Goal: Transaction & Acquisition: Book appointment/travel/reservation

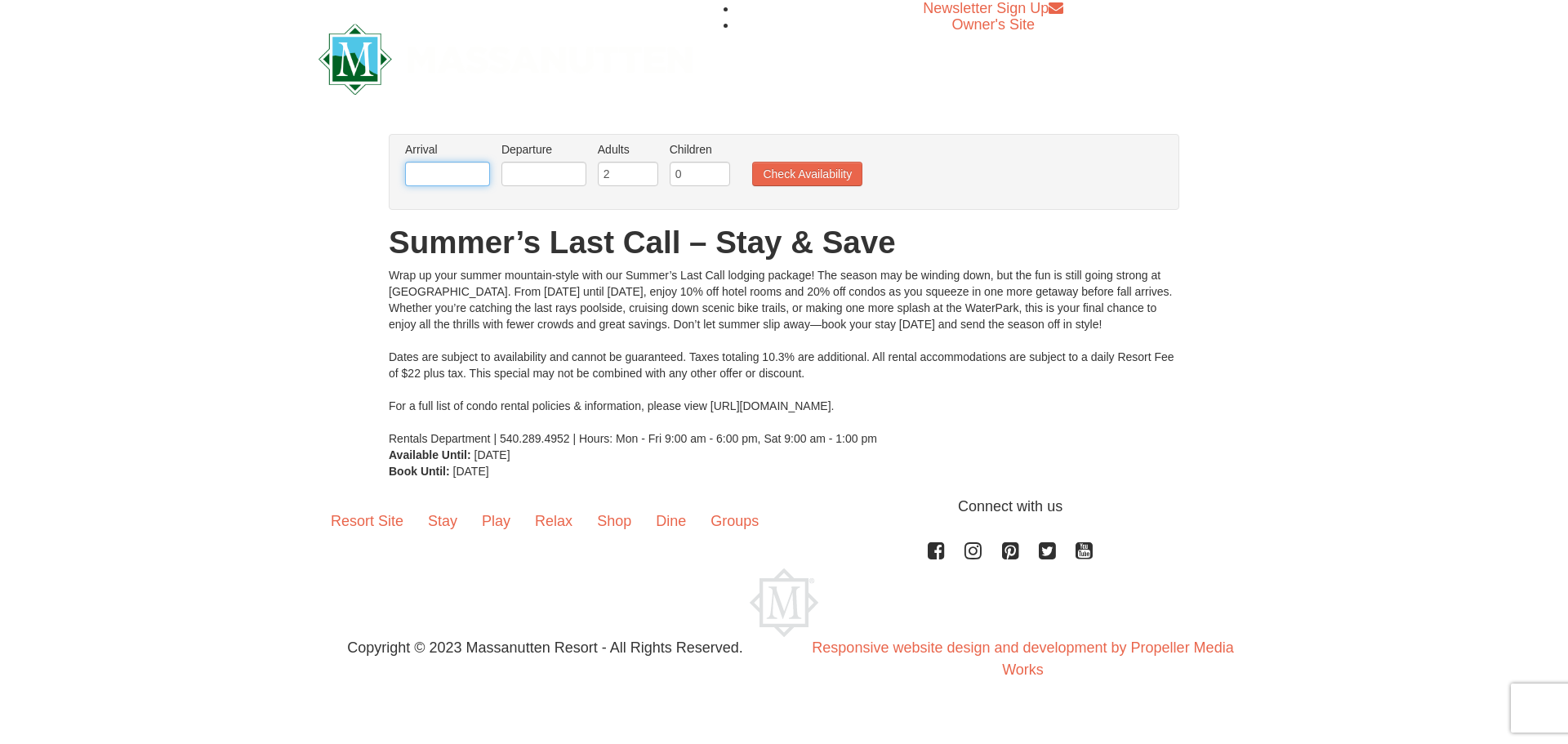
click at [448, 177] on input "text" at bounding box center [447, 174] width 85 height 24
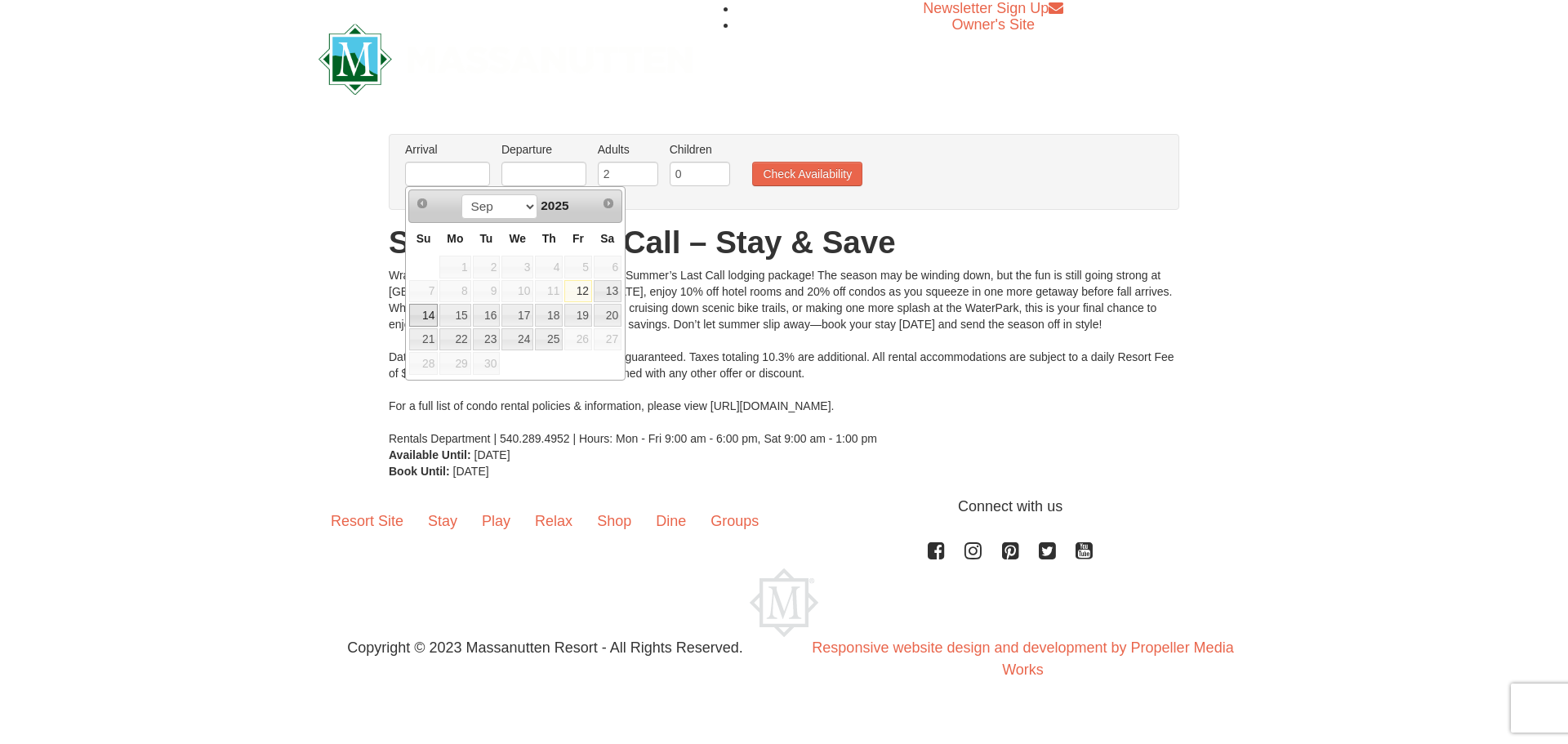
click at [426, 314] on link "14" at bounding box center [423, 316] width 29 height 23
type input "[DATE]"
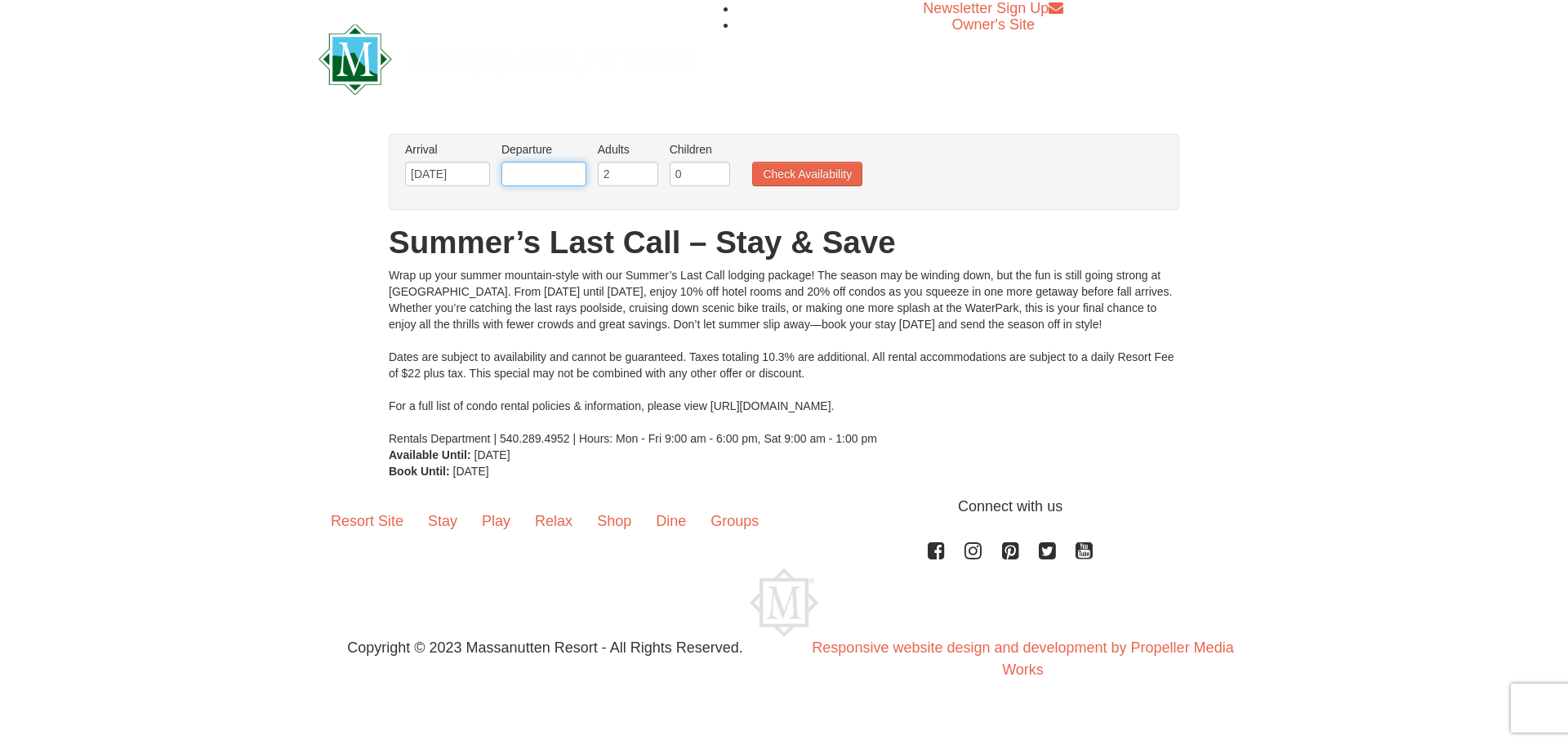
click at [527, 163] on input "text" at bounding box center [544, 174] width 85 height 24
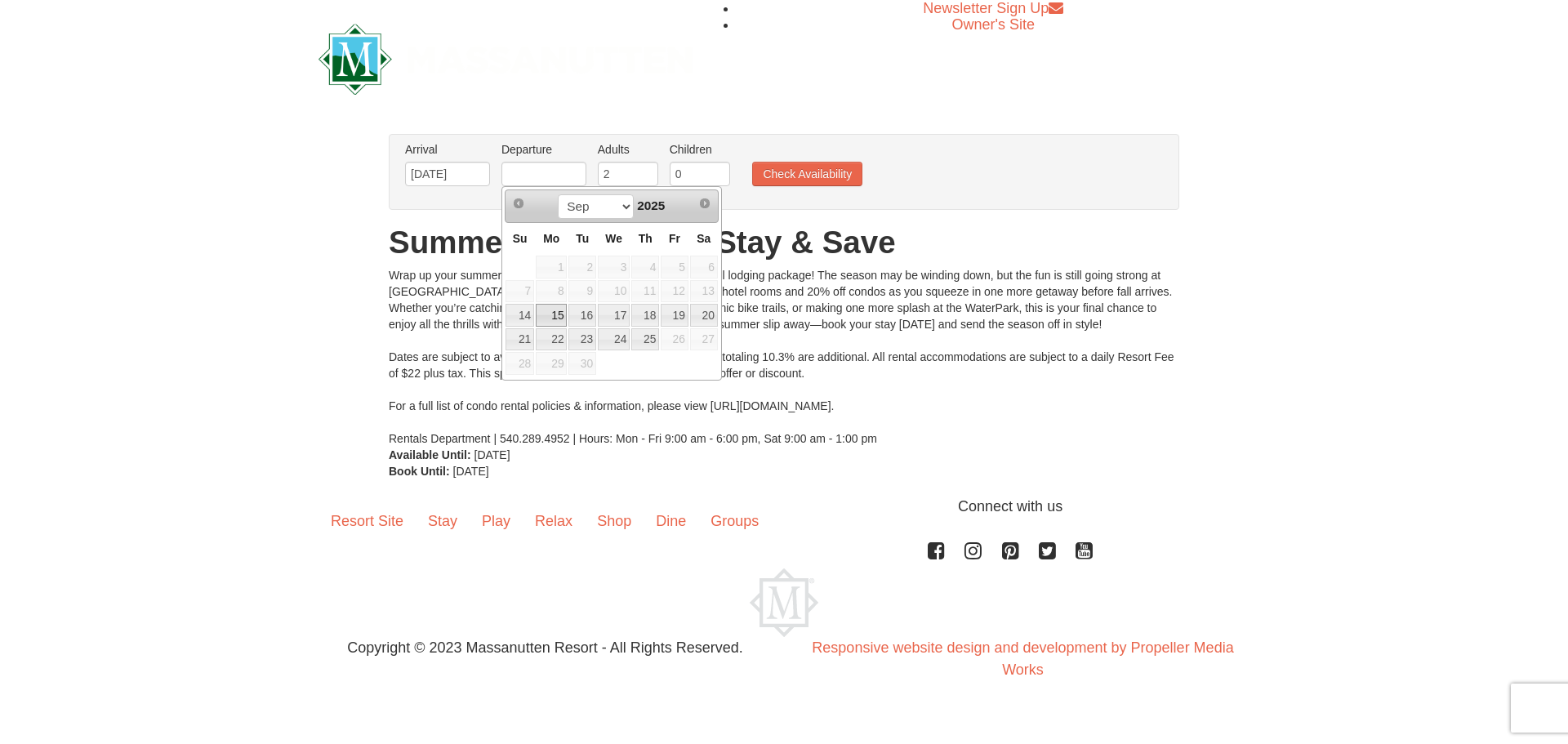
click at [545, 313] on link "15" at bounding box center [551, 316] width 31 height 23
type input "[DATE]"
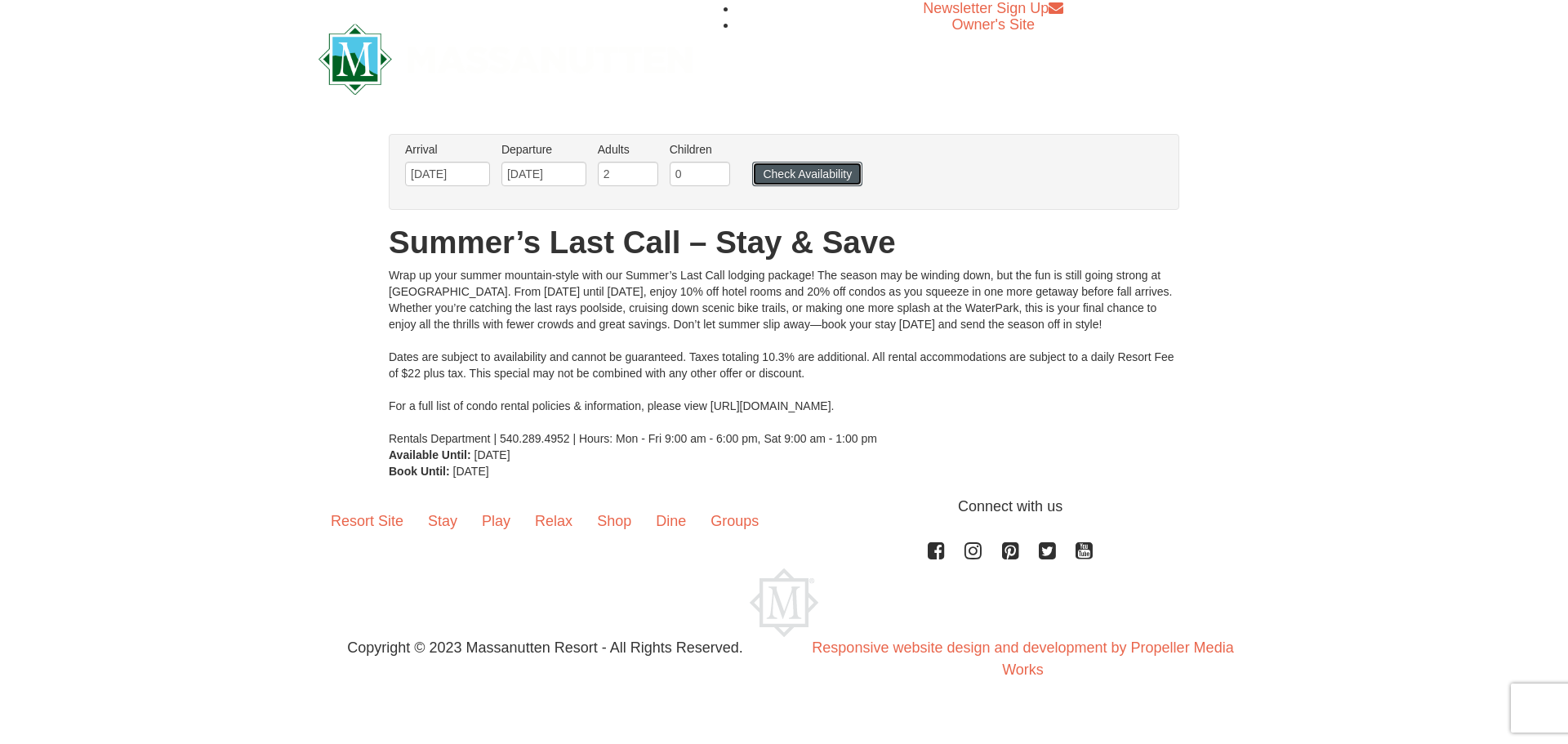
click at [789, 173] on button "Check Availability" at bounding box center [807, 174] width 110 height 24
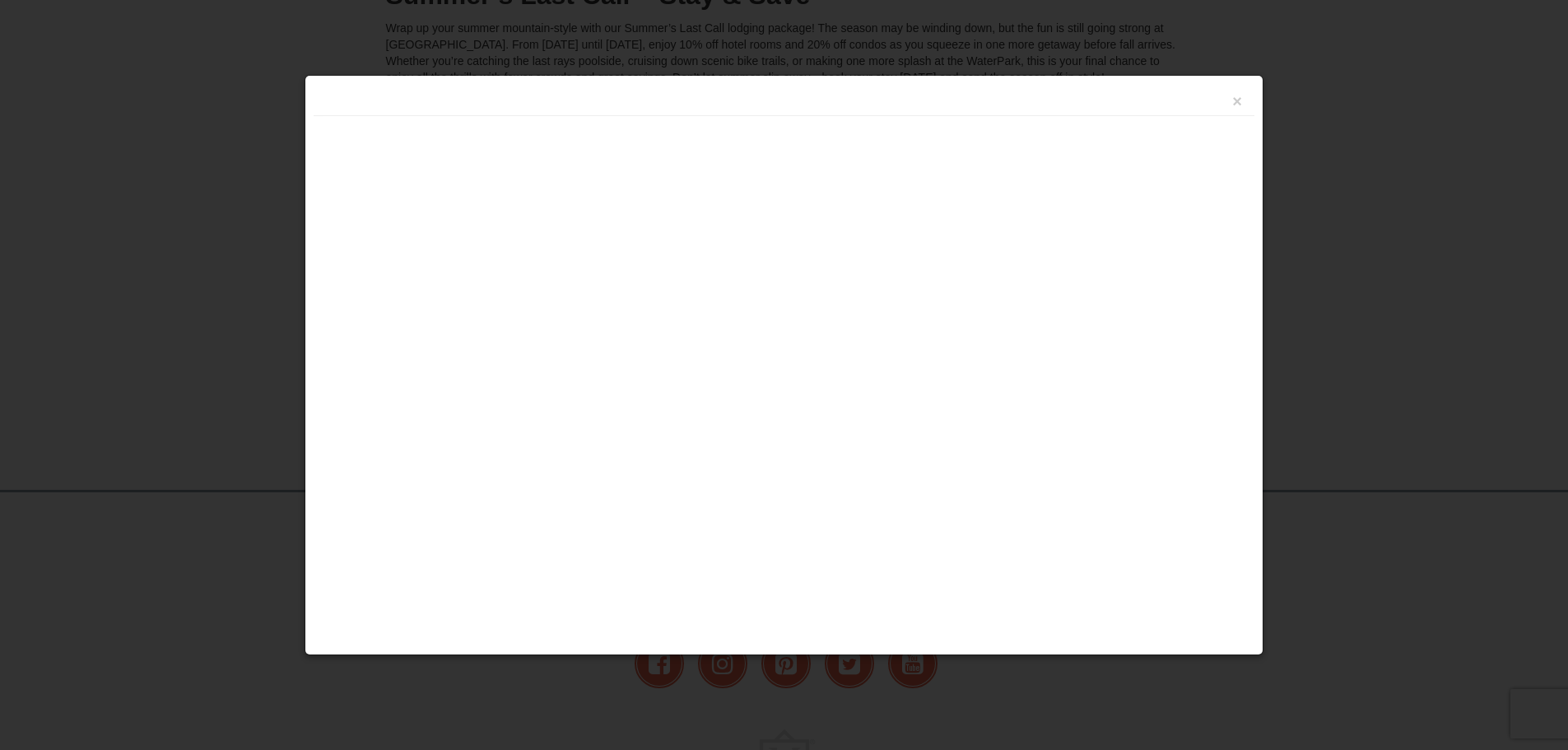
scroll to position [345, 0]
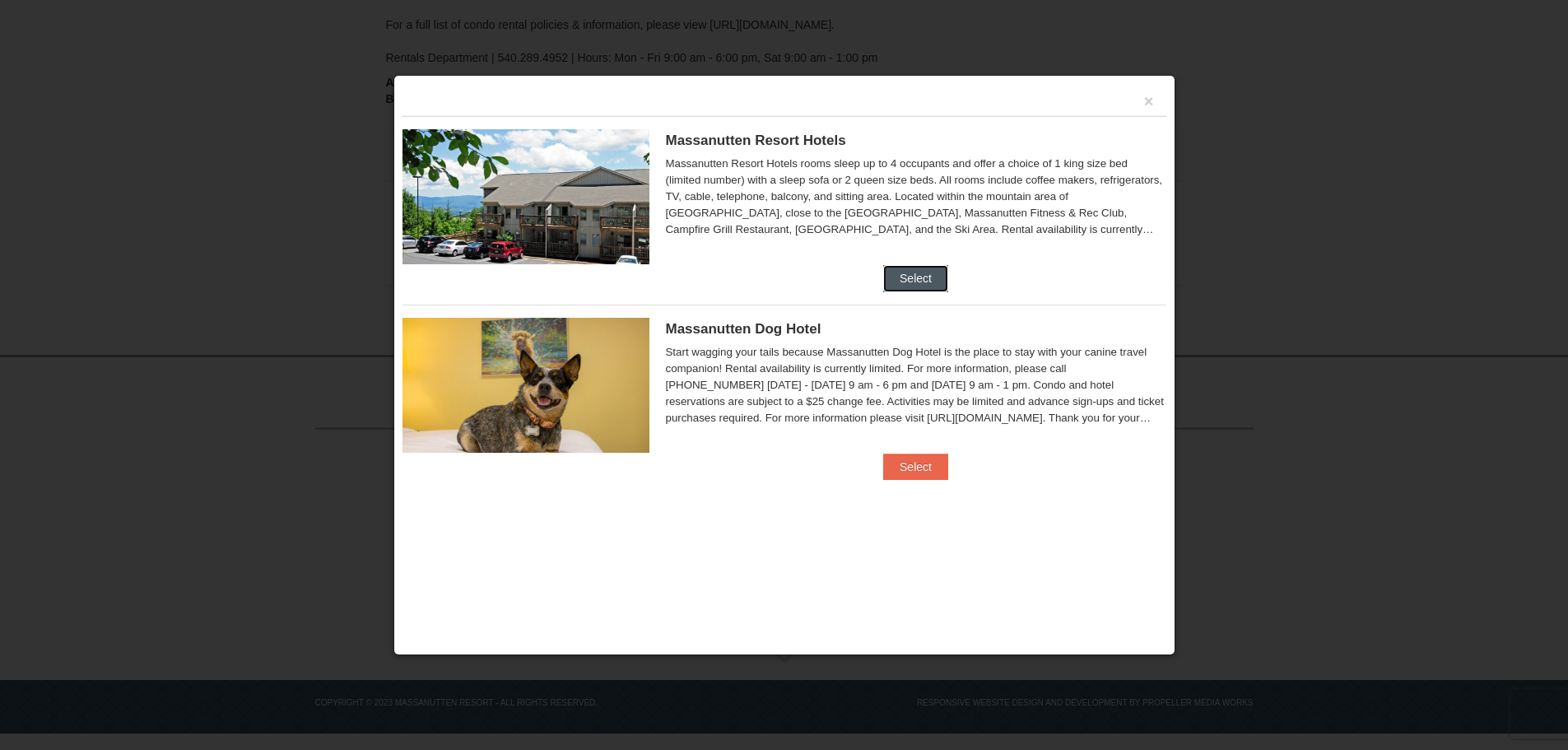
click at [917, 282] on button "Select" at bounding box center [915, 278] width 65 height 26
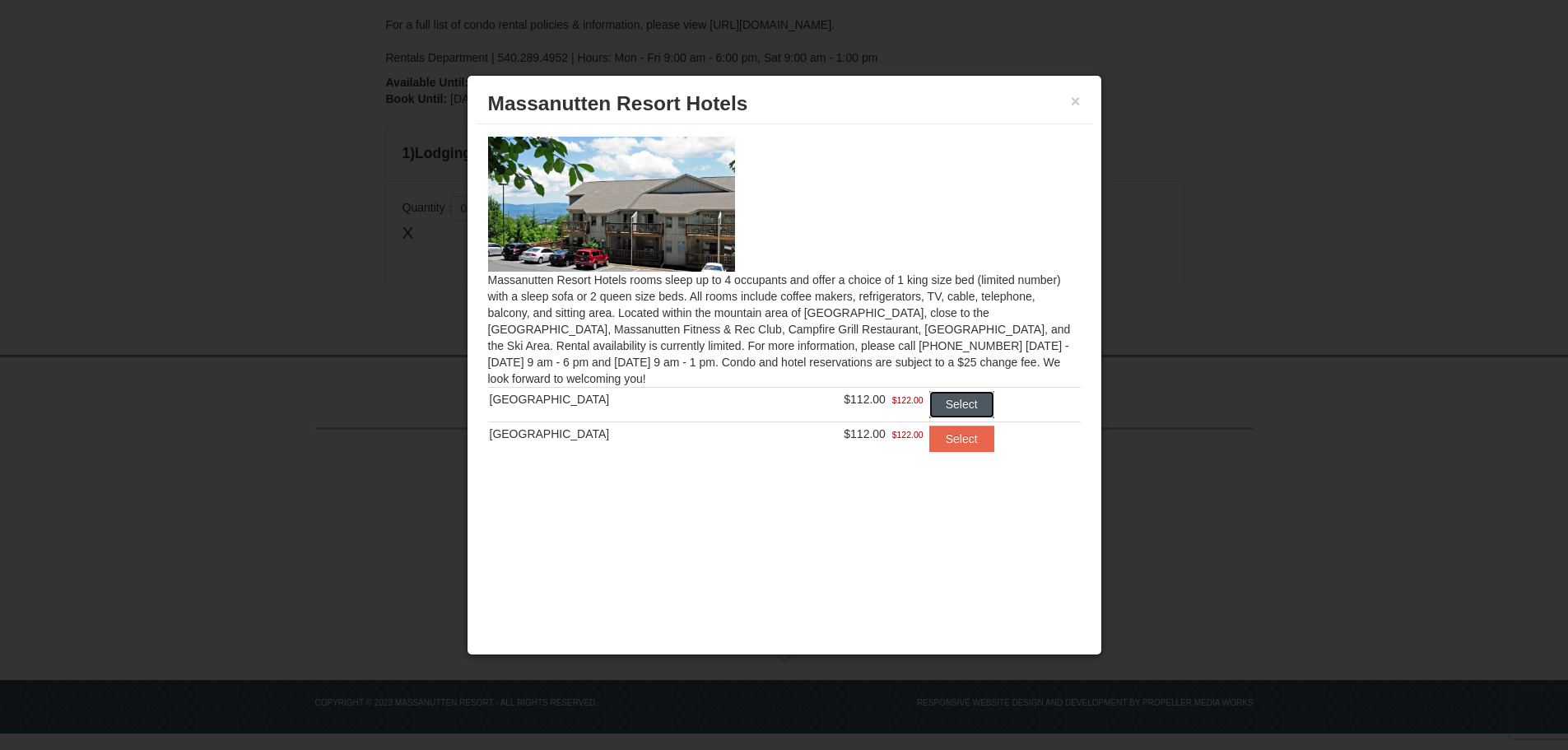
click at [950, 398] on button "Select" at bounding box center [962, 405] width 65 height 26
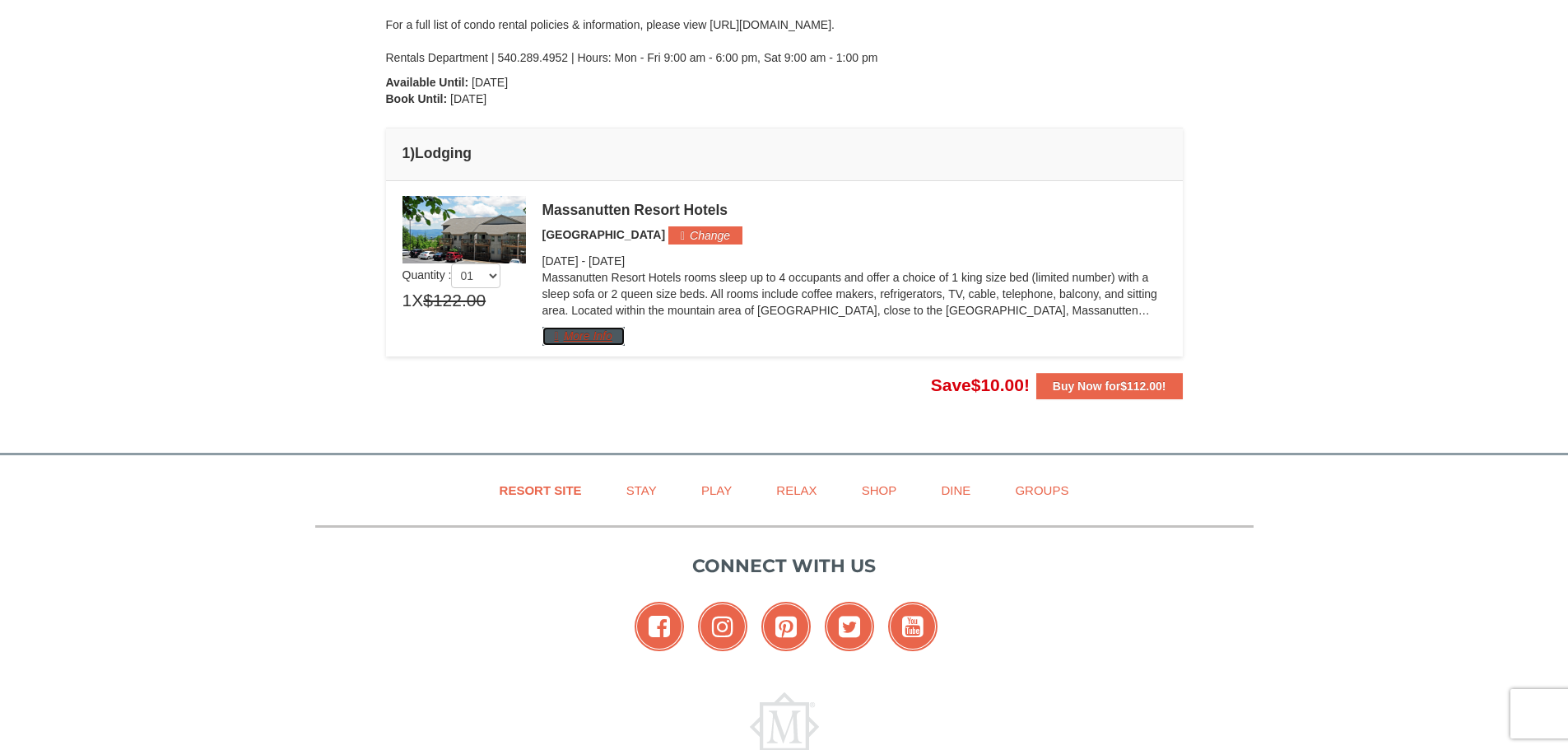
click at [576, 340] on button "More Info" at bounding box center [583, 336] width 82 height 19
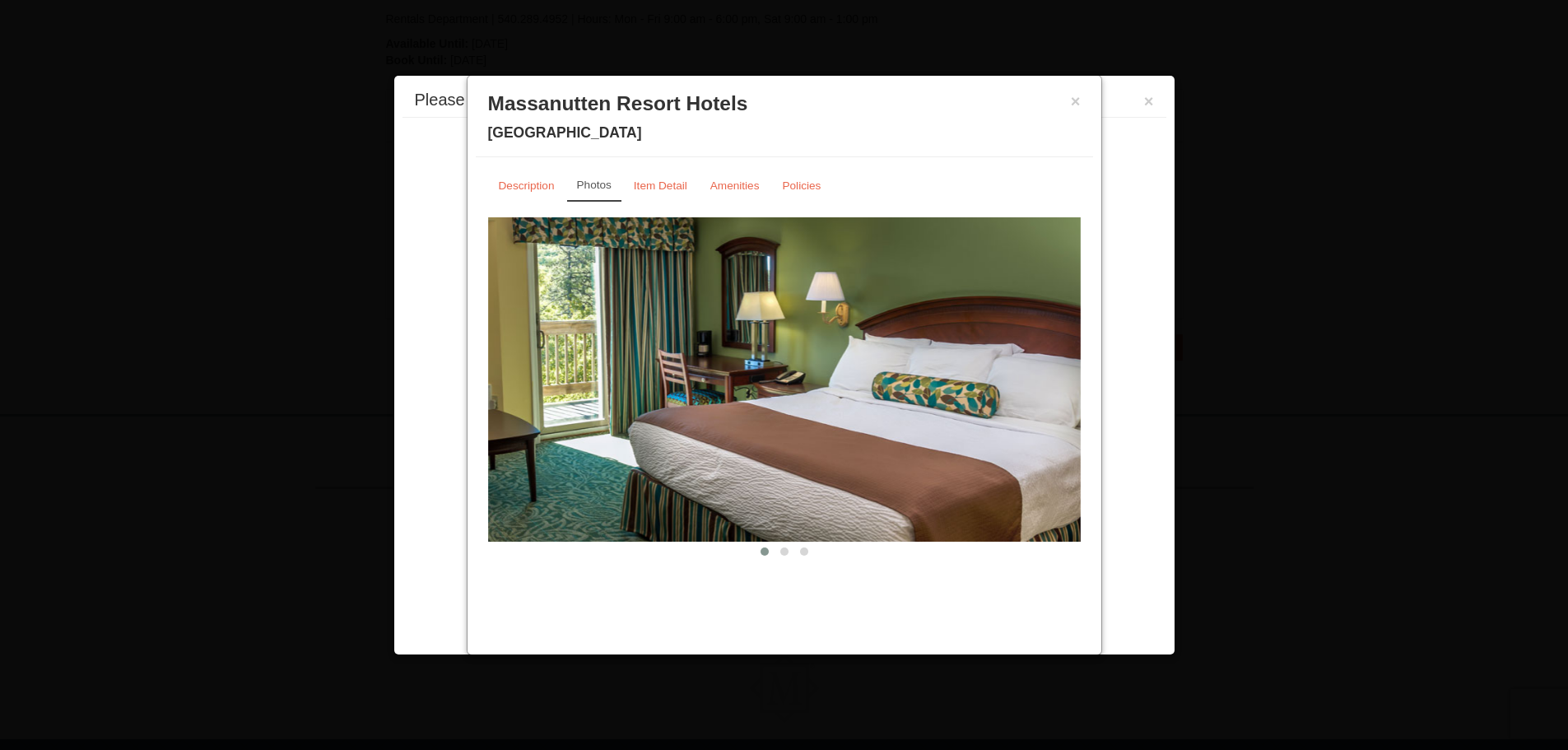
scroll to position [443, 0]
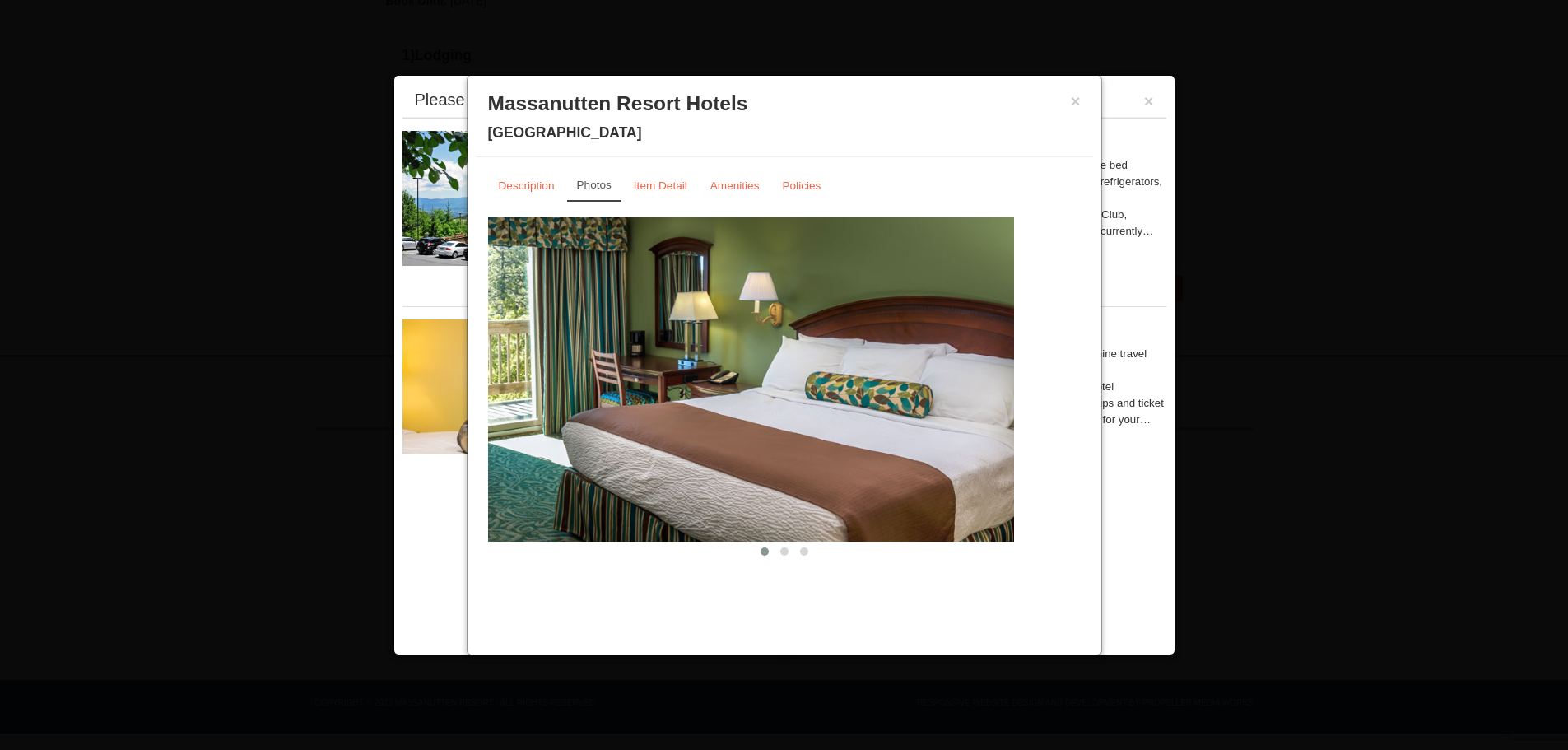
drag, startPoint x: 993, startPoint y: 392, endPoint x: 919, endPoint y: 414, distance: 77.2
click at [925, 415] on img at bounding box center [717, 380] width 593 height 324
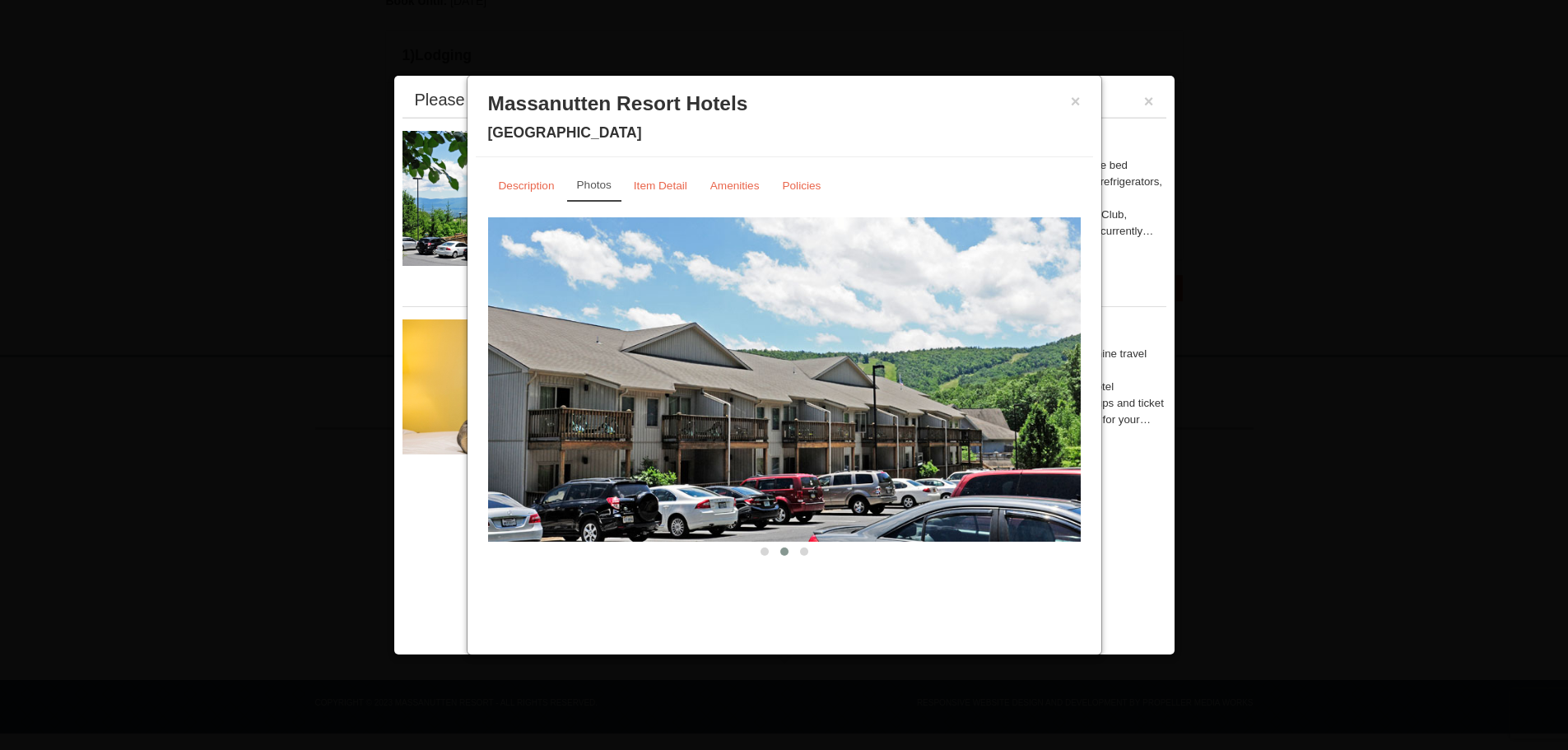
click at [932, 414] on img at bounding box center [784, 380] width 593 height 324
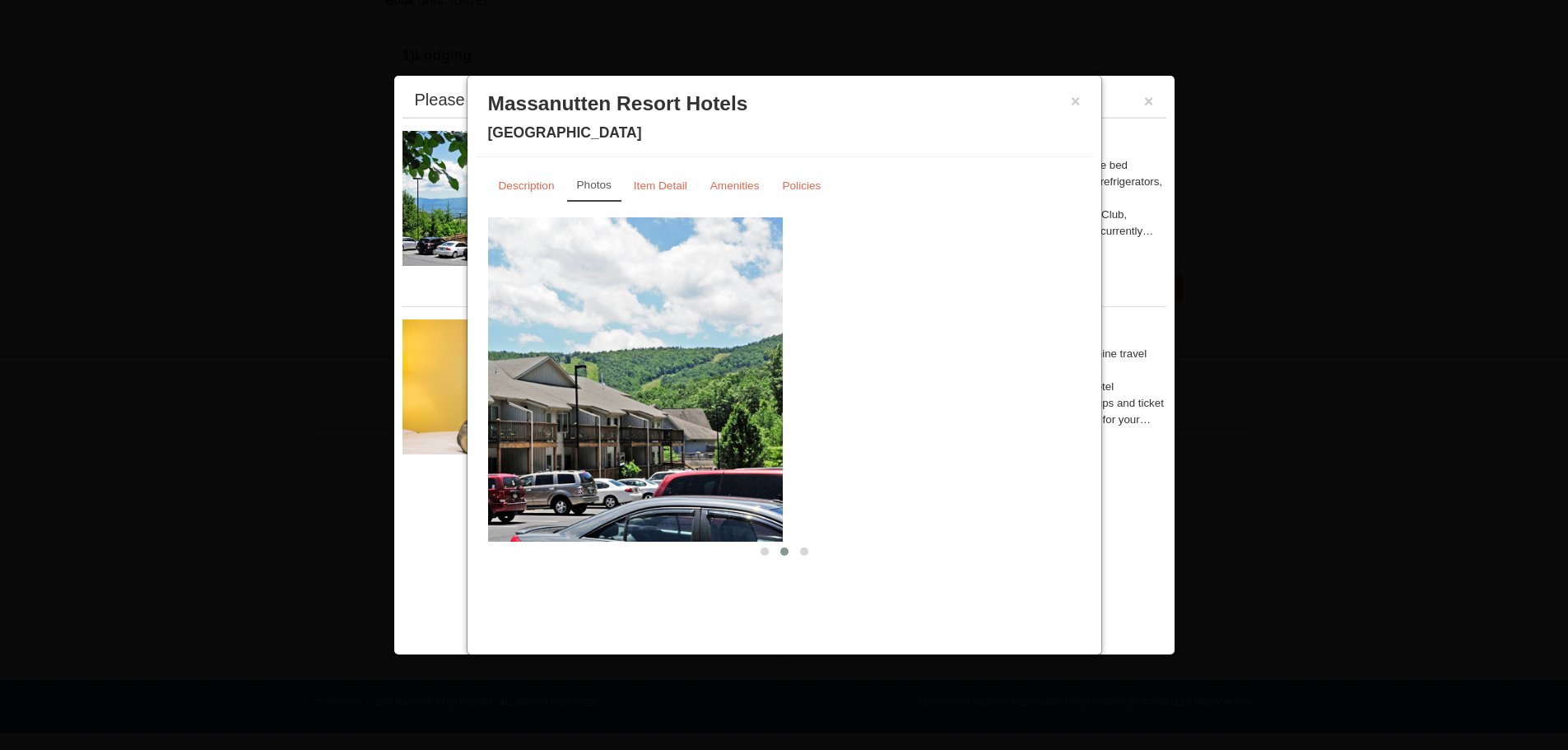
drag, startPoint x: 994, startPoint y: 389, endPoint x: 649, endPoint y: 458, distance: 351.8
click at [615, 476] on img at bounding box center [486, 380] width 593 height 324
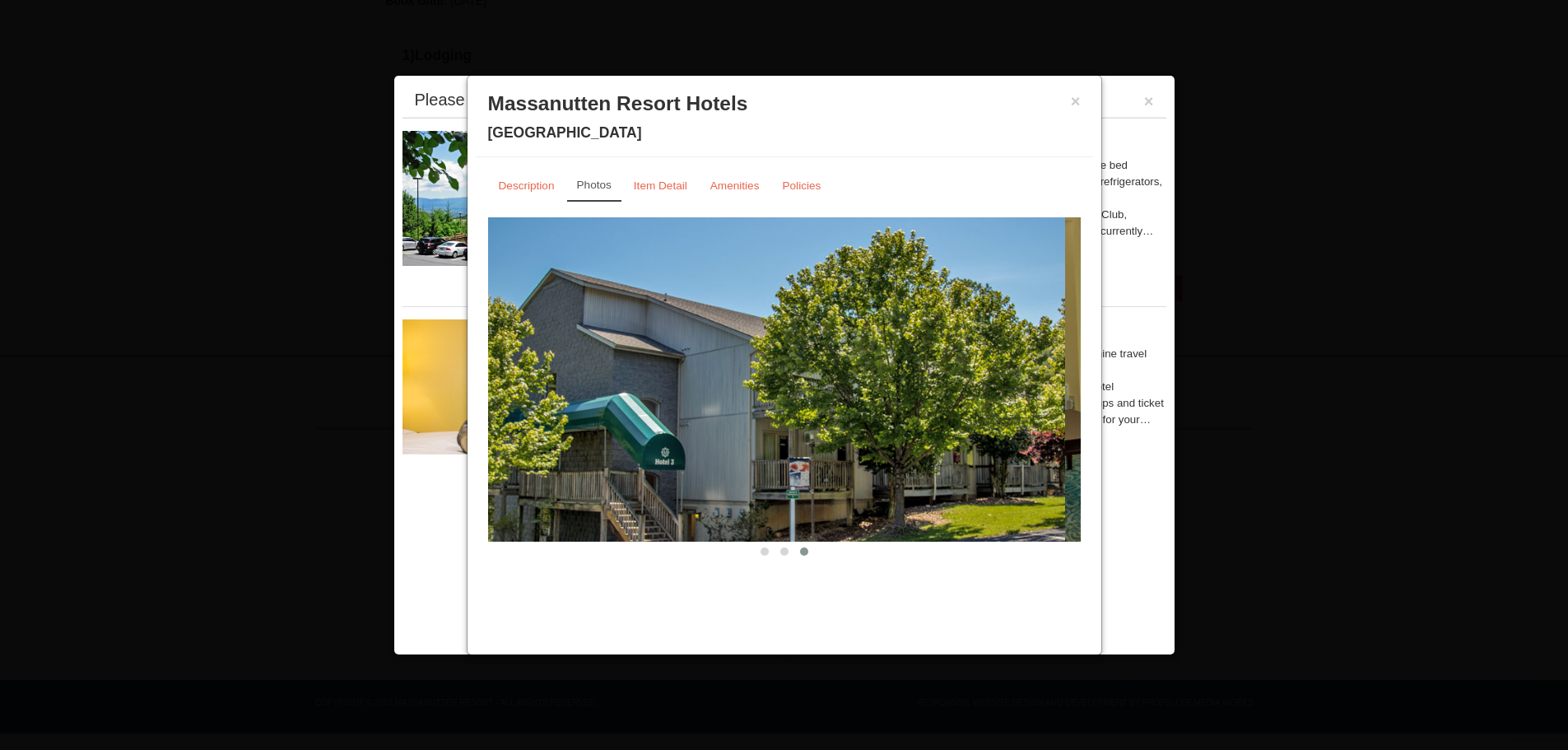
drag, startPoint x: 980, startPoint y: 430, endPoint x: 591, endPoint y: 524, distance: 400.2
click at [591, 524] on img at bounding box center [768, 380] width 593 height 324
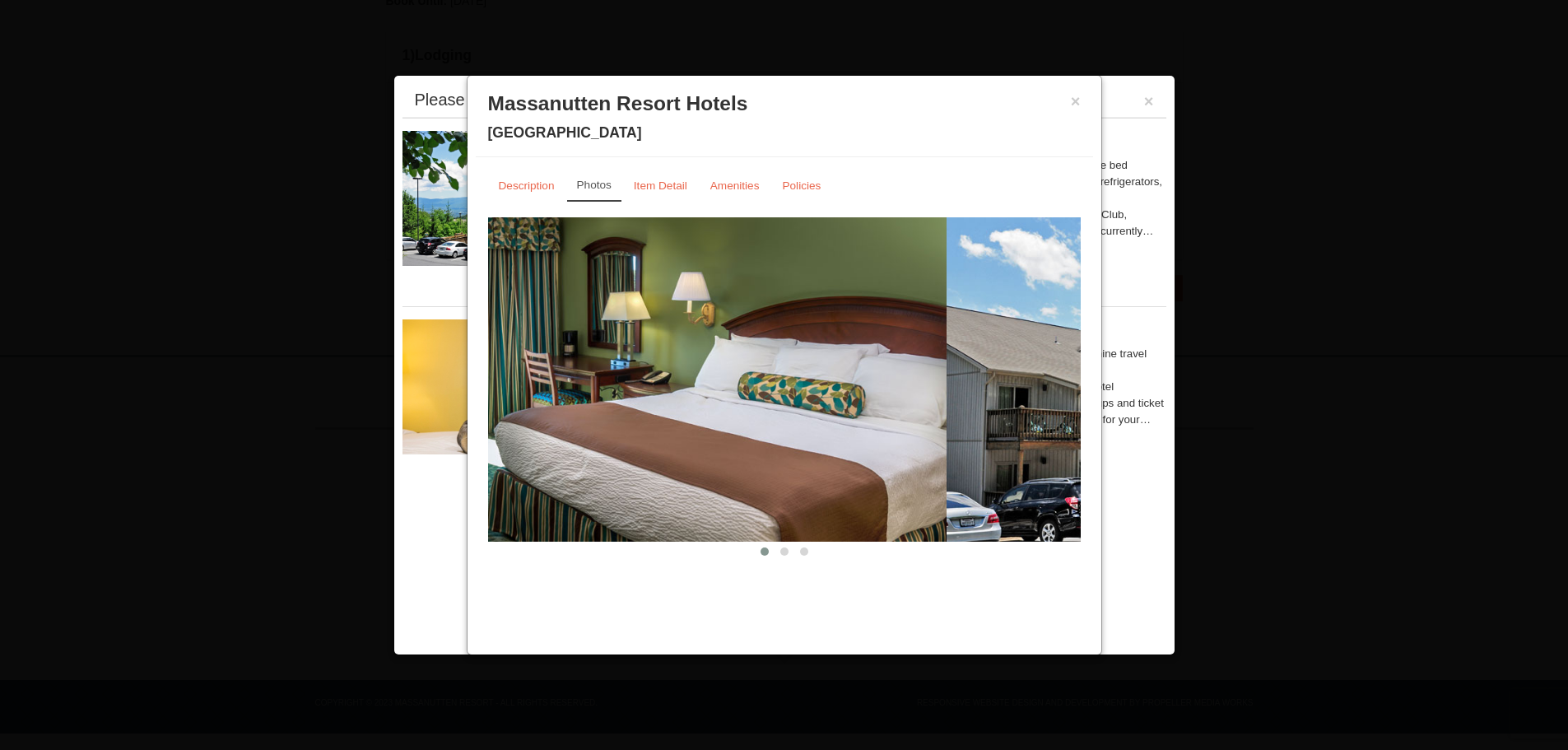
drag, startPoint x: 876, startPoint y: 476, endPoint x: 622, endPoint y: 520, distance: 257.8
click at [622, 520] on div at bounding box center [1242, 380] width 4147 height 324
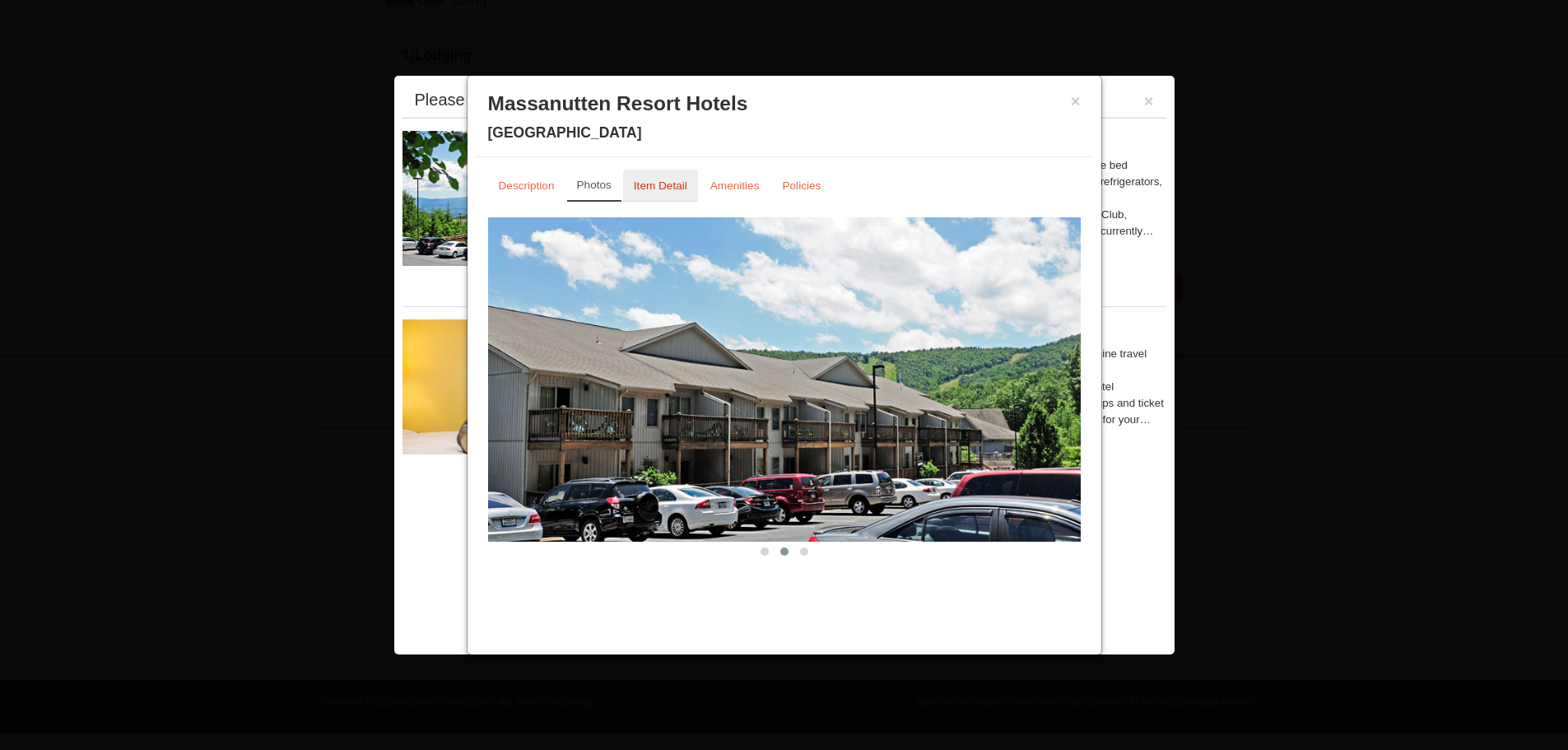
click at [670, 189] on small "Item Detail" at bounding box center [660, 186] width 54 height 12
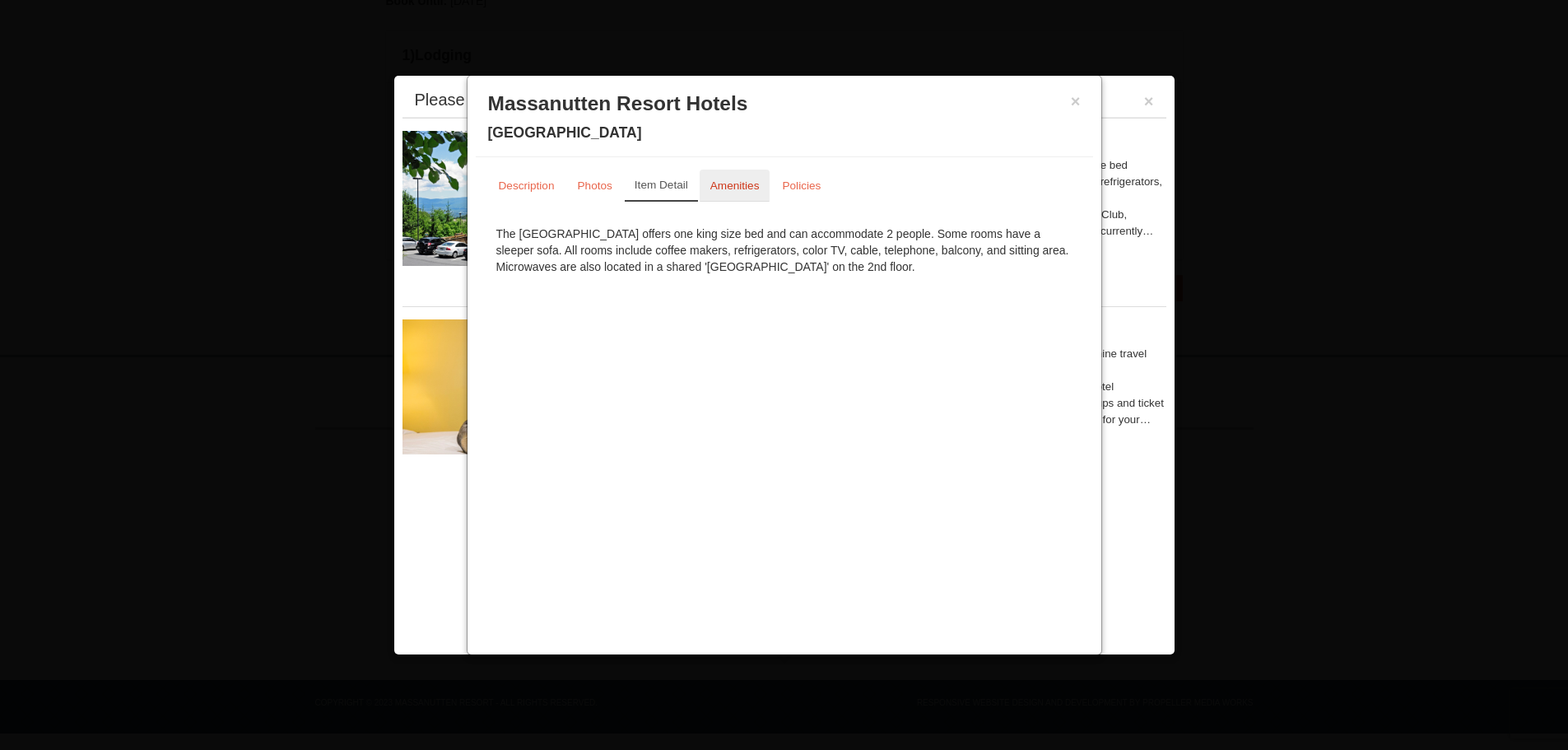
click at [753, 193] on link "Amenities" at bounding box center [735, 185] width 70 height 32
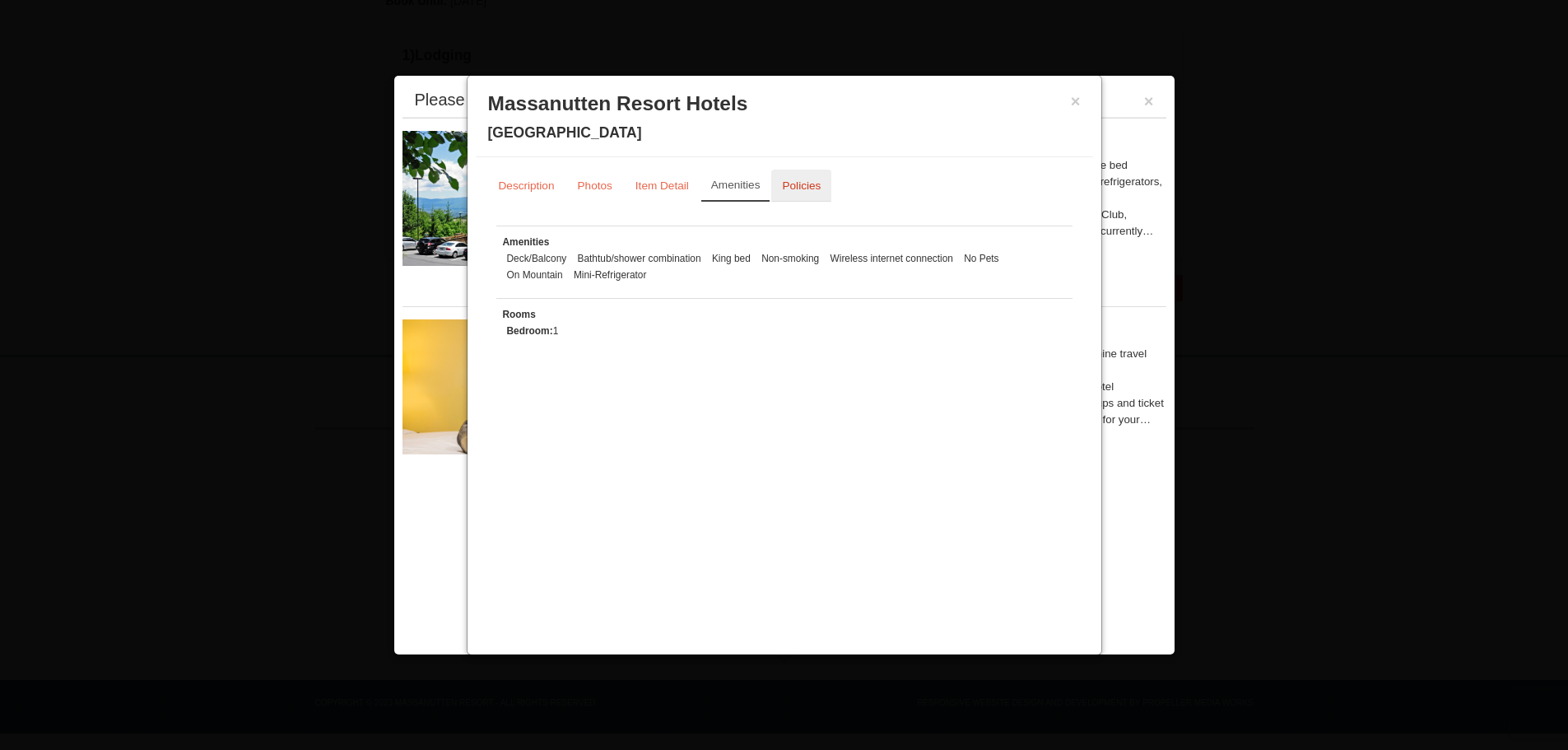
click at [796, 189] on small "Policies" at bounding box center [801, 186] width 39 height 12
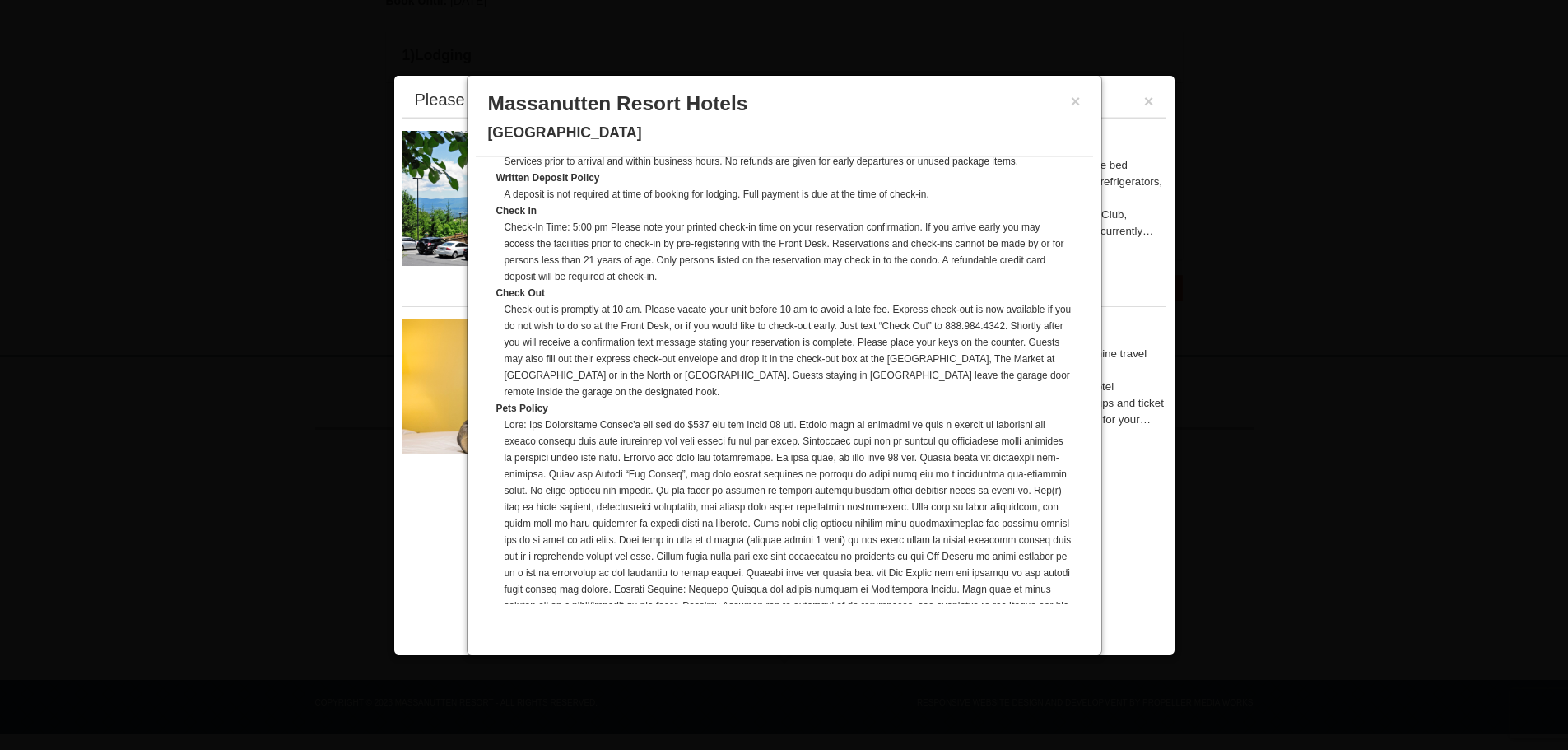
scroll to position [393, 0]
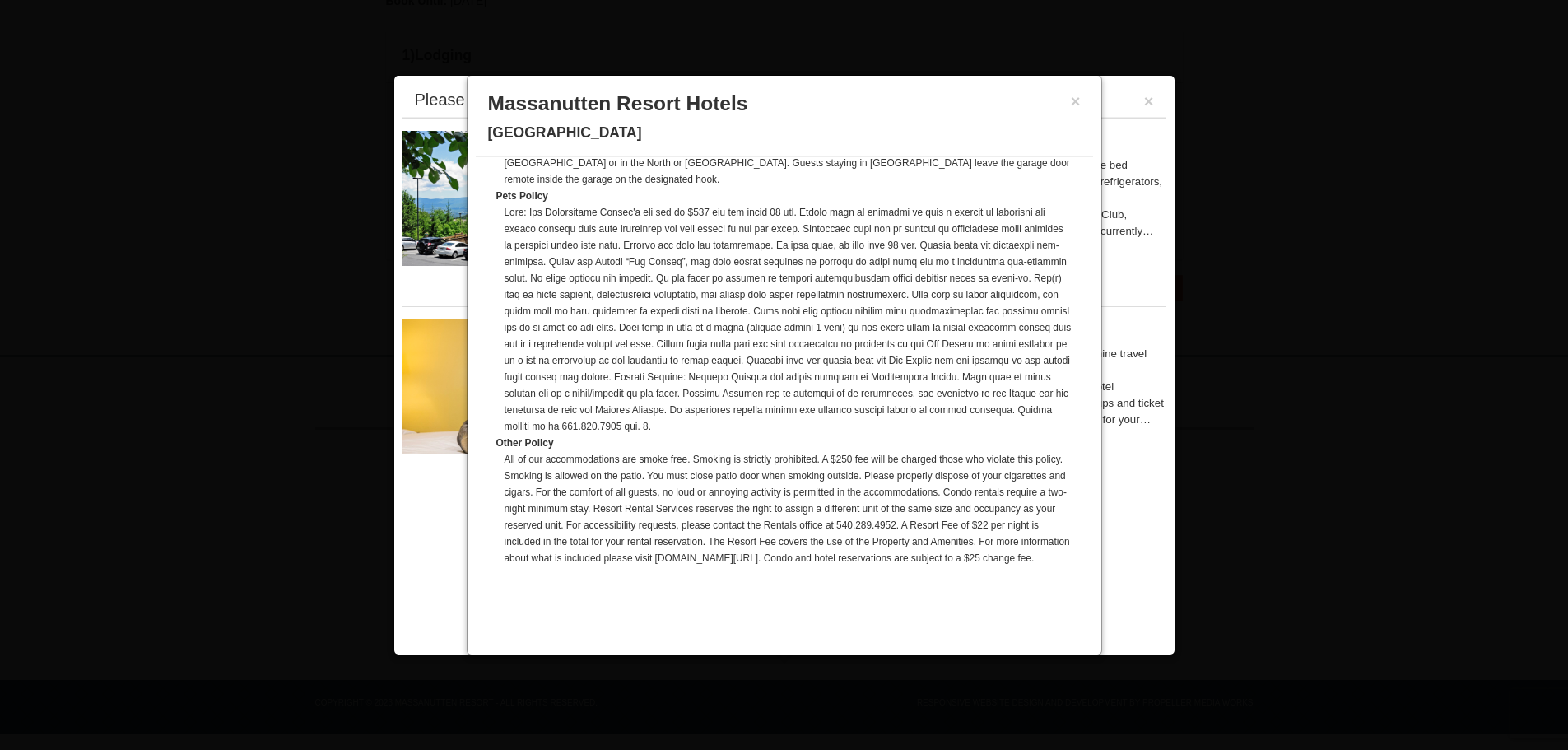
click at [1068, 96] on h3 "Massanutten Resort Hotels" at bounding box center [784, 104] width 593 height 25
click at [1073, 100] on button "×" at bounding box center [1075, 101] width 10 height 17
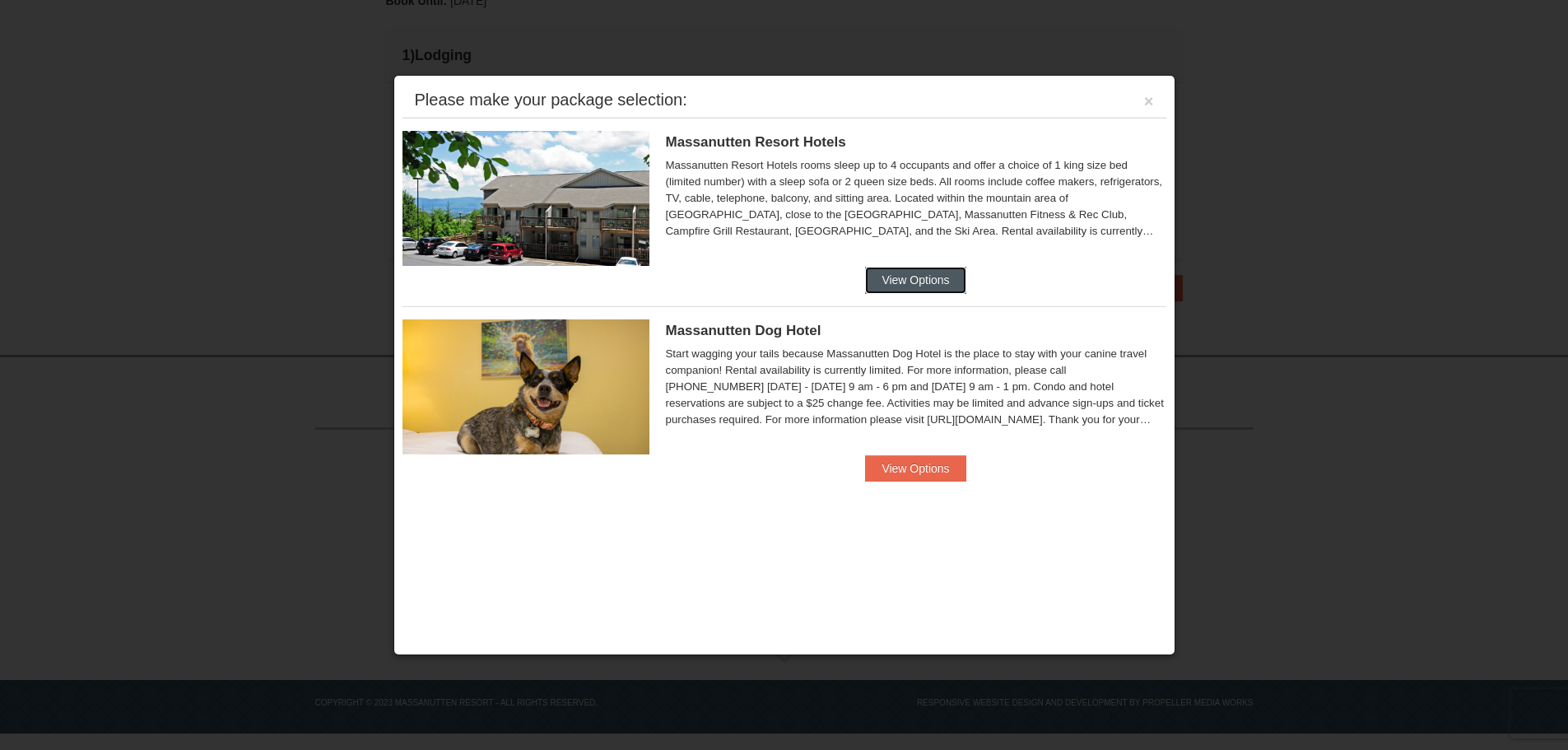
click at [887, 276] on button "View Options" at bounding box center [915, 280] width 100 height 26
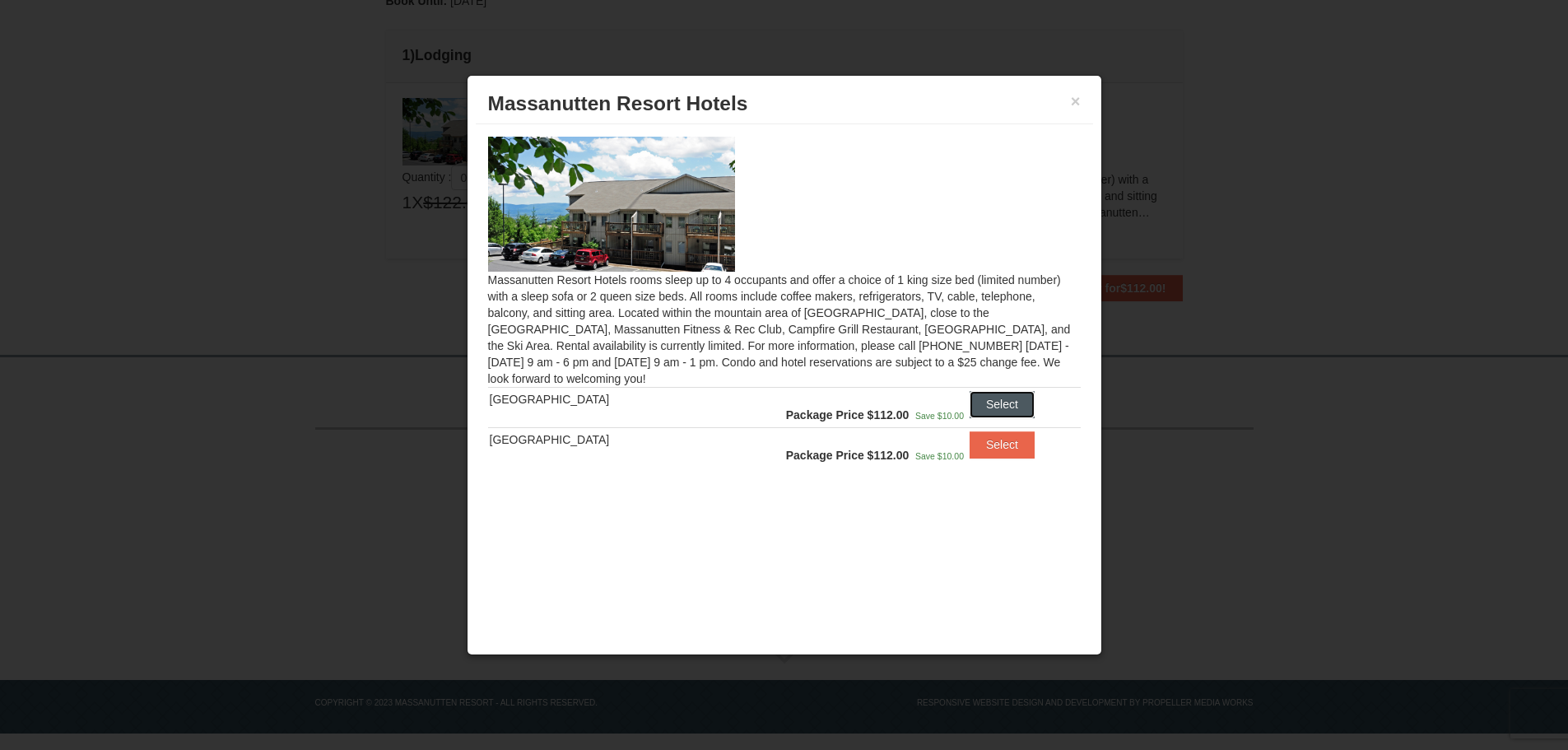
click at [999, 409] on button "Select" at bounding box center [1002, 405] width 65 height 26
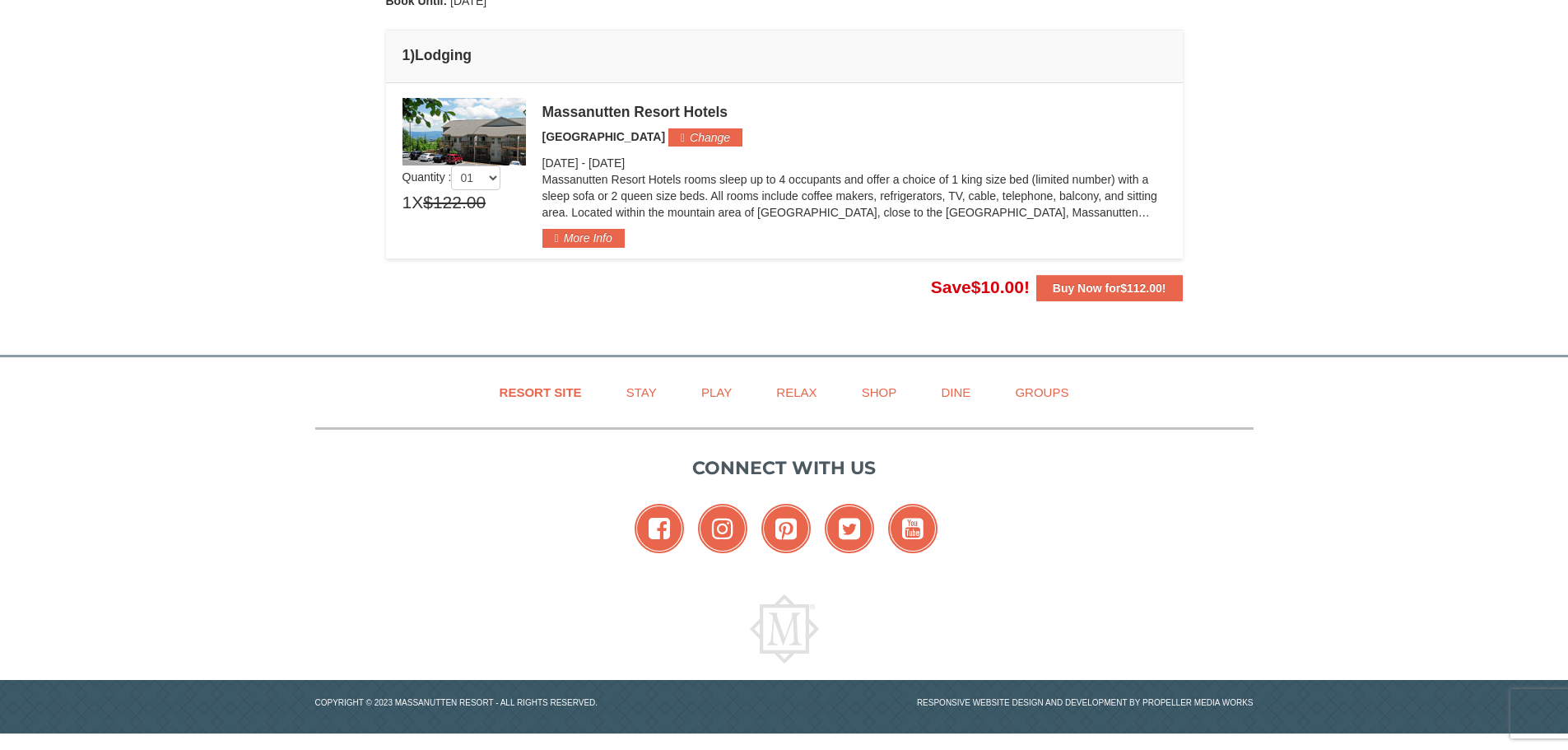
click at [605, 249] on td "Please make your package selection: ×" at bounding box center [784, 170] width 796 height 175
click at [599, 239] on button "More Info" at bounding box center [583, 238] width 82 height 19
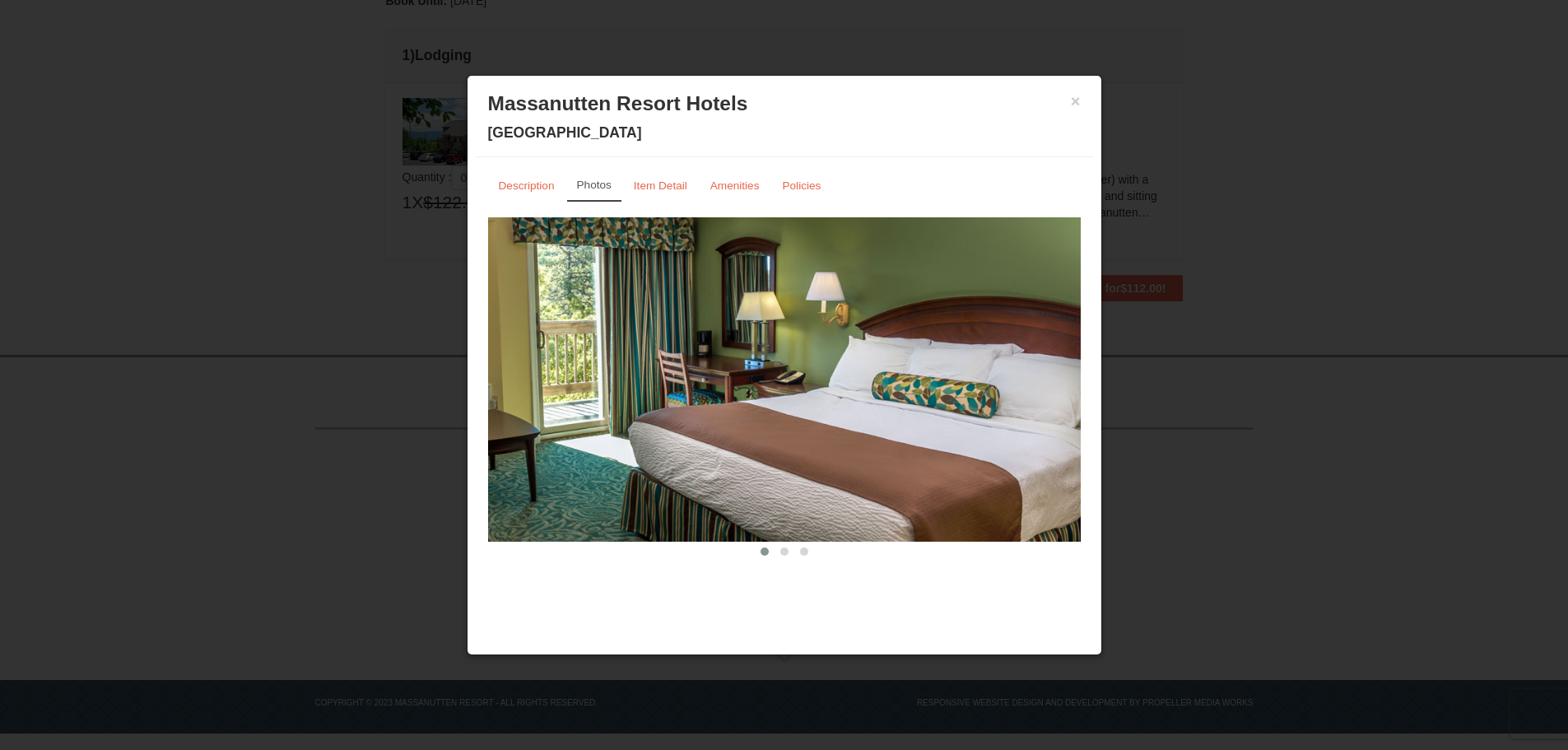
scroll to position [0, 0]
click at [753, 183] on small "Amenities" at bounding box center [735, 186] width 49 height 12
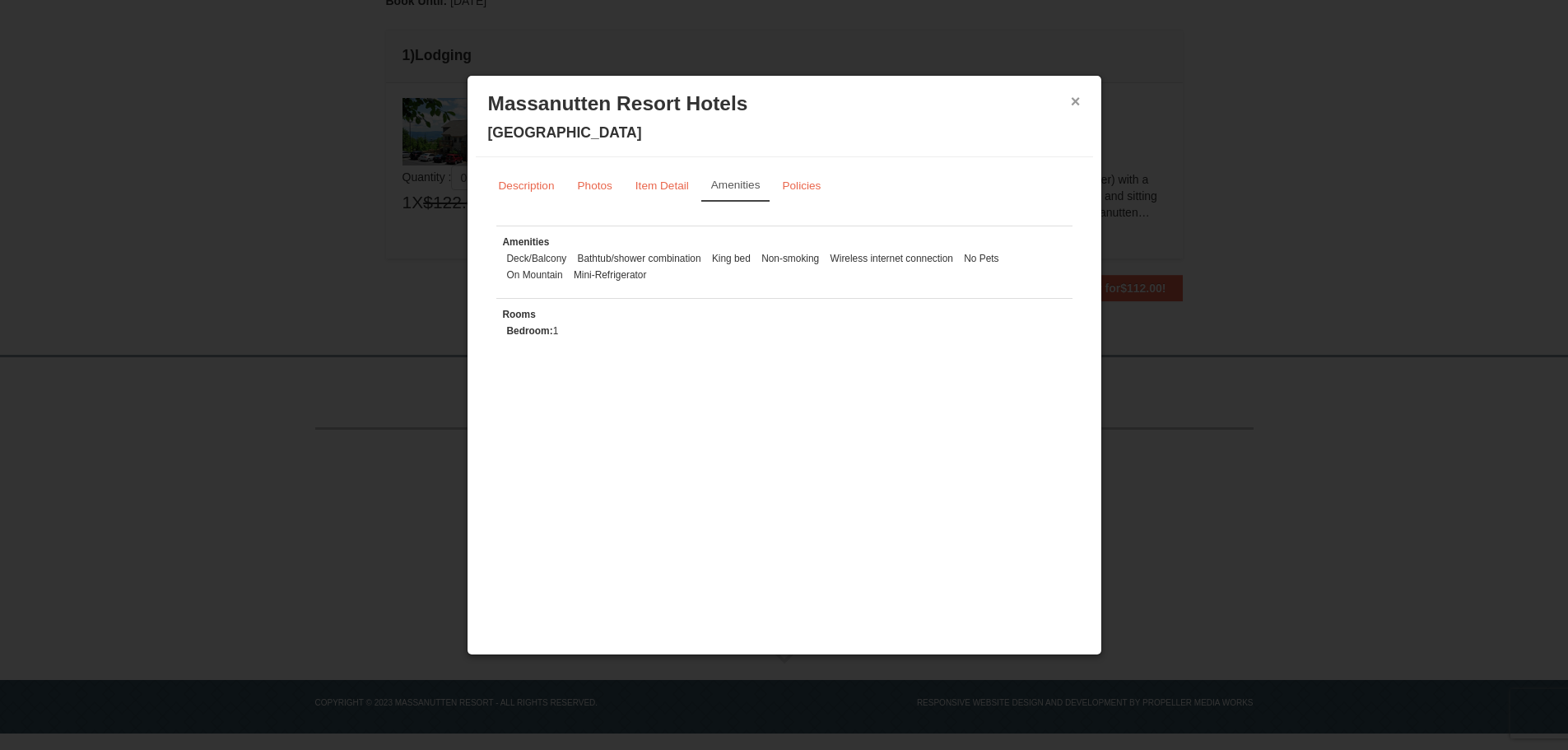
click at [1077, 102] on button "×" at bounding box center [1075, 101] width 10 height 17
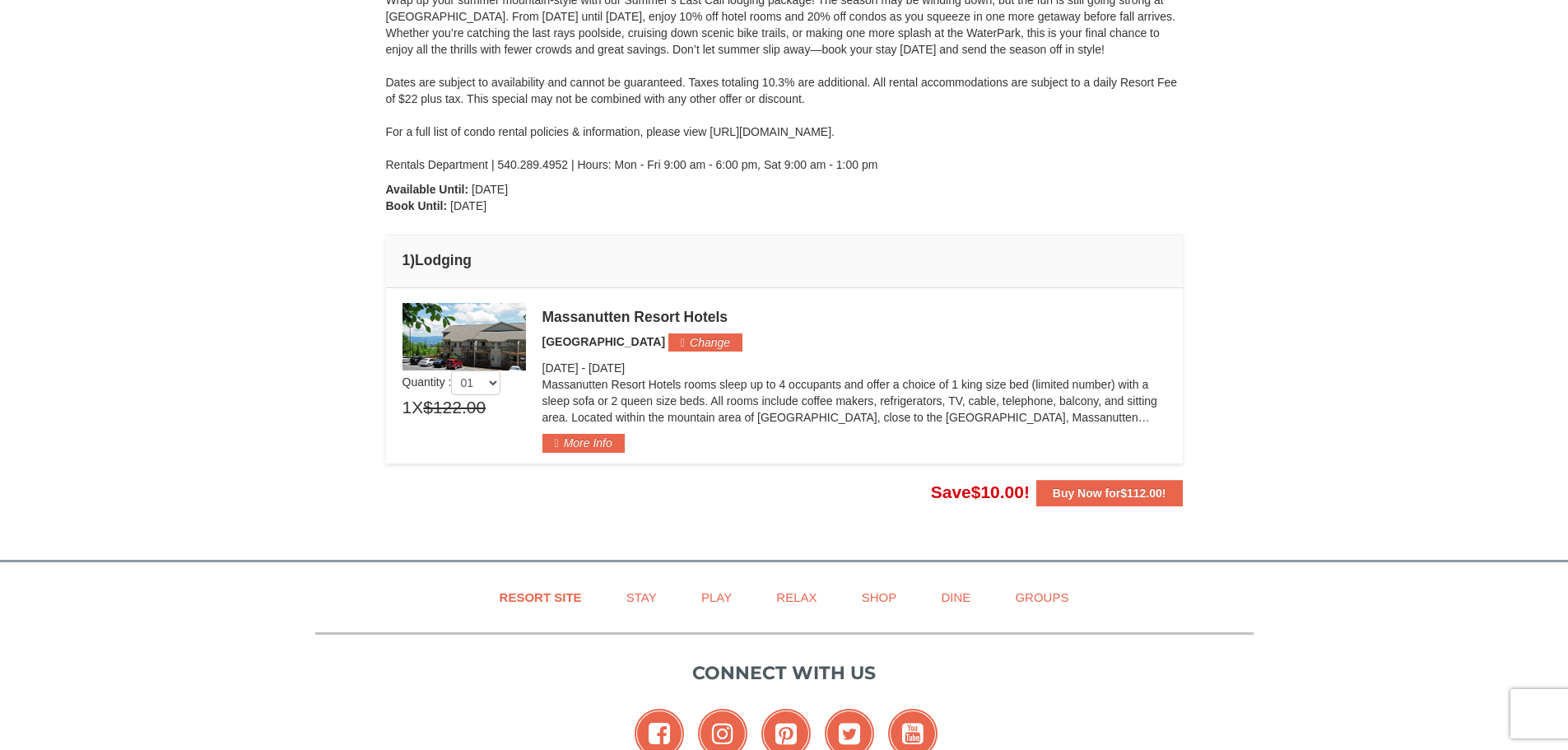
scroll to position [247, 0]
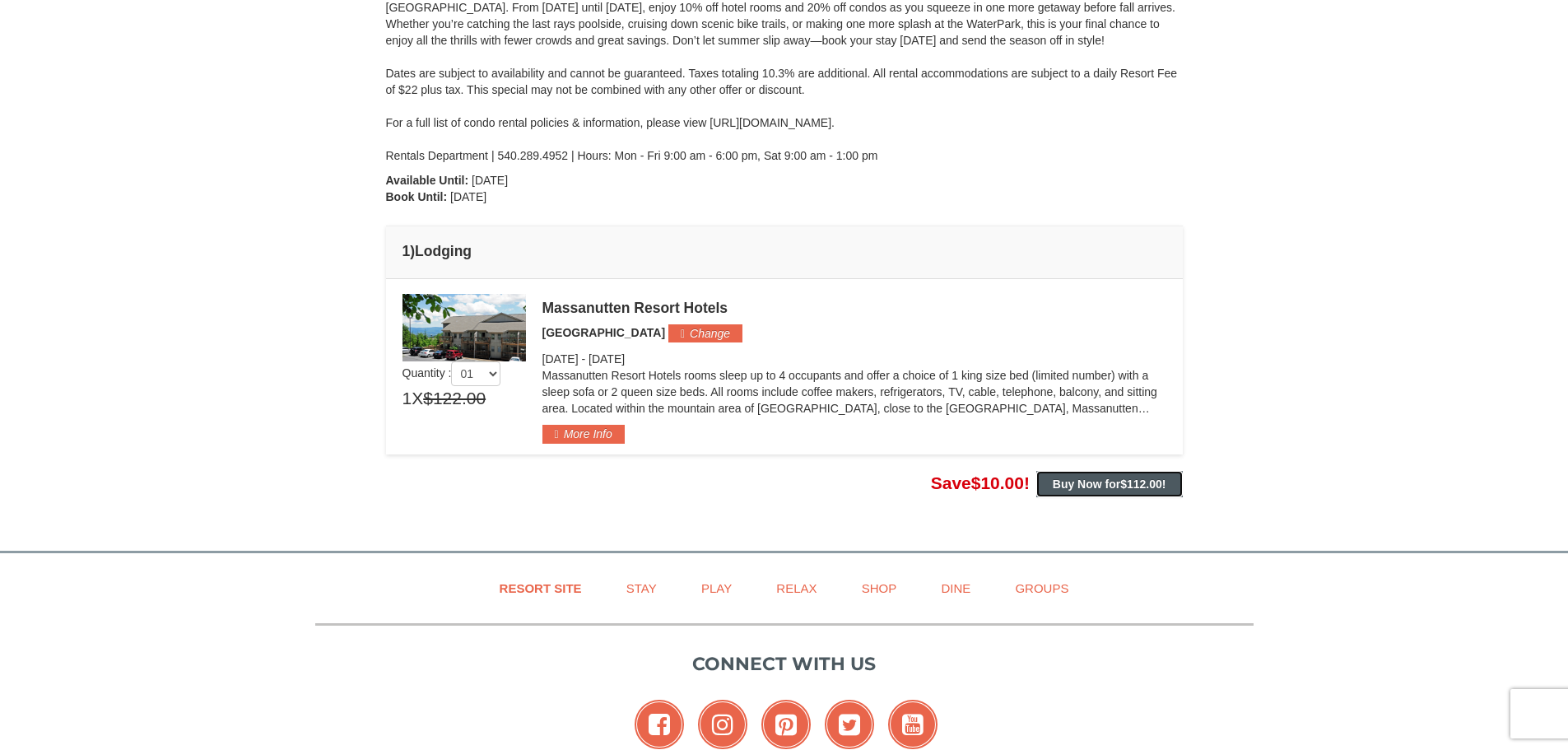
click at [1097, 485] on strong "Buy Now for $112.00 !" at bounding box center [1109, 484] width 114 height 13
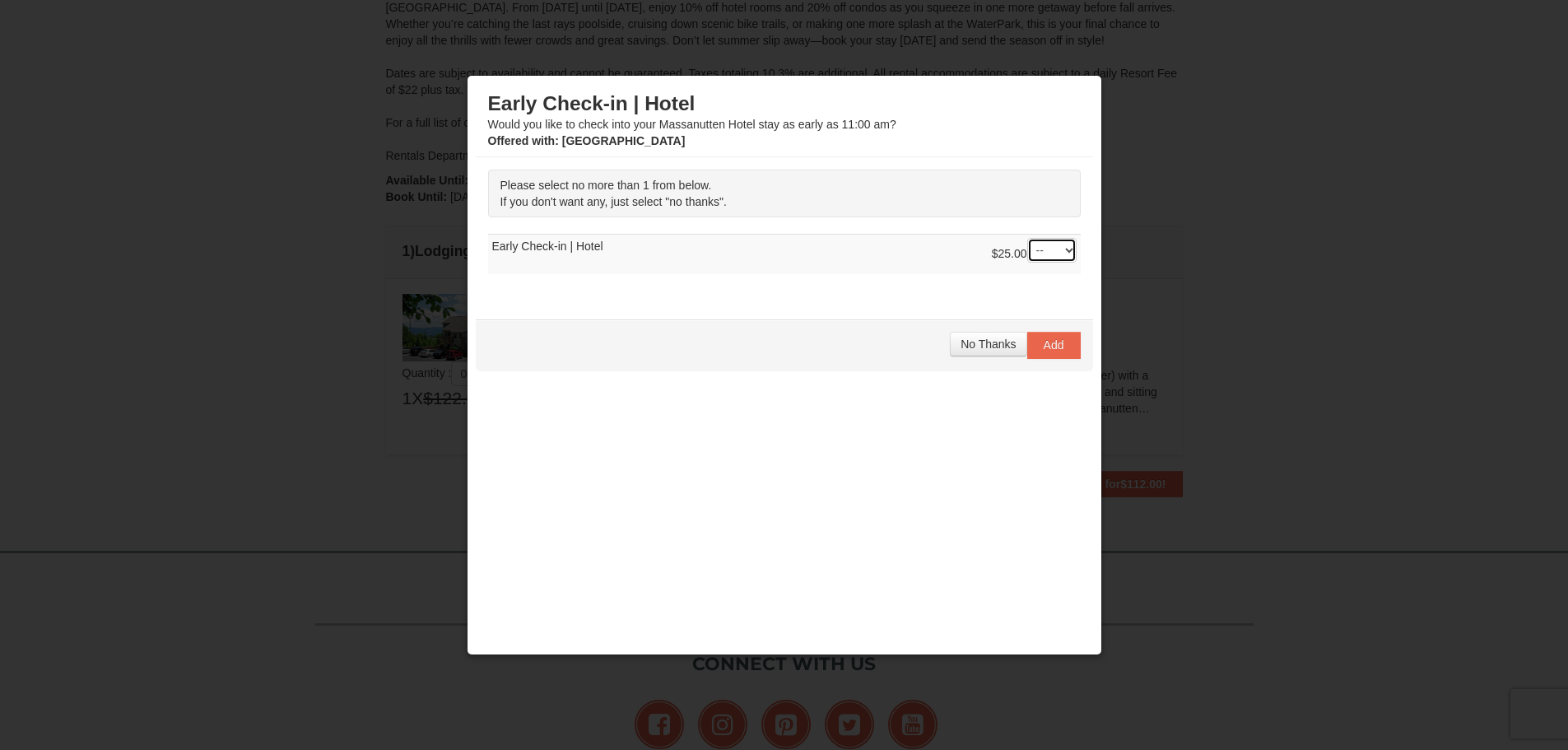
click at [1054, 256] on select "-- 01" at bounding box center [1052, 250] width 49 height 25
select select "1"
click at [1027, 238] on select "-- 01" at bounding box center [1052, 250] width 49 height 25
click at [1044, 344] on span "Add" at bounding box center [1054, 345] width 20 height 13
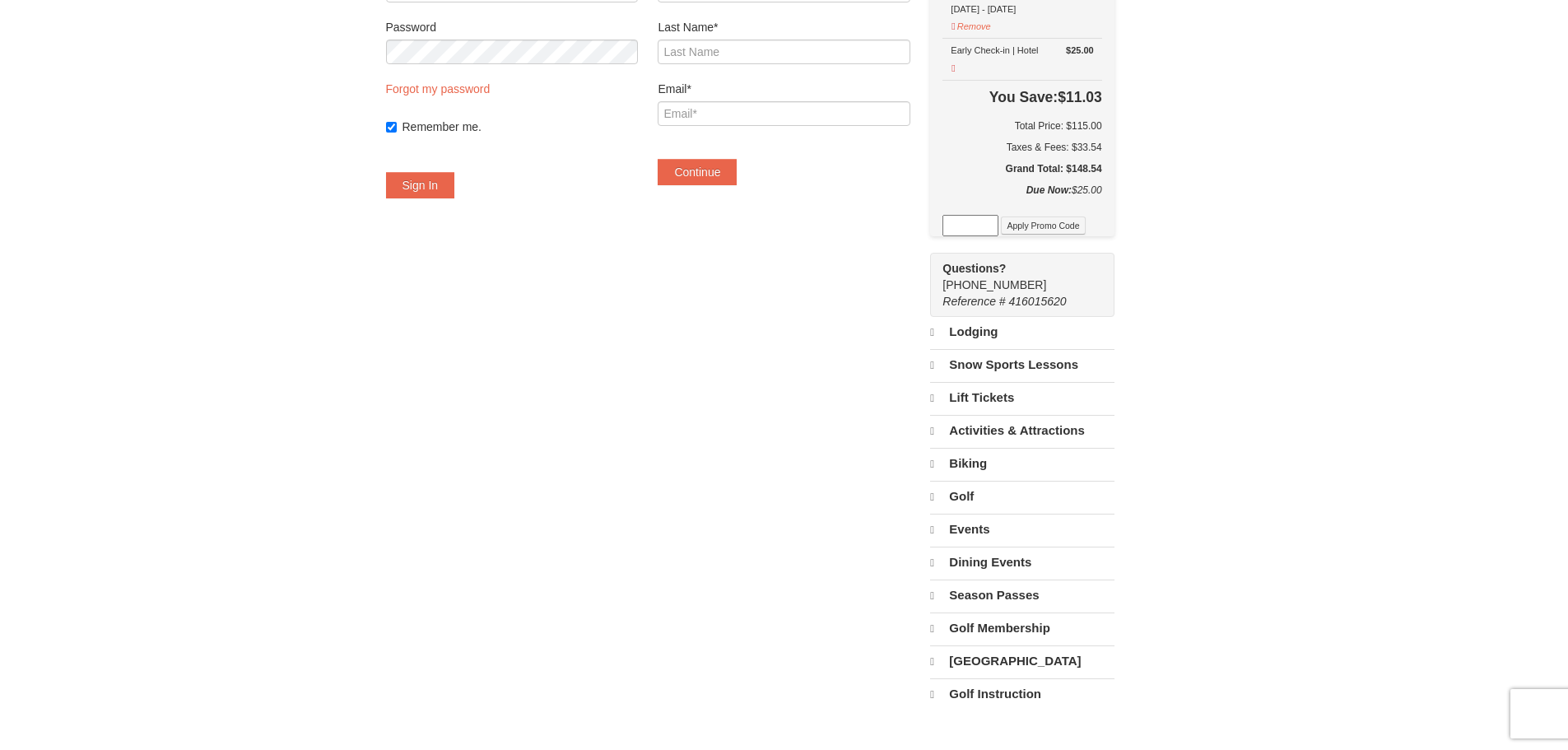
scroll to position [247, 0]
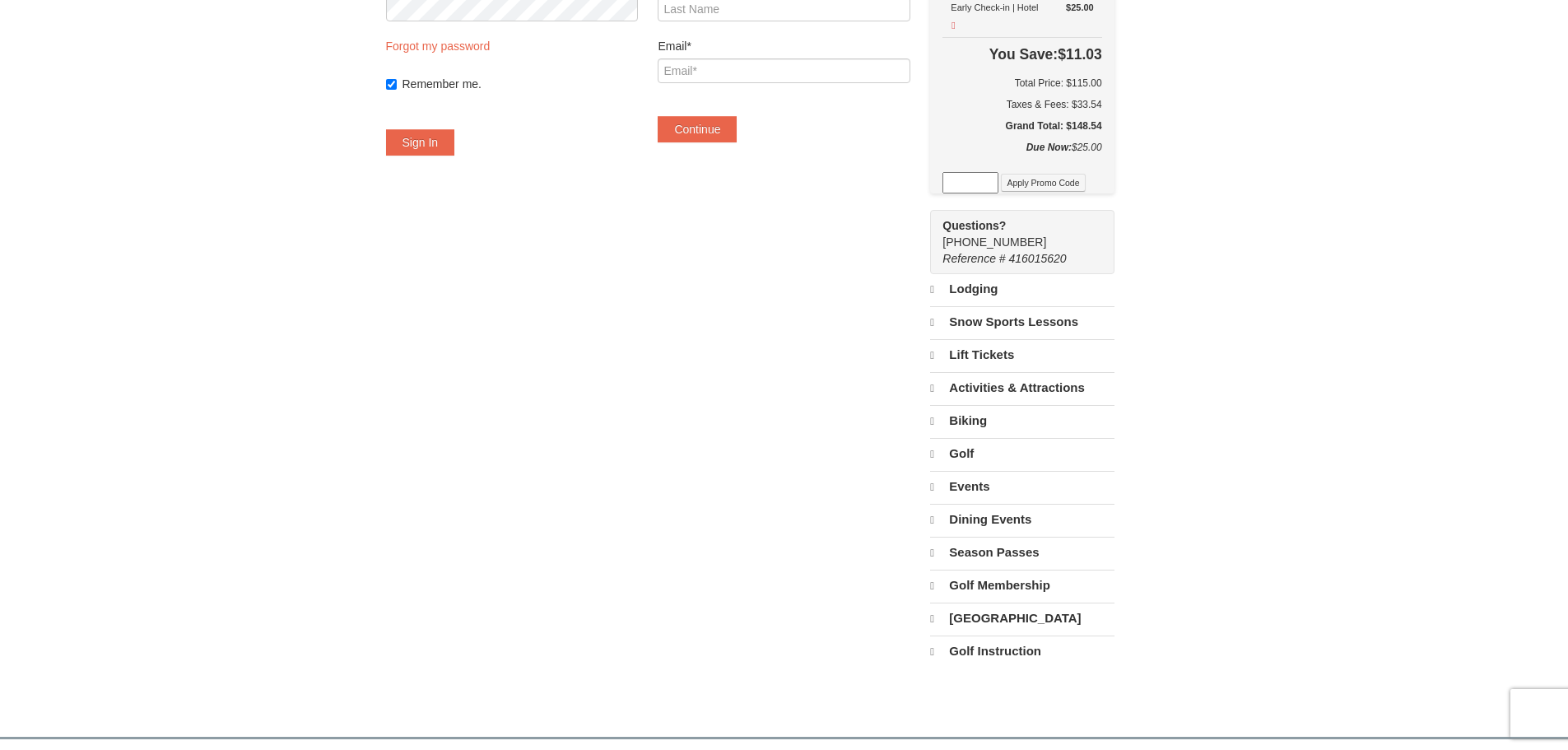
click at [1006, 429] on link "Biking" at bounding box center [1022, 420] width 183 height 31
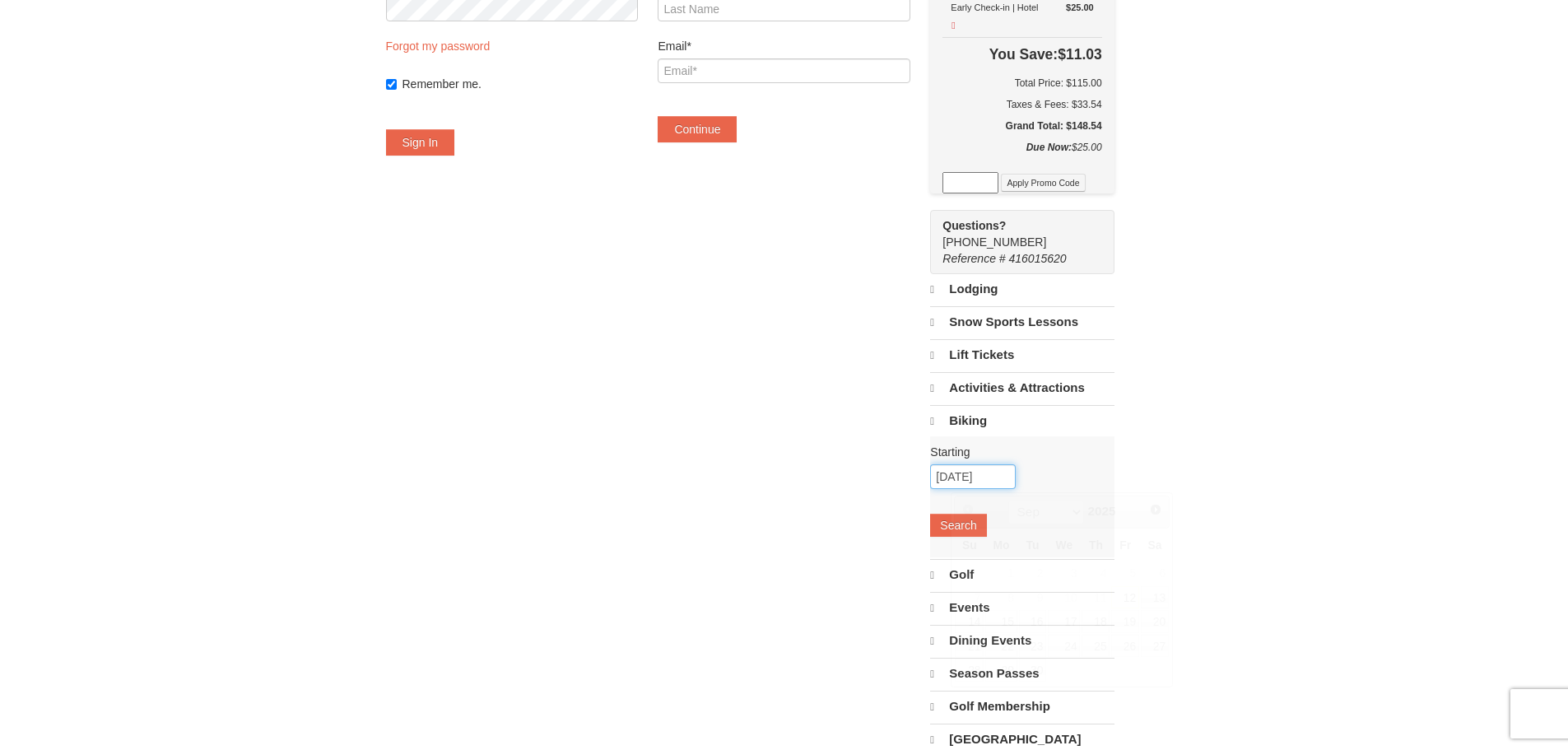
click at [968, 486] on input "09/12/2025" at bounding box center [973, 477] width 85 height 25
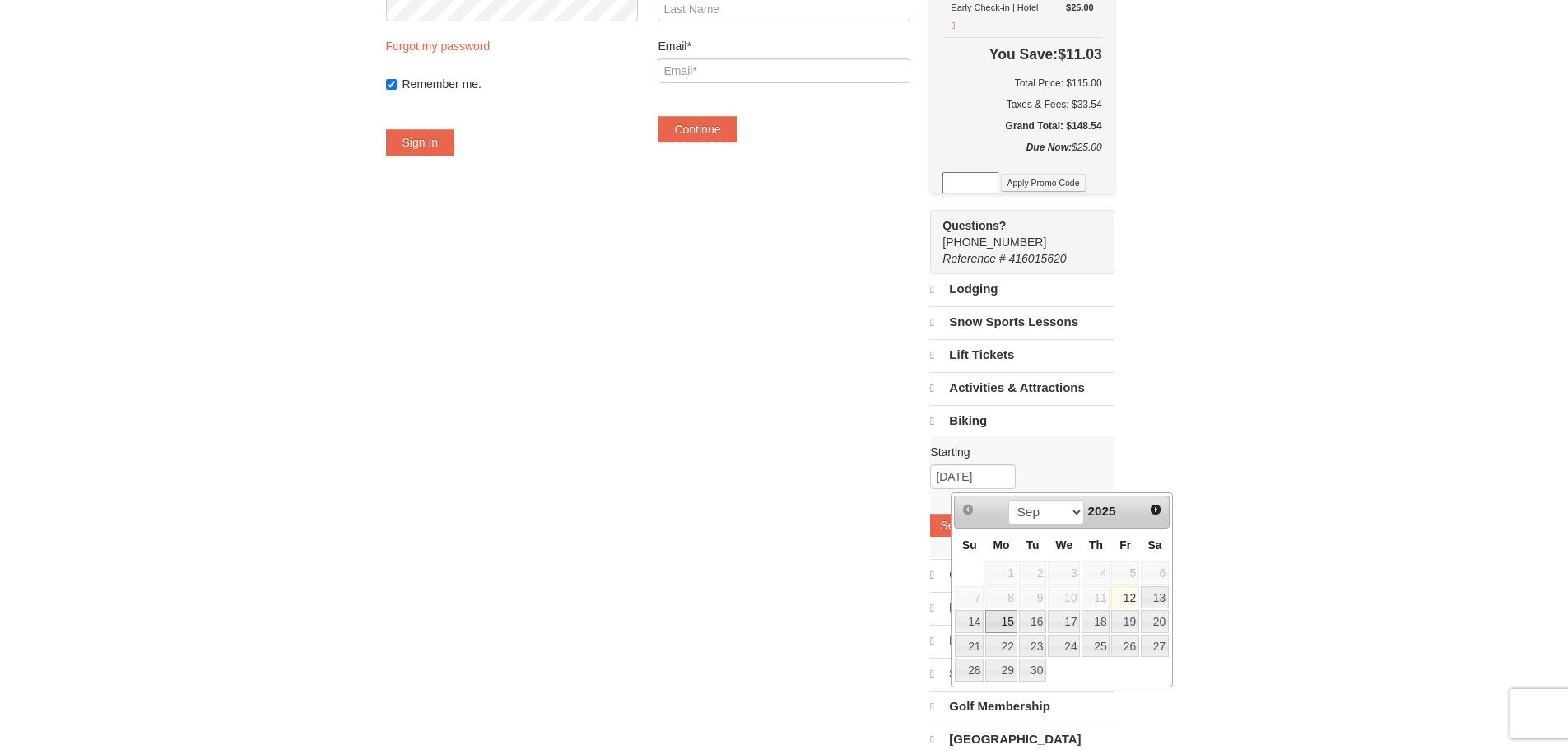
click at [1005, 621] on link "15" at bounding box center [1000, 621] width 31 height 23
type input "[DATE]"
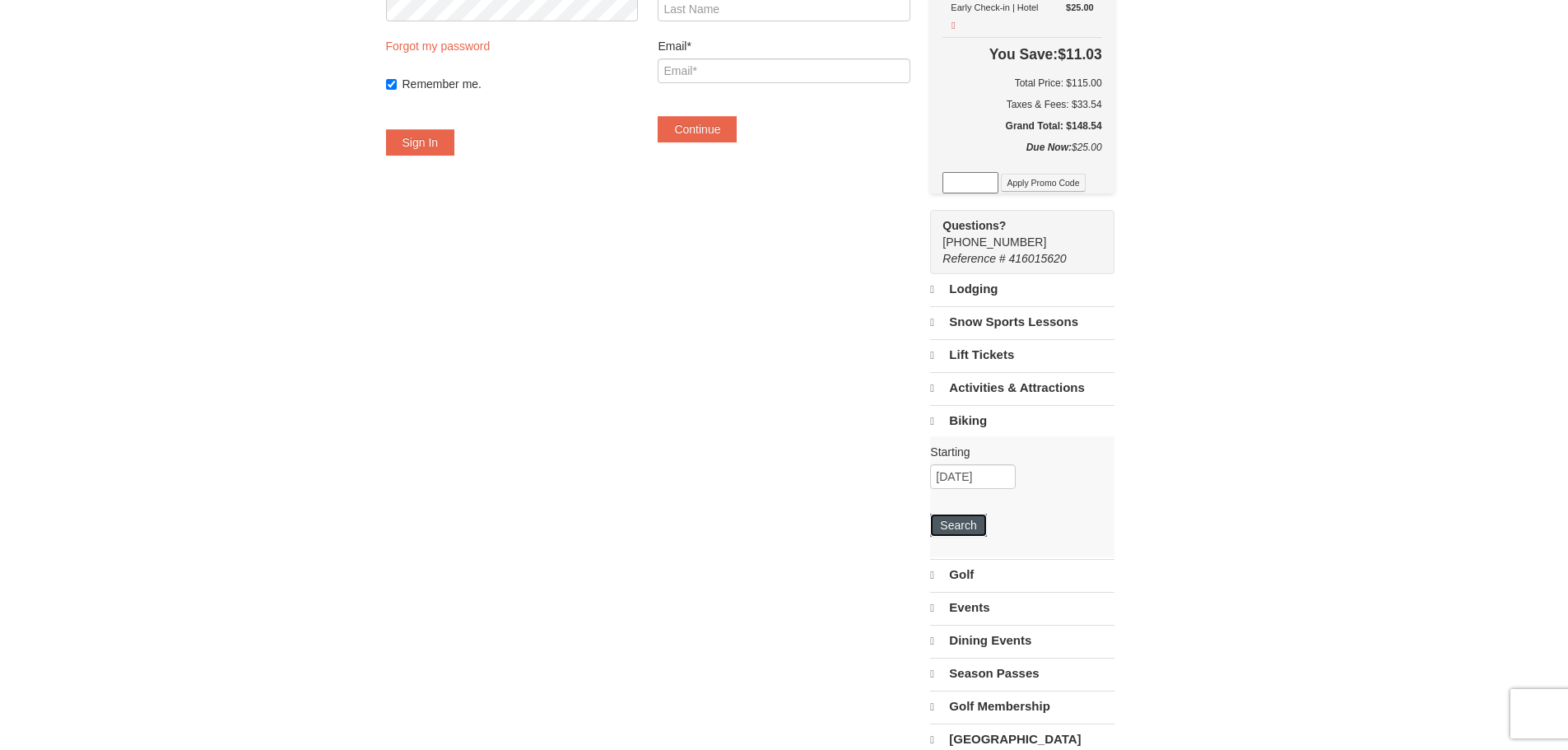
click at [981, 531] on button "Search" at bounding box center [958, 525] width 56 height 23
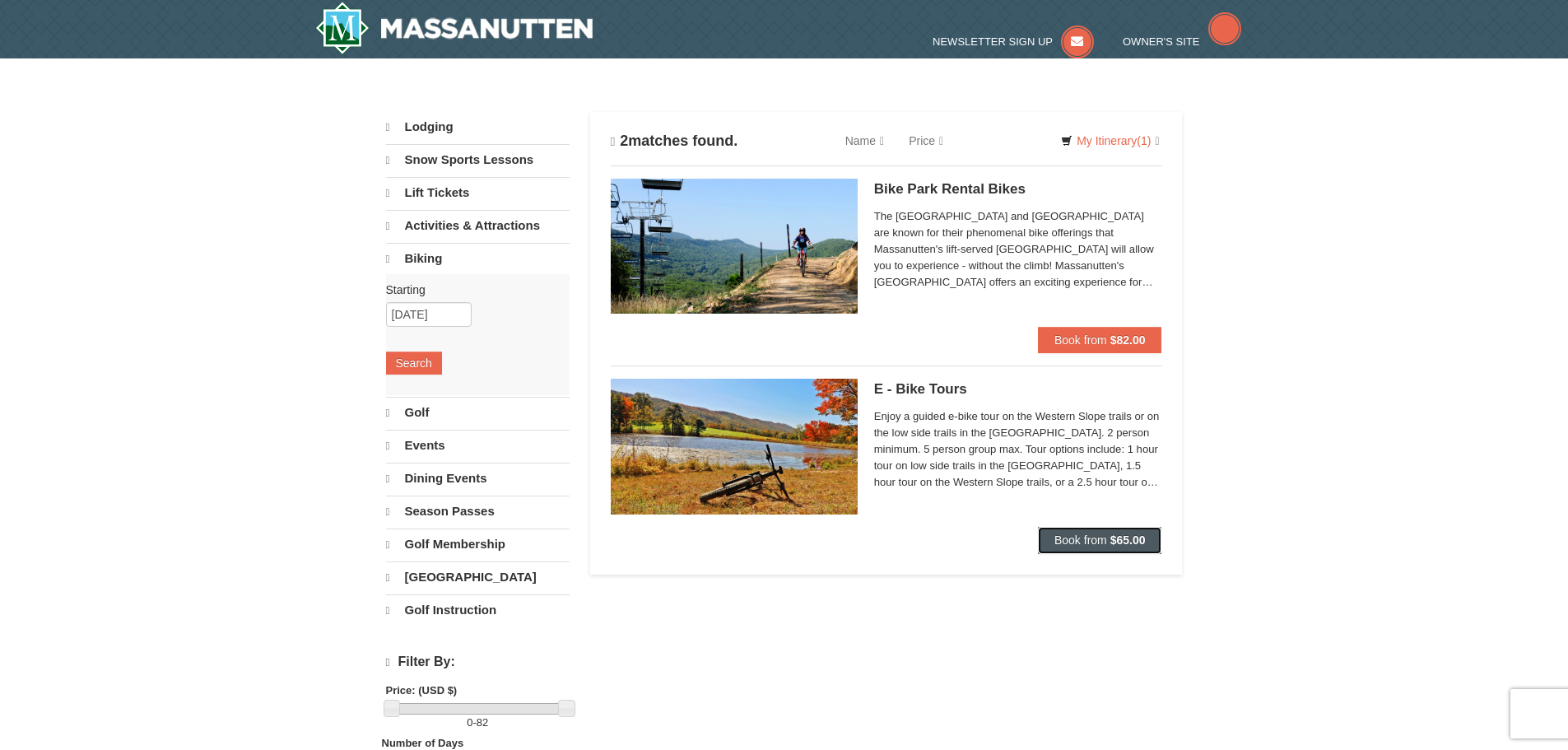
click at [1098, 543] on span "Book from" at bounding box center [1081, 539] width 53 height 13
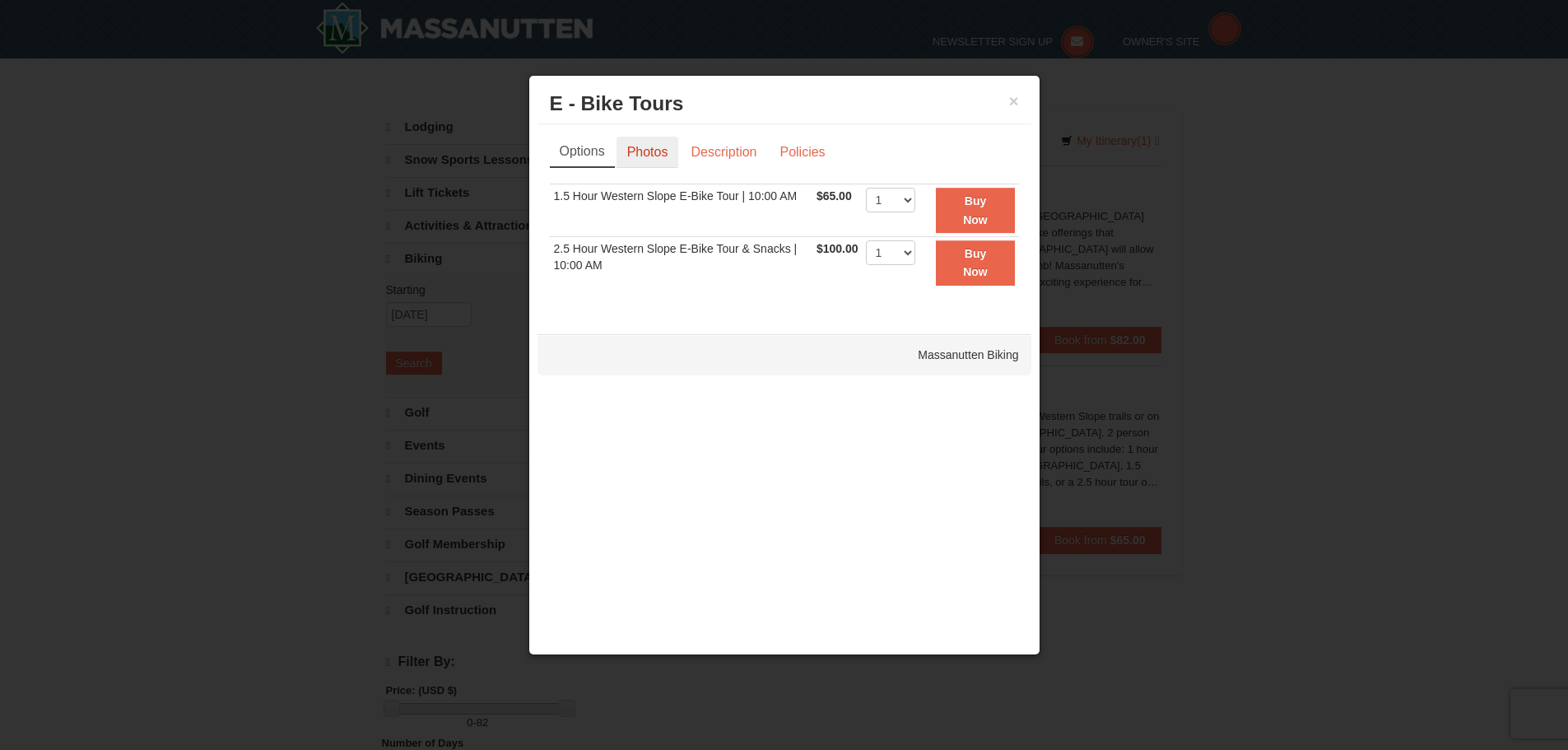
click at [644, 156] on link "Photos" at bounding box center [647, 152] width 63 height 31
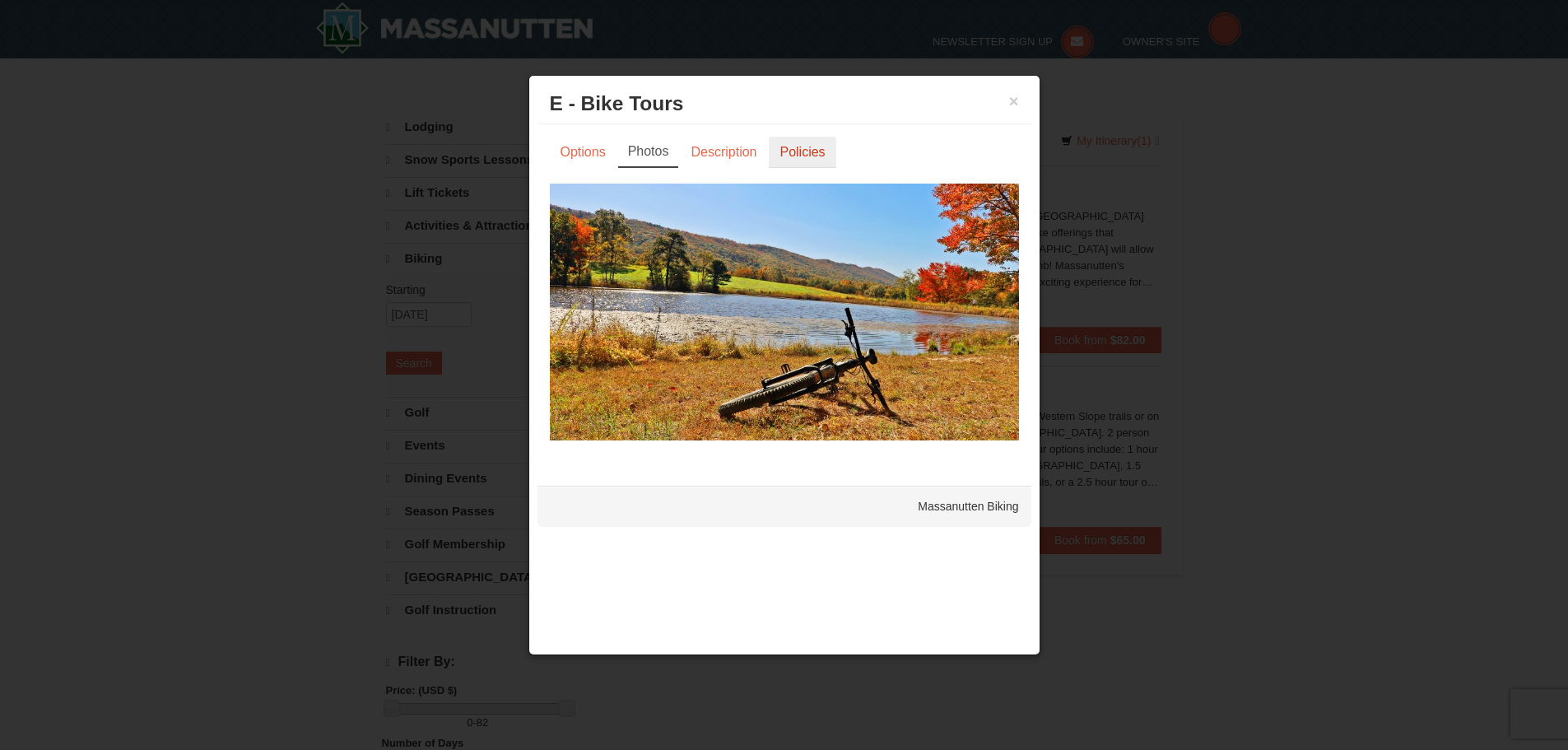
click at [791, 152] on link "Policies" at bounding box center [802, 152] width 67 height 31
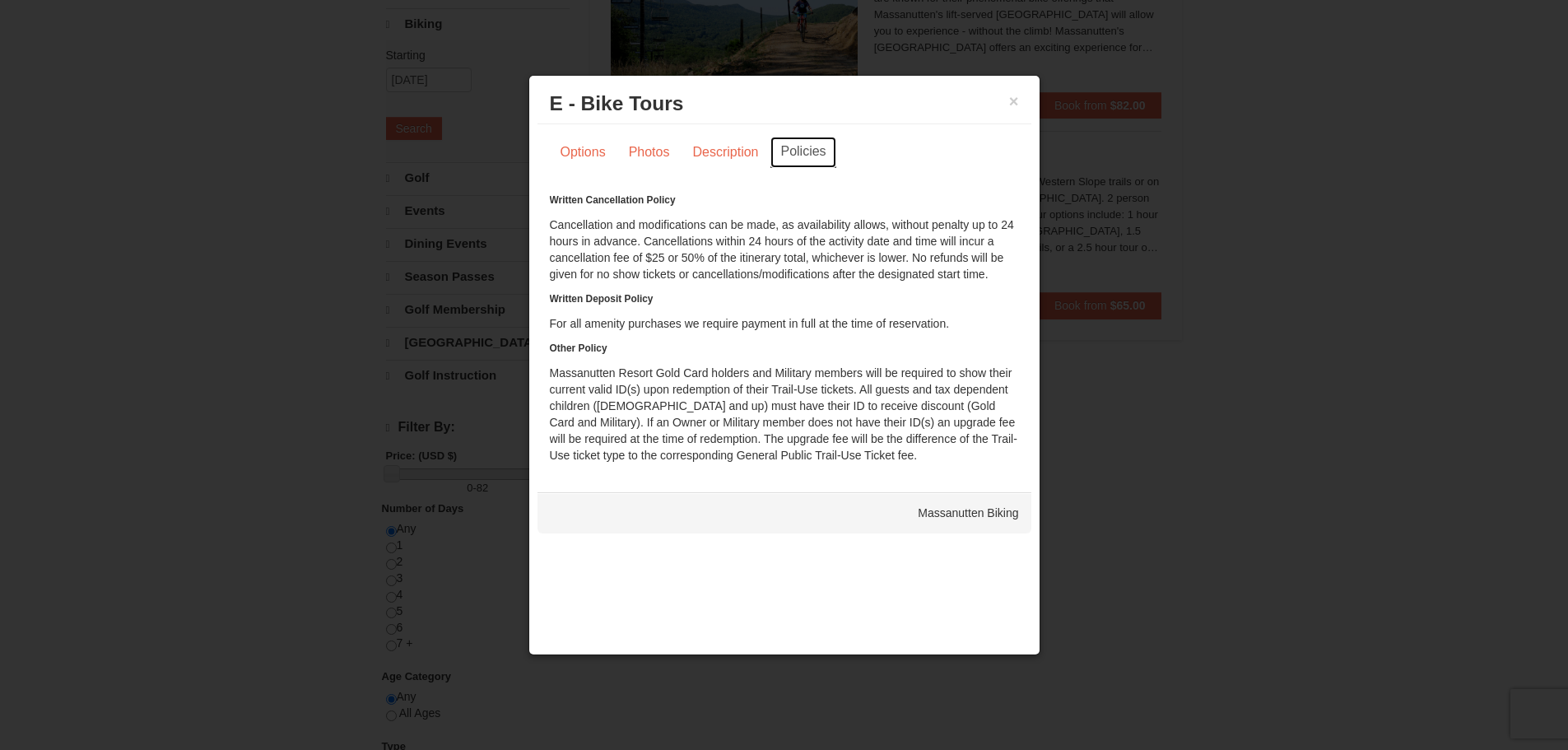
scroll to position [330, 0]
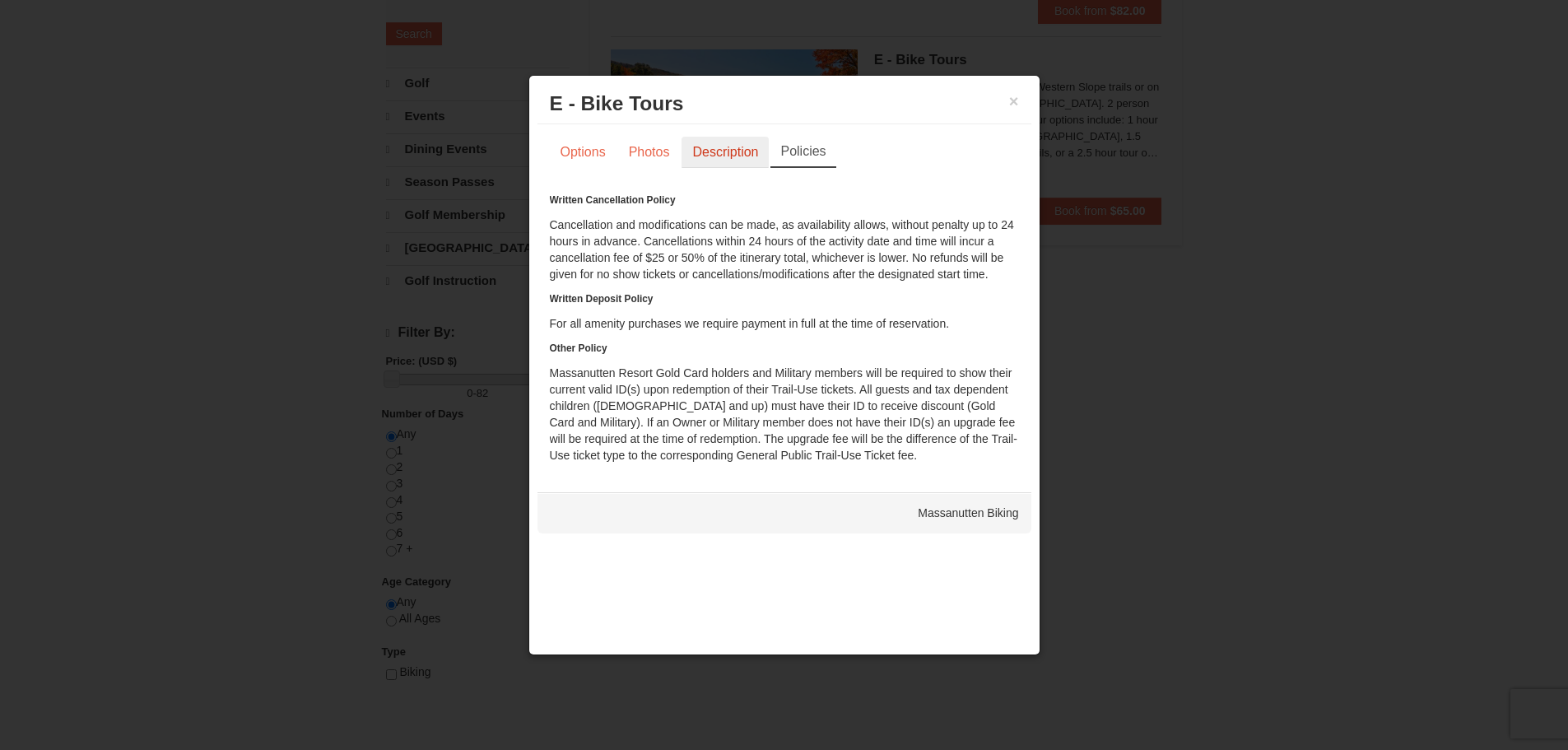
click at [721, 148] on link "Description" at bounding box center [724, 152] width 87 height 31
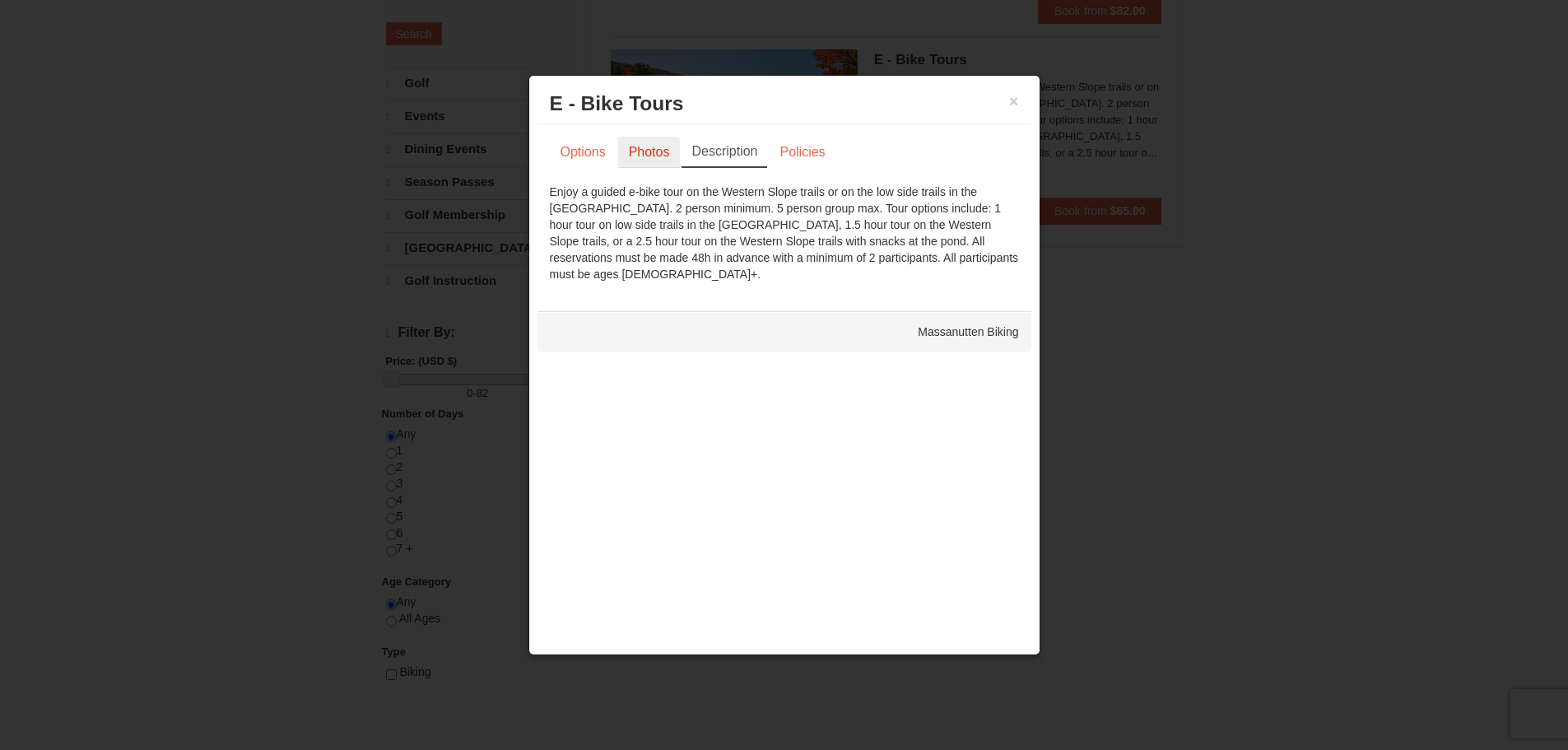
click at [654, 159] on link "Photos" at bounding box center [649, 152] width 63 height 31
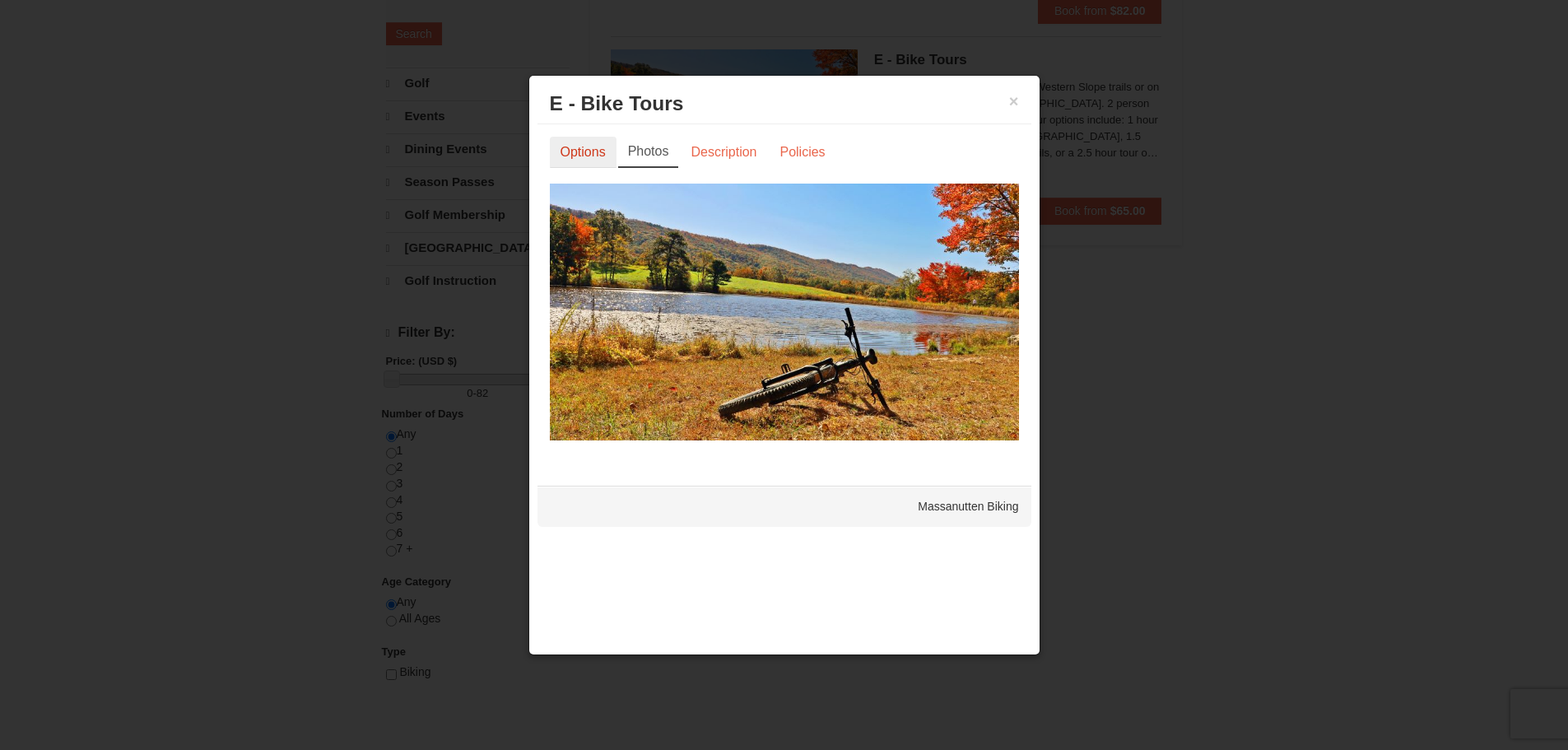
click at [598, 152] on link "Options" at bounding box center [583, 152] width 67 height 31
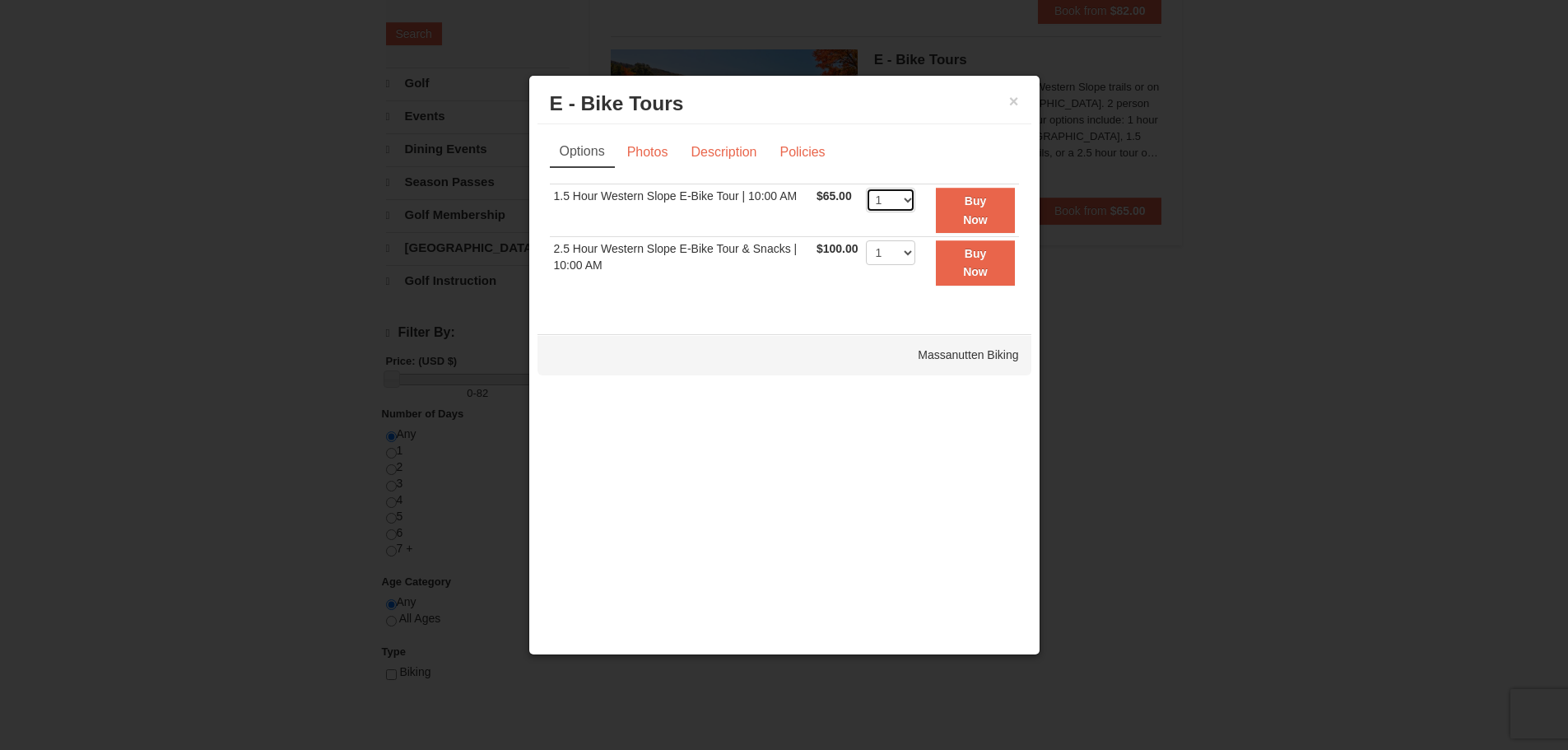
click at [894, 203] on select "1 2 3 4 5 6 7 8 9 10" at bounding box center [891, 200] width 49 height 25
select select "2"
click at [866, 188] on select "1 2 3 4 5 6 7 8 9 10" at bounding box center [891, 200] width 49 height 25
click at [961, 216] on button "Buy Now" at bounding box center [974, 210] width 78 height 45
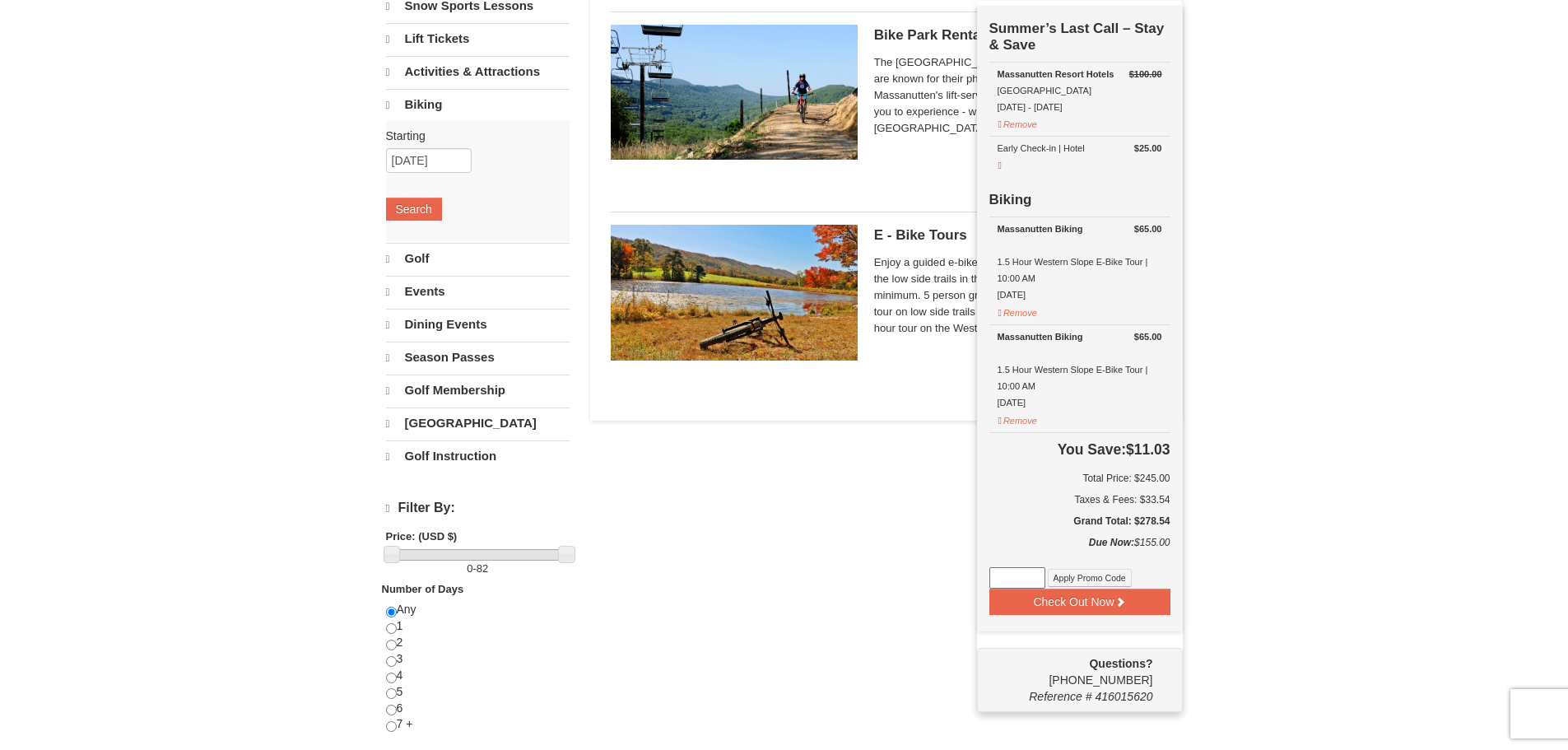
scroll to position [169, 0]
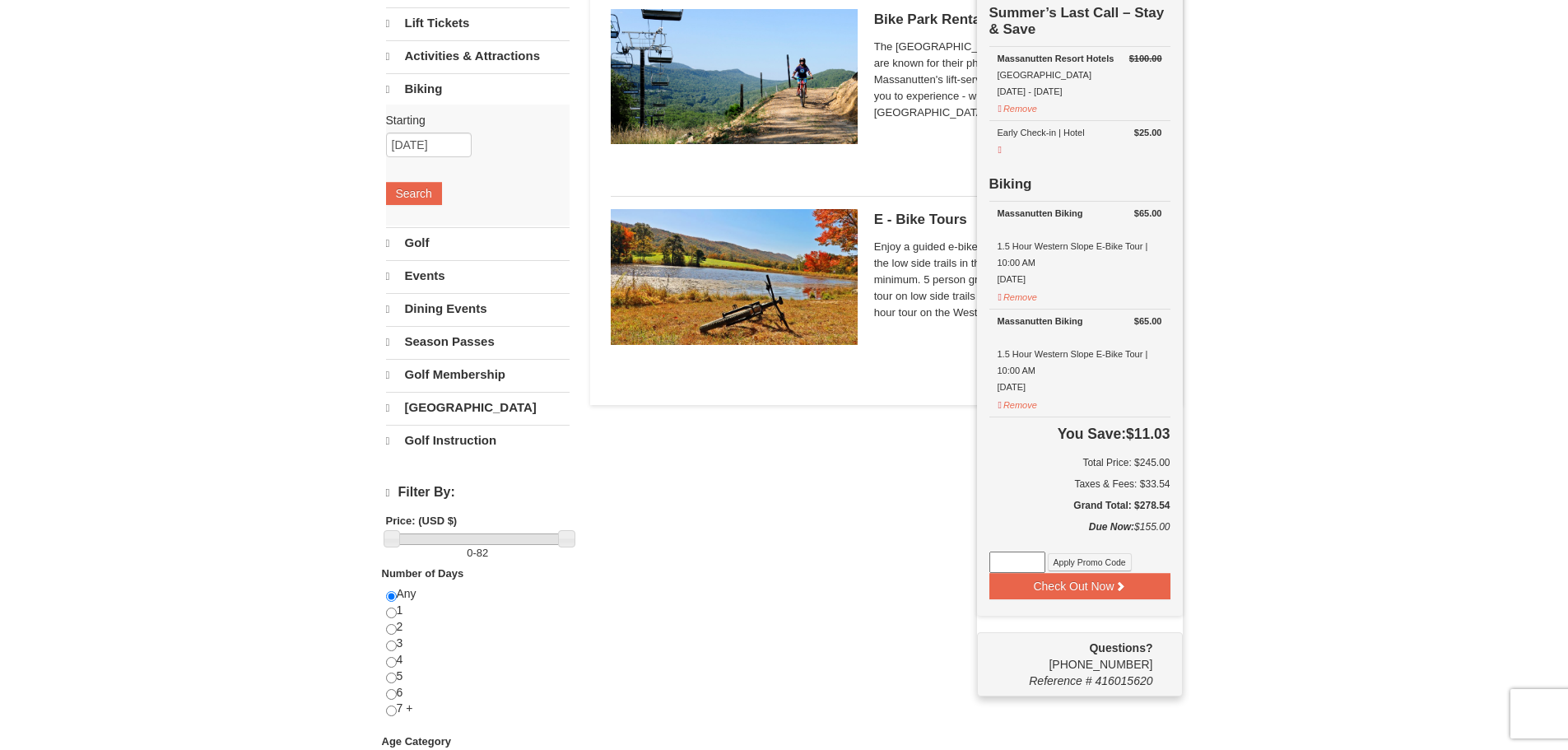
click at [1012, 565] on input at bounding box center [1017, 562] width 56 height 21
type input "wheeldeal50"
click at [1081, 565] on button "Apply Promo Code" at bounding box center [1089, 562] width 84 height 19
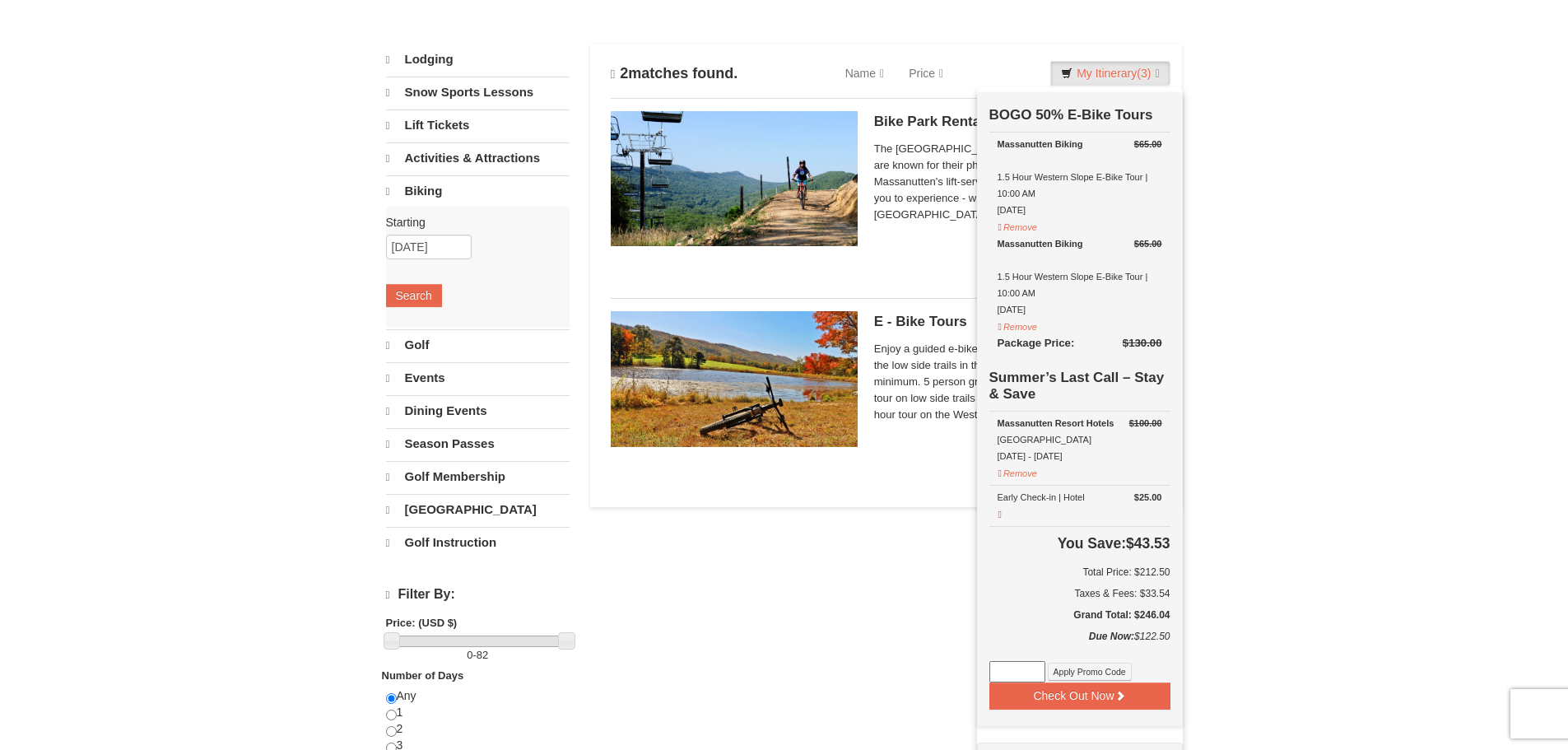
scroll to position [165, 0]
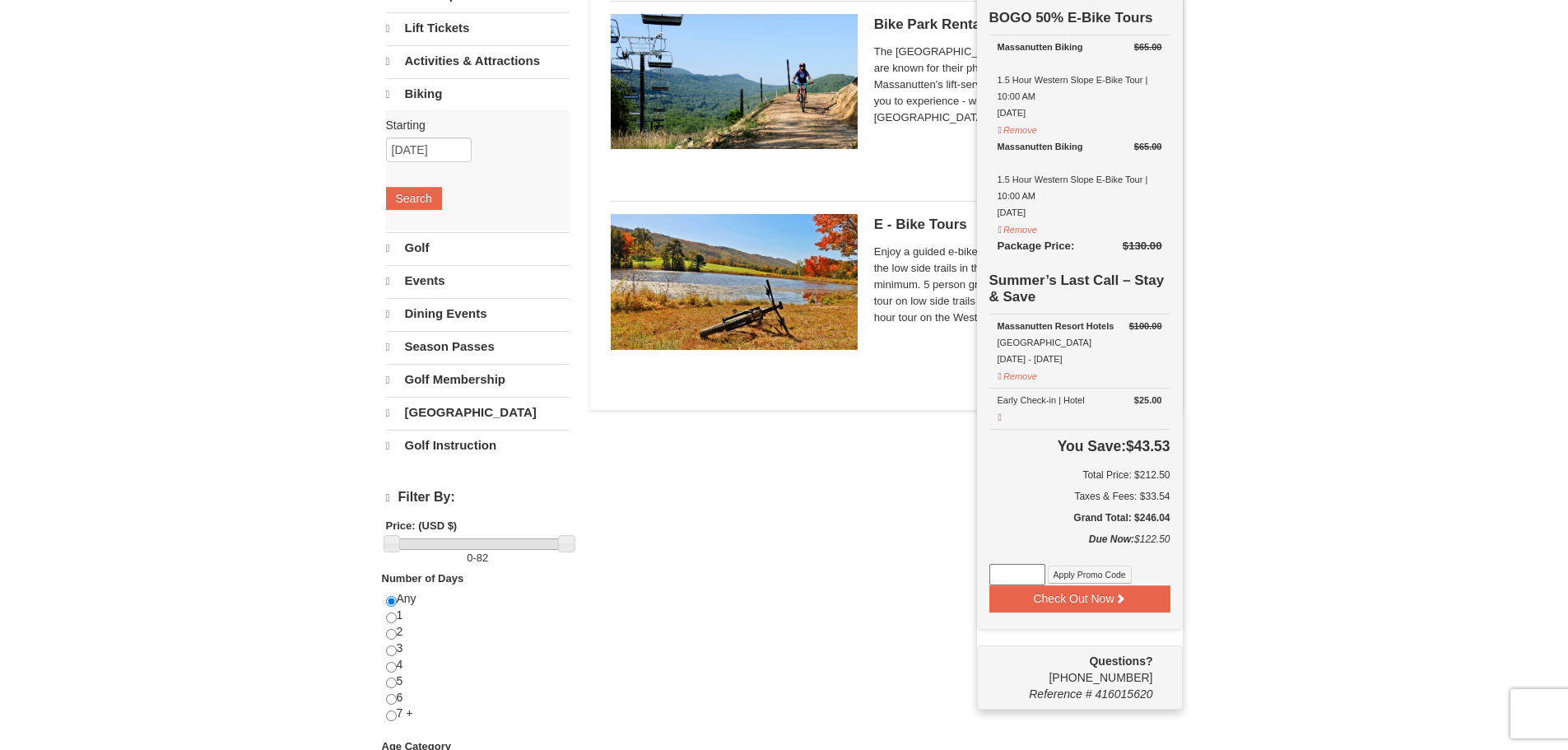
click at [876, 495] on div "Lodging Arrival Please format dates MM/DD/YYYY [DATE] Departure Please format d…" at bounding box center [784, 419] width 796 height 944
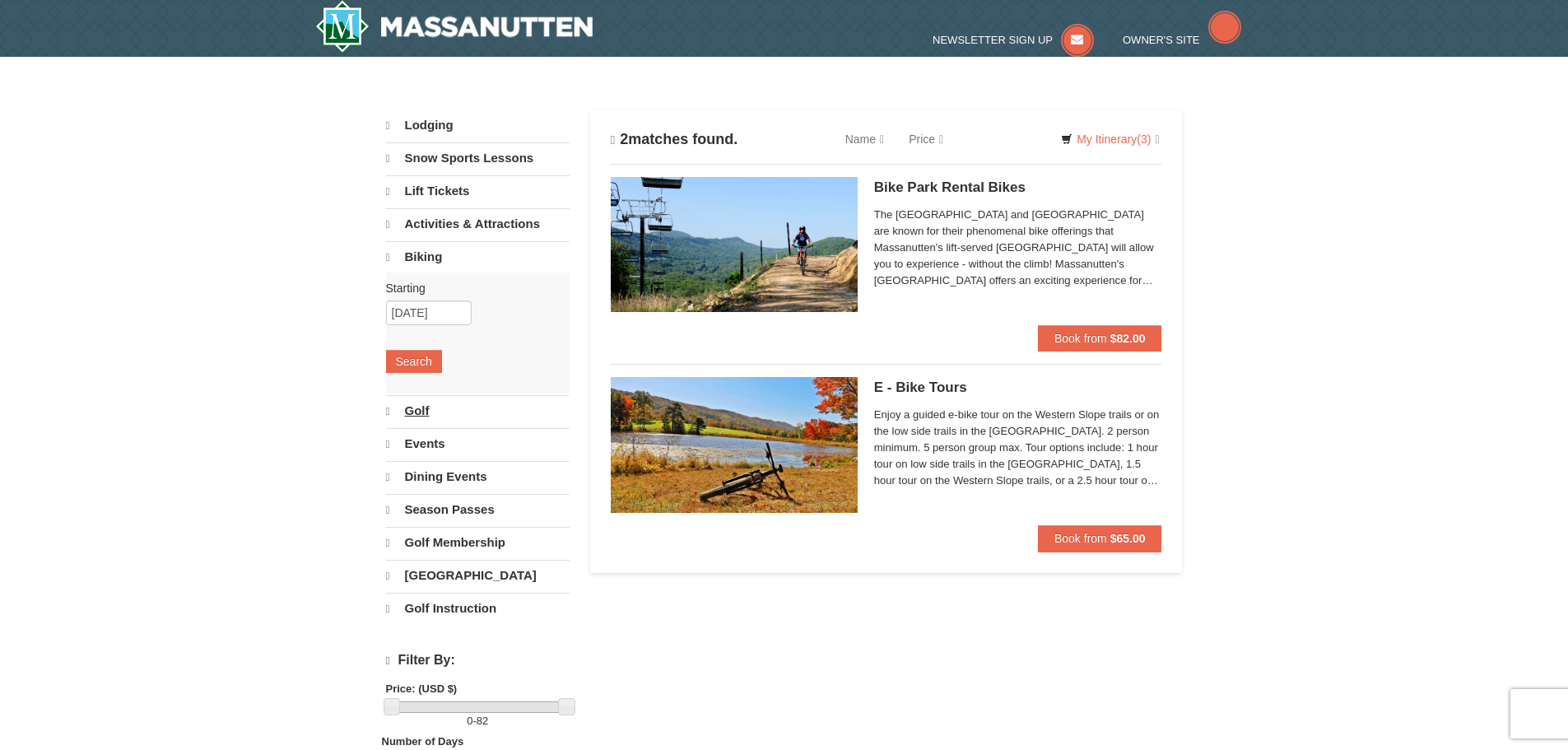
scroll to position [0, 0]
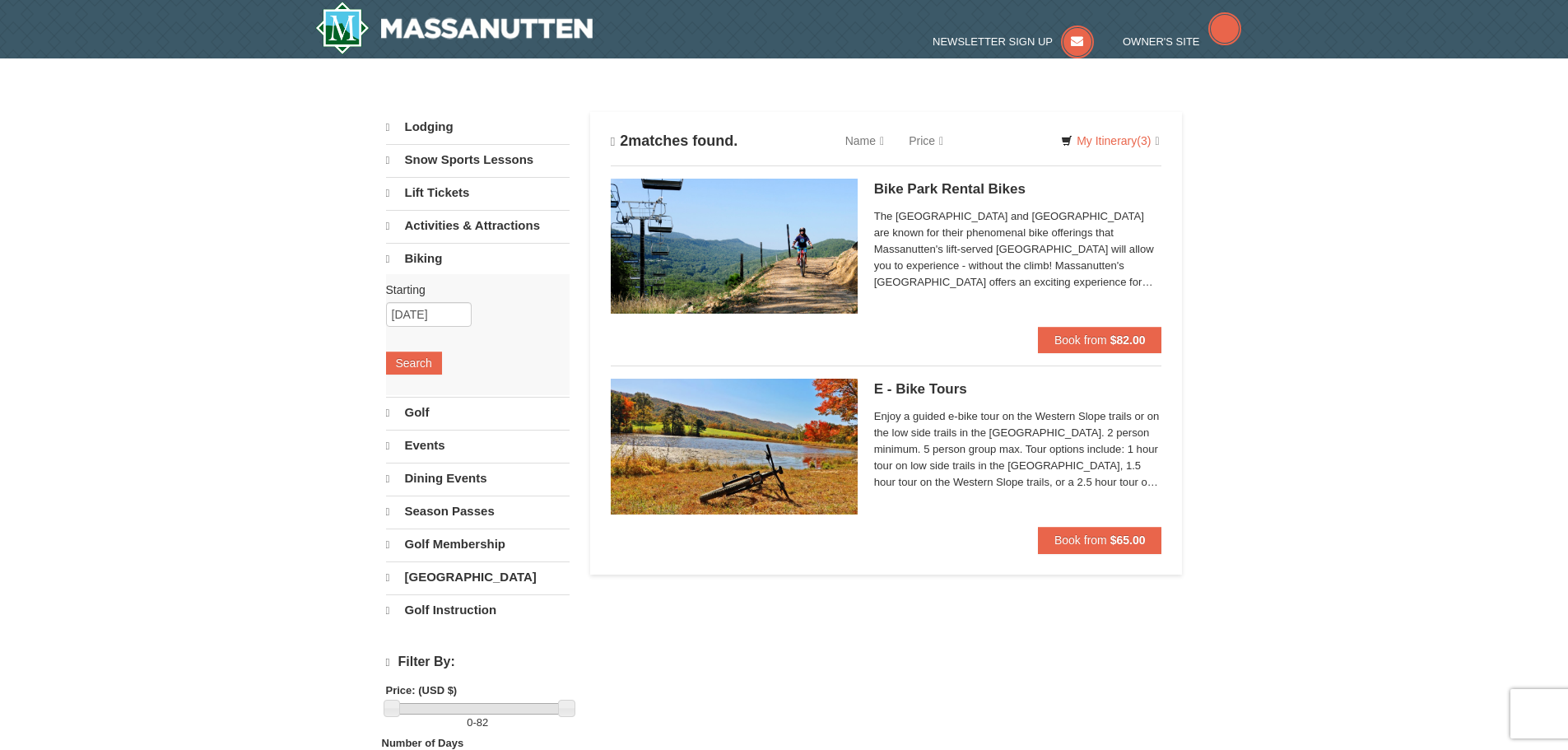
click at [443, 222] on link "Activities & Attractions" at bounding box center [477, 225] width 183 height 31
click at [422, 283] on input "[DATE]" at bounding box center [428, 281] width 85 height 25
type input "[DATE]"
click at [413, 329] on button "Search" at bounding box center [414, 330] width 56 height 23
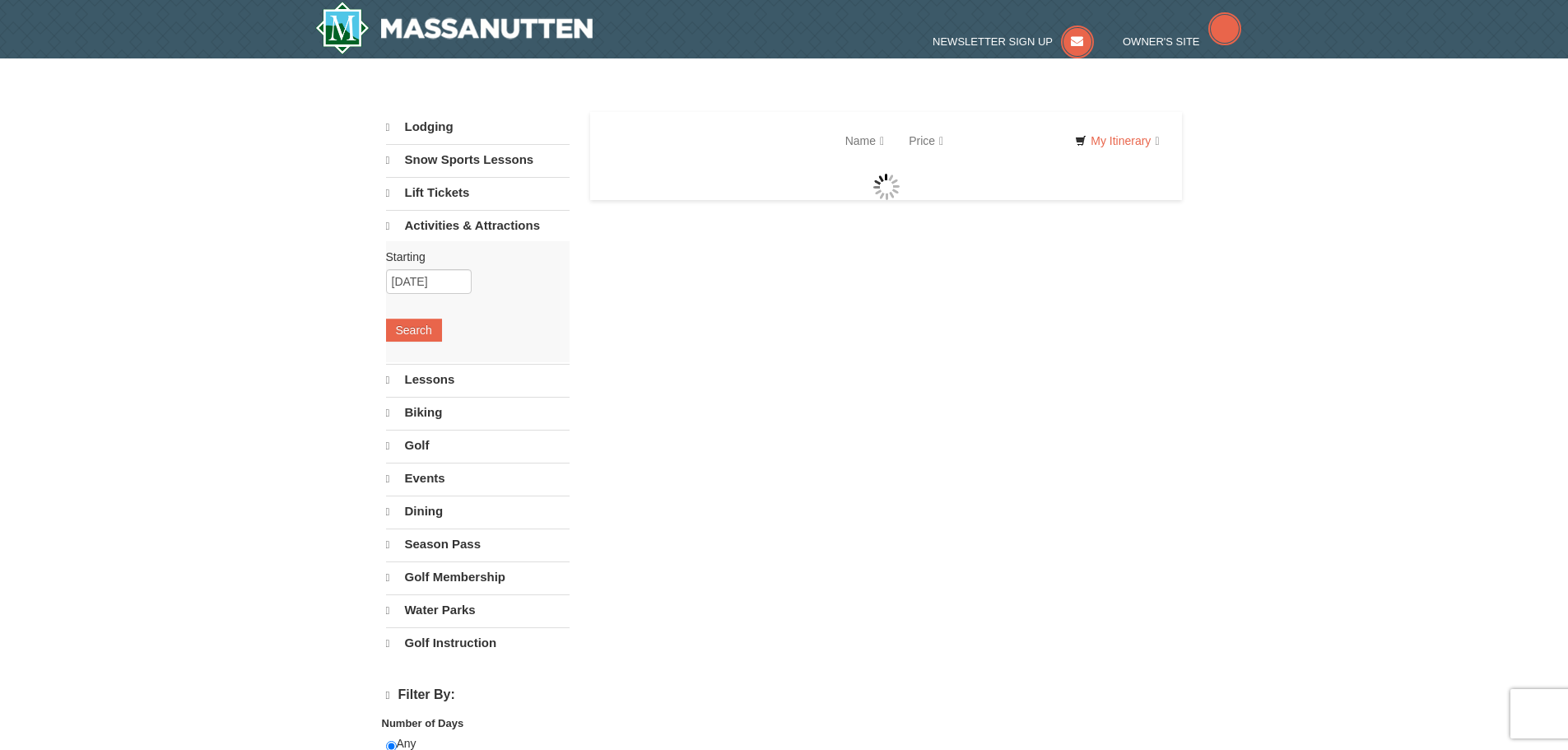
select select "9"
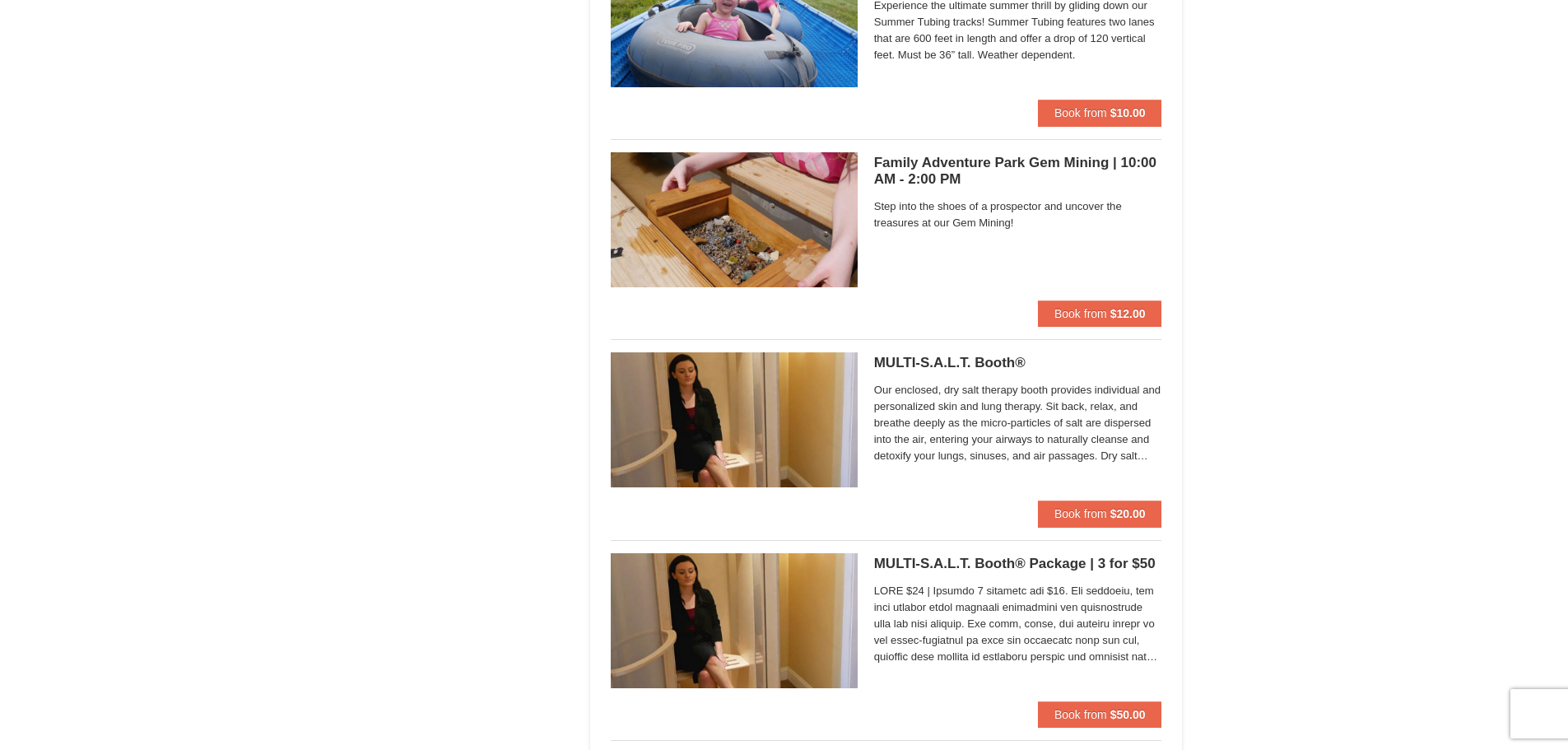
scroll to position [4858, 0]
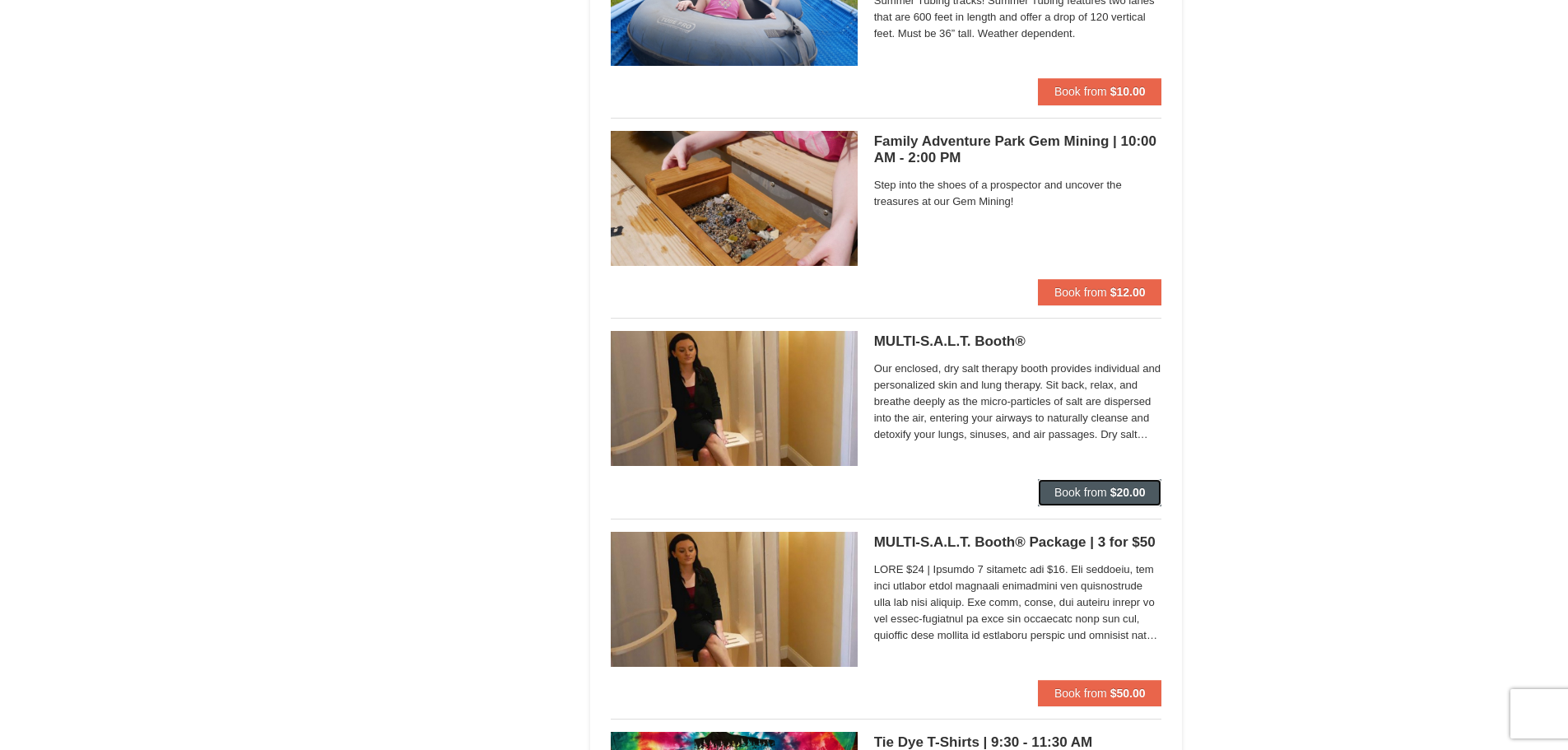
click at [1106, 494] on span "Book from" at bounding box center [1081, 492] width 53 height 13
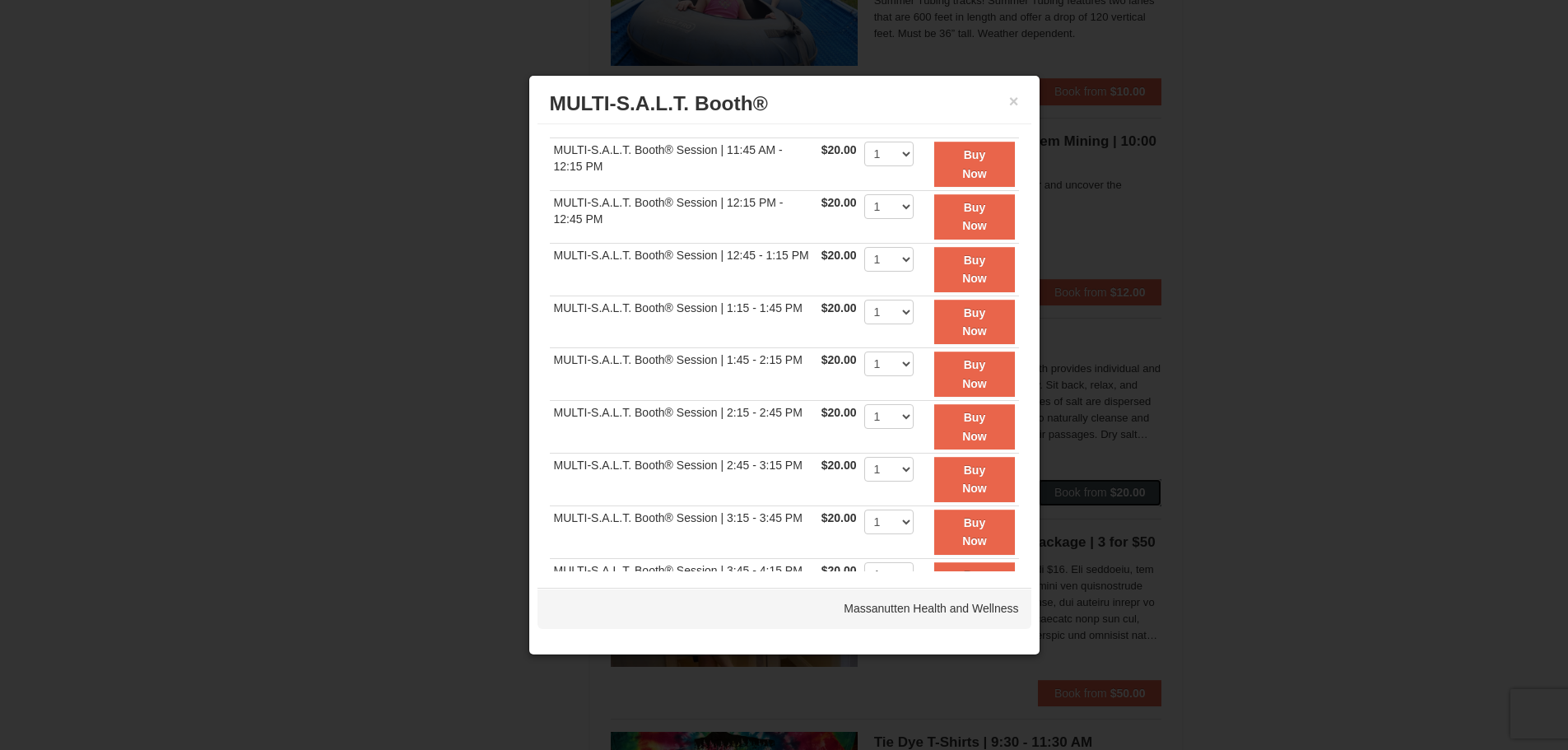
scroll to position [82, 0]
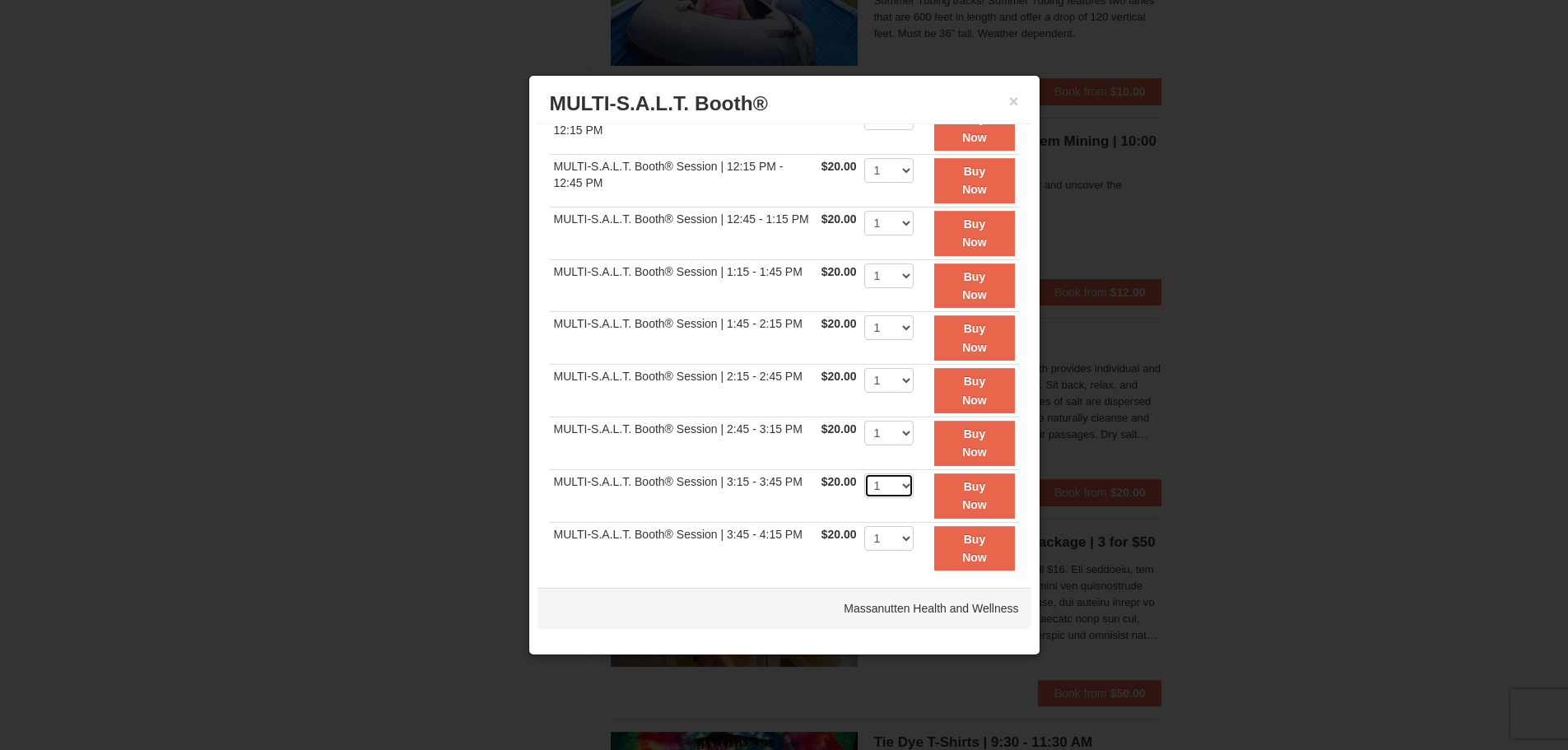
click at [884, 490] on select "1" at bounding box center [889, 486] width 49 height 25
click at [864, 473] on select "1" at bounding box center [889, 486] width 49 height 25
click at [891, 434] on select "1" at bounding box center [889, 433] width 49 height 25
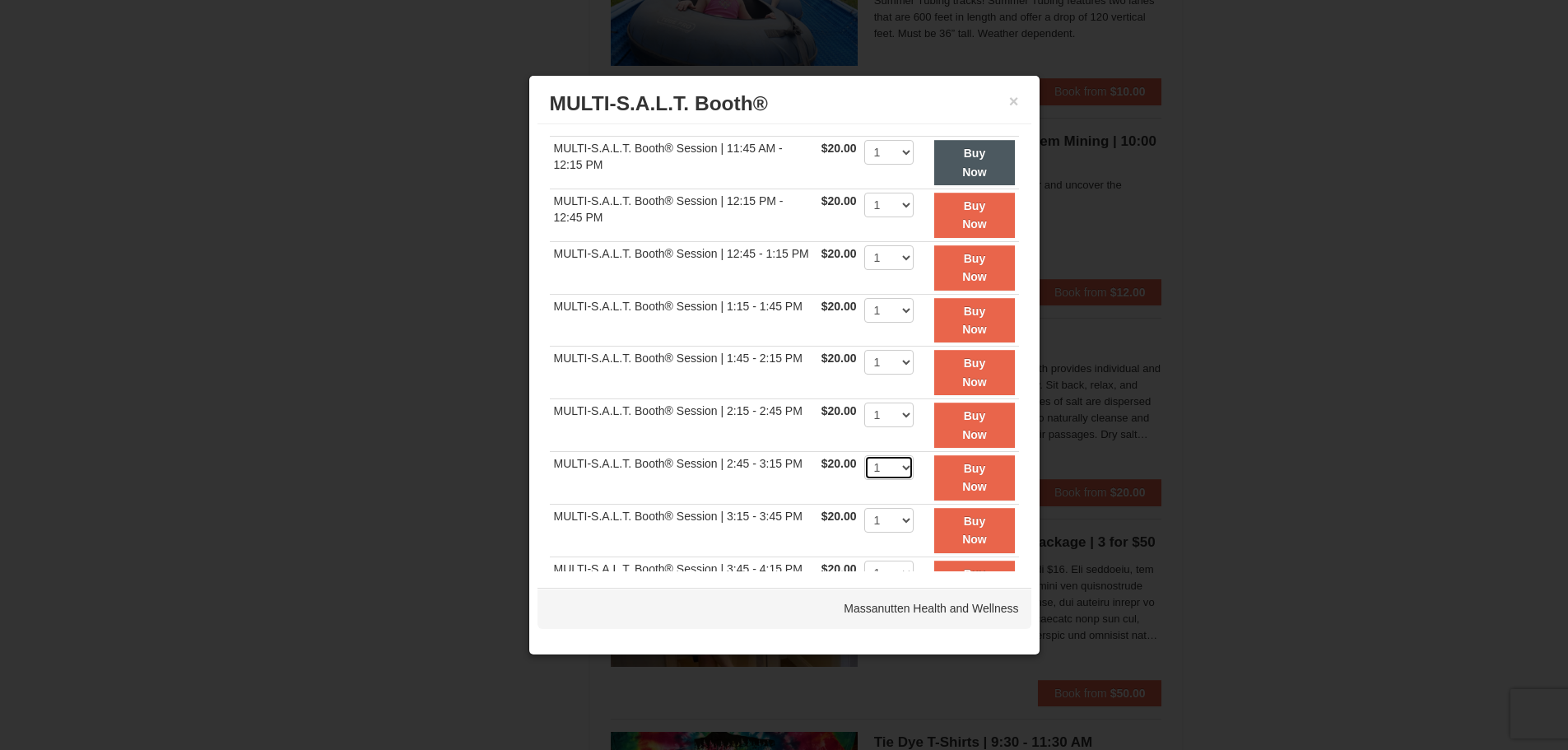
scroll to position [0, 0]
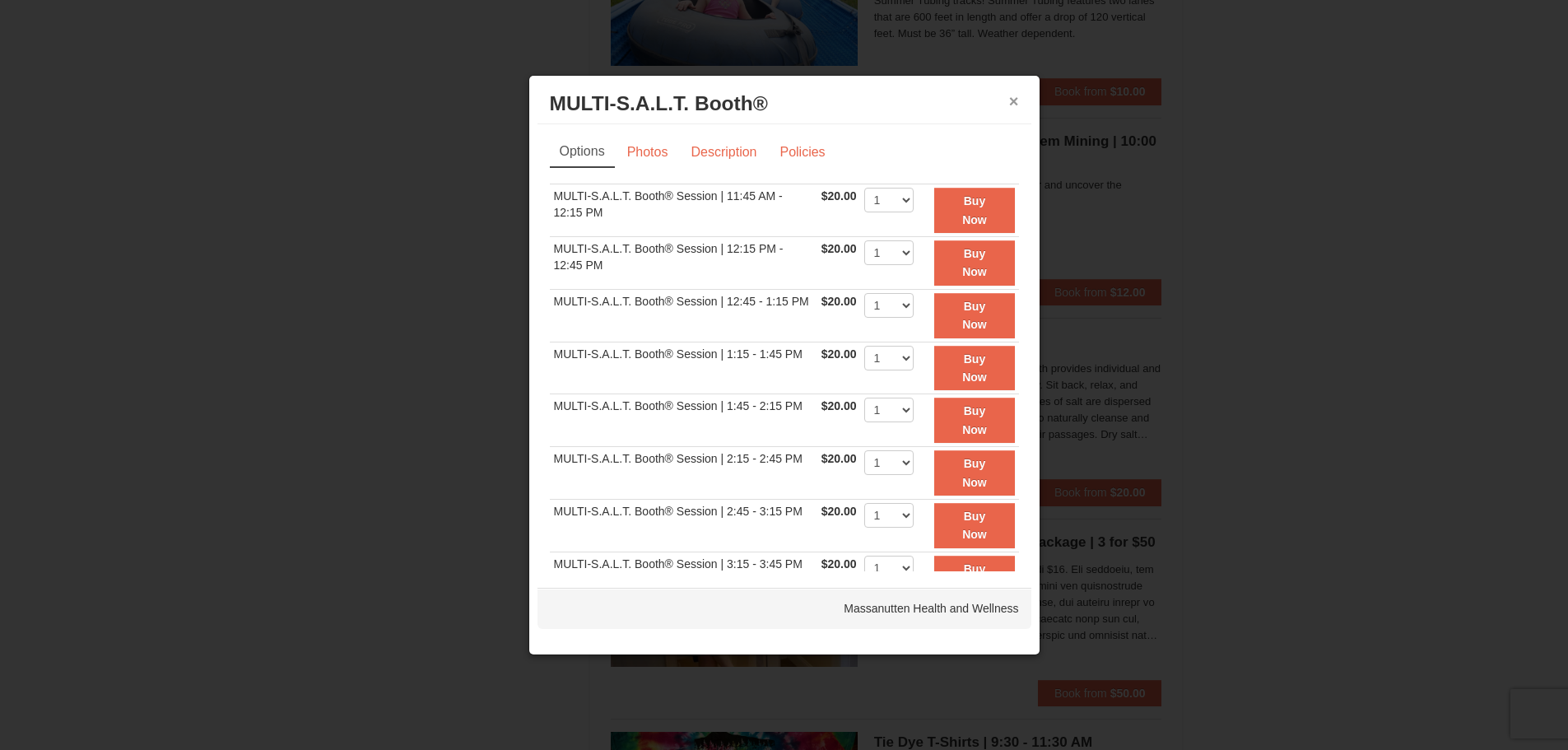
click at [1015, 100] on button "×" at bounding box center [1013, 101] width 10 height 17
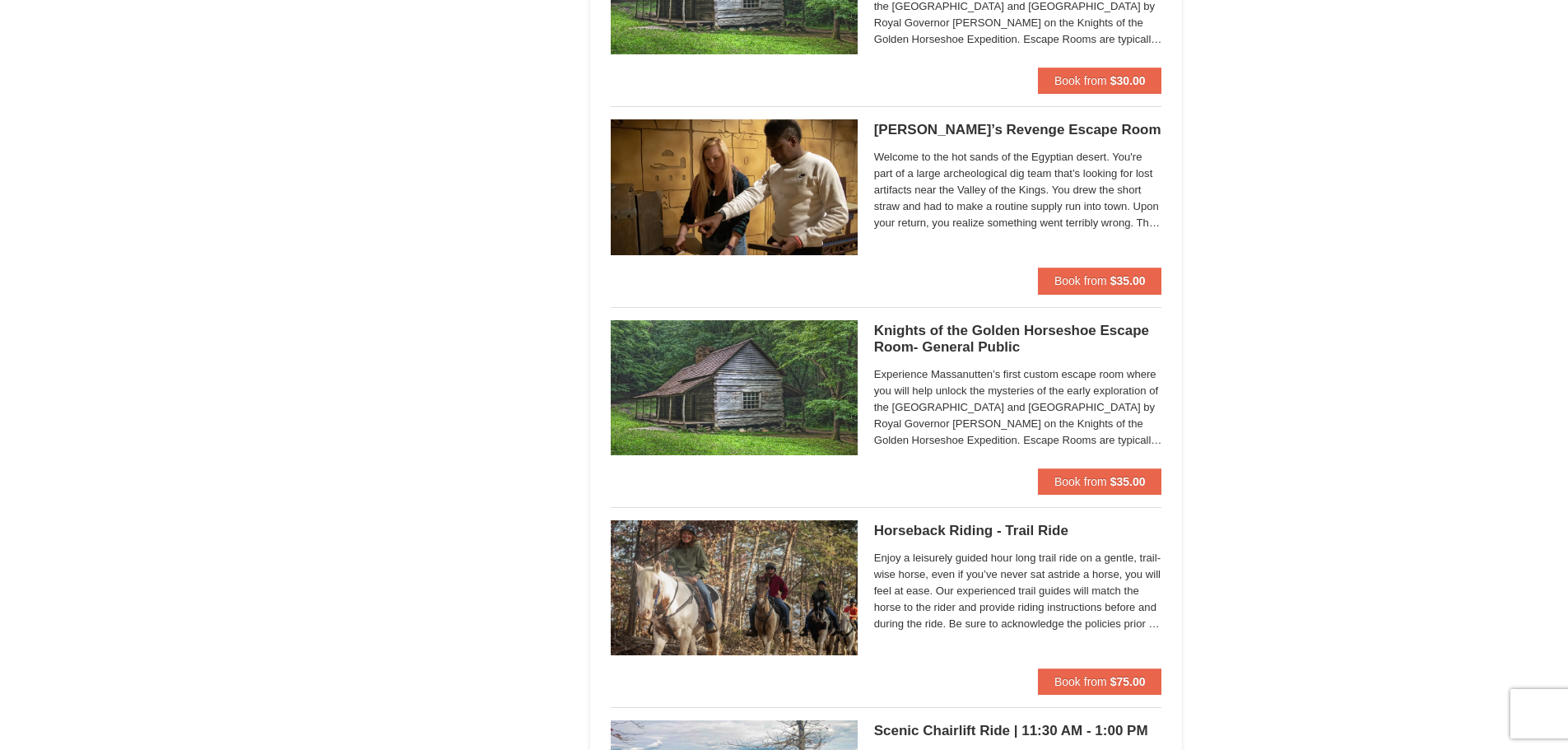
scroll to position [1482, 0]
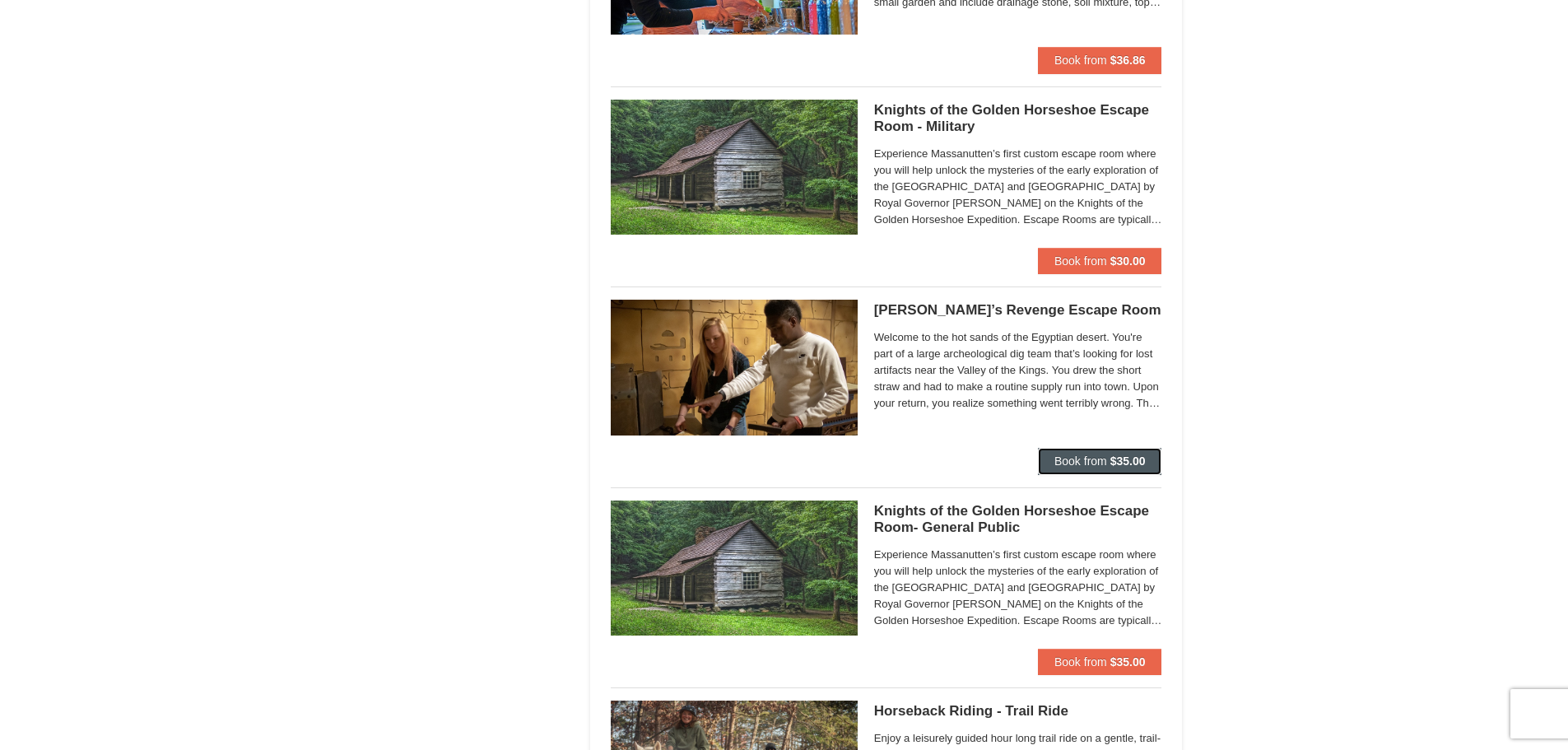
click at [1066, 451] on button "Book from $35.00" at bounding box center [1099, 461] width 124 height 26
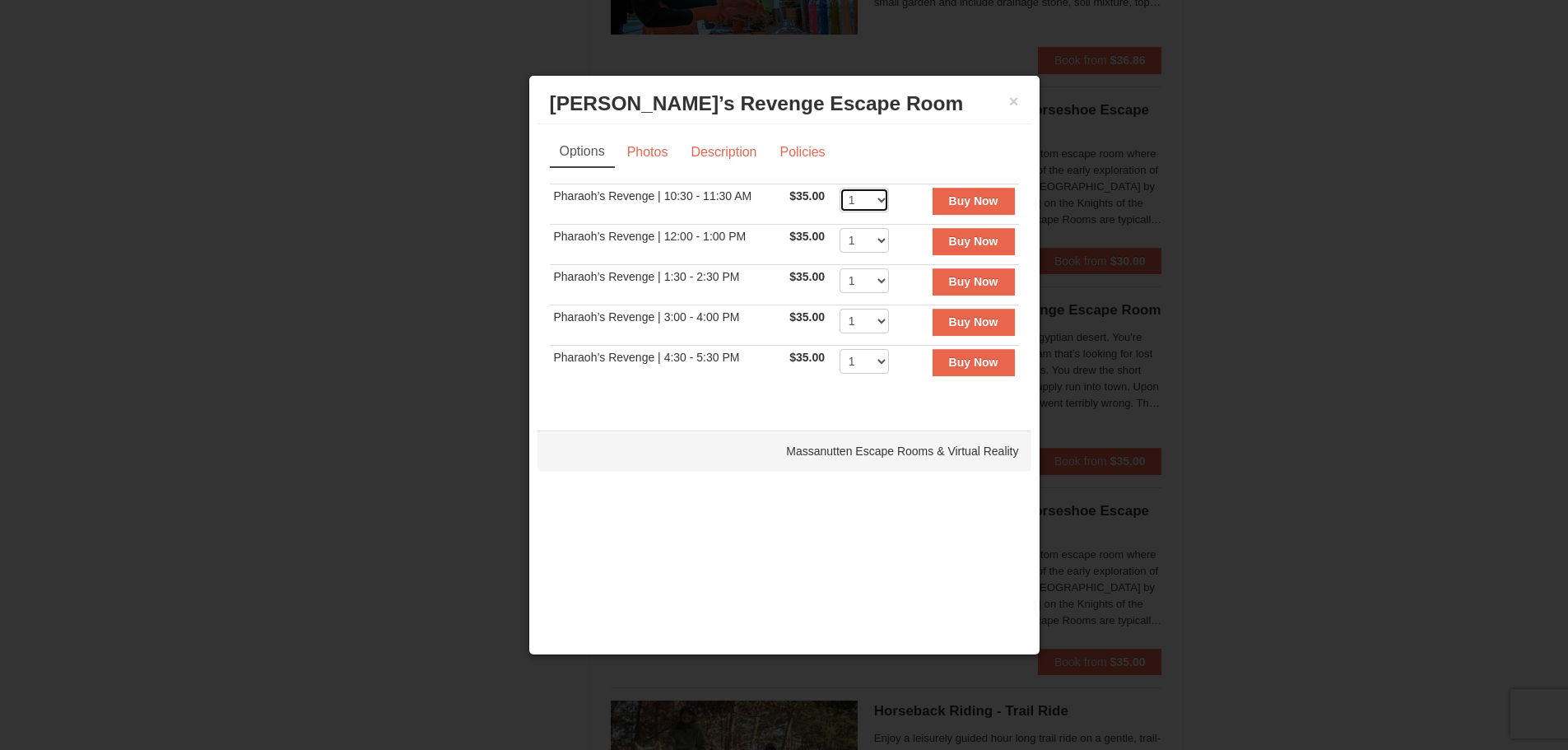
click at [873, 204] on select "1 2 3 4 5 6 7 8" at bounding box center [864, 200] width 49 height 25
click at [1006, 101] on h3 "Pharaoh’s Revenge Escape Room Massanutten Escape Rooms & Virtual Reality" at bounding box center [784, 104] width 469 height 25
click at [1018, 99] on button "×" at bounding box center [1013, 101] width 10 height 17
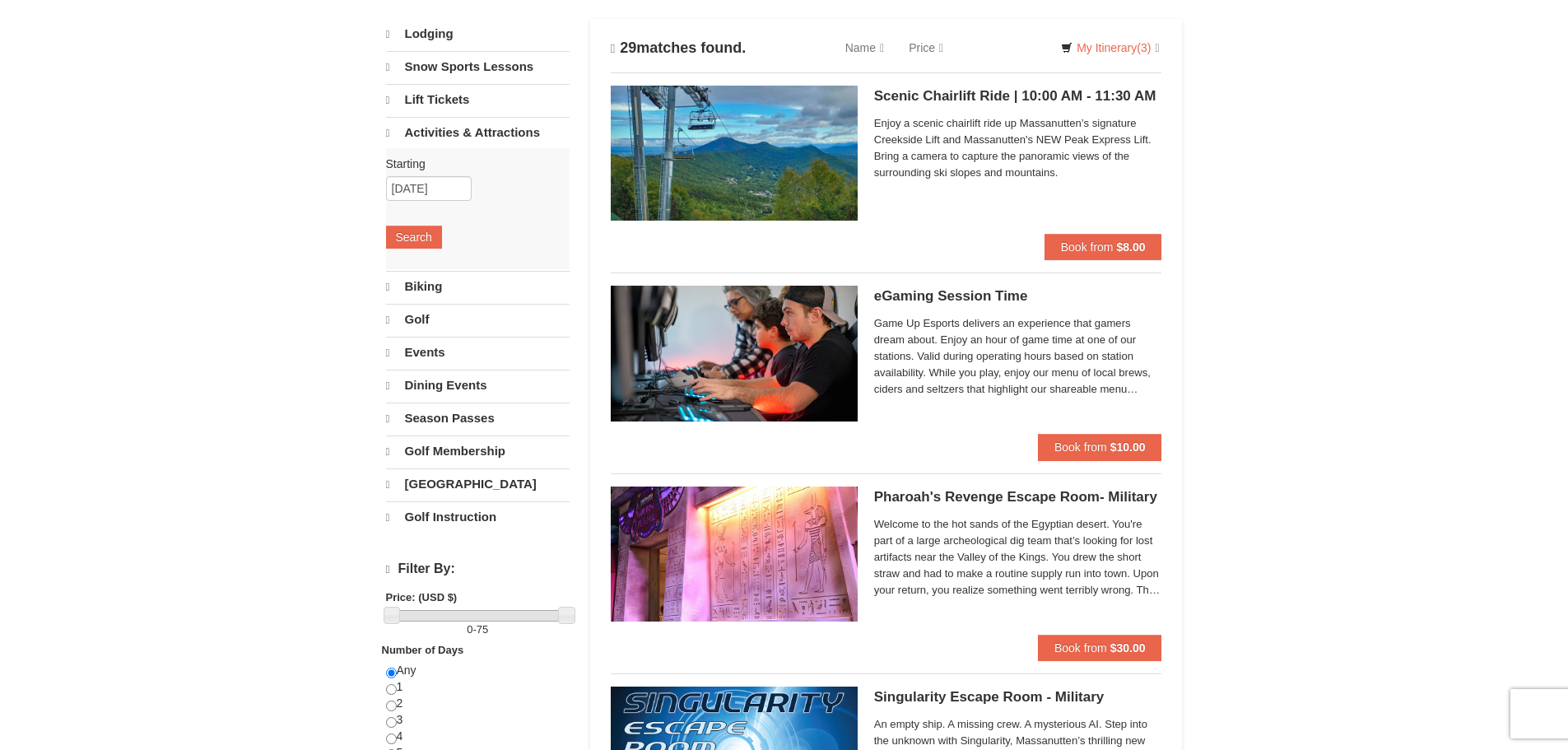
scroll to position [247, 0]
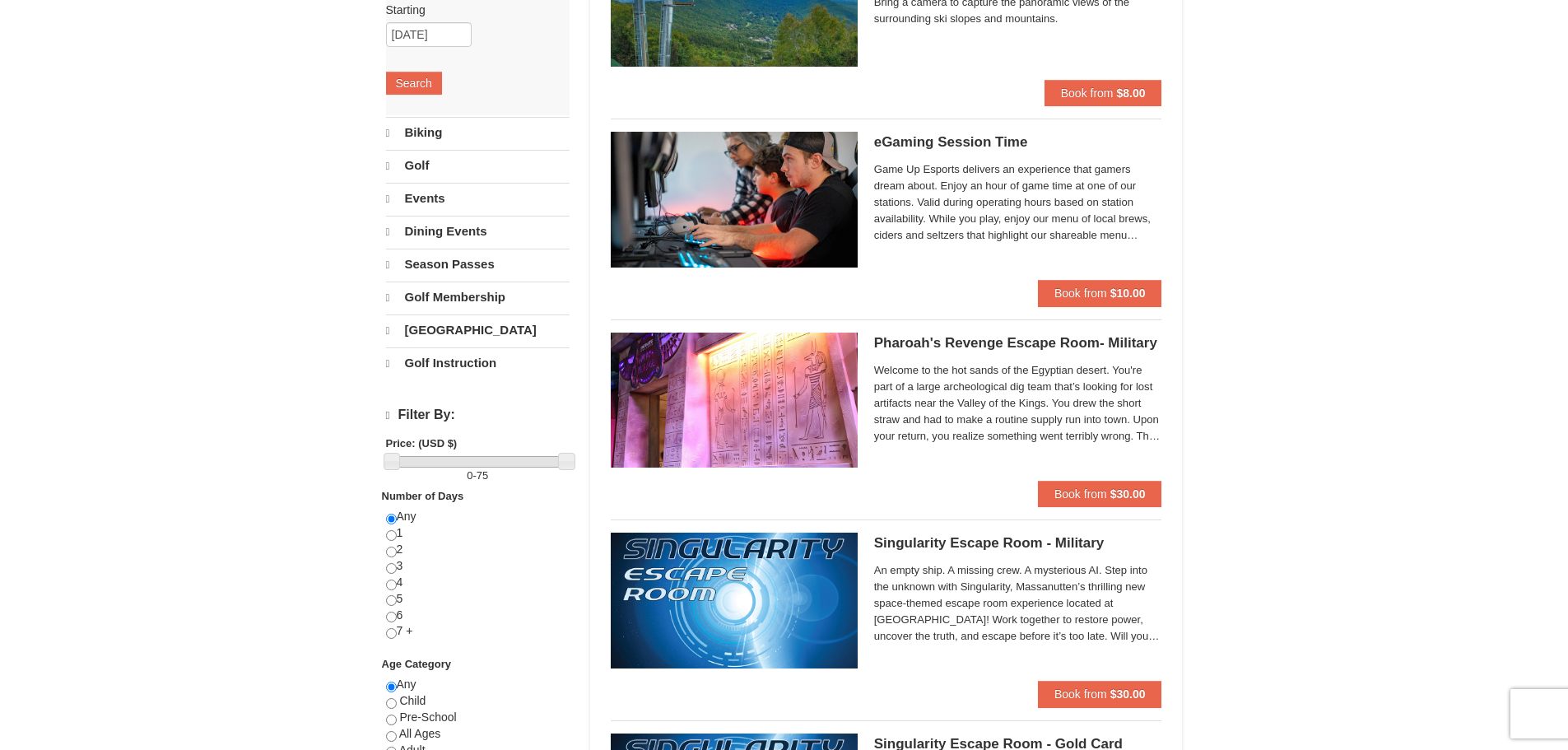
click at [976, 219] on span "Game Up Esports delivers an experience that gamers dream about. Enjoy an hour o…" at bounding box center [1017, 202] width 288 height 82
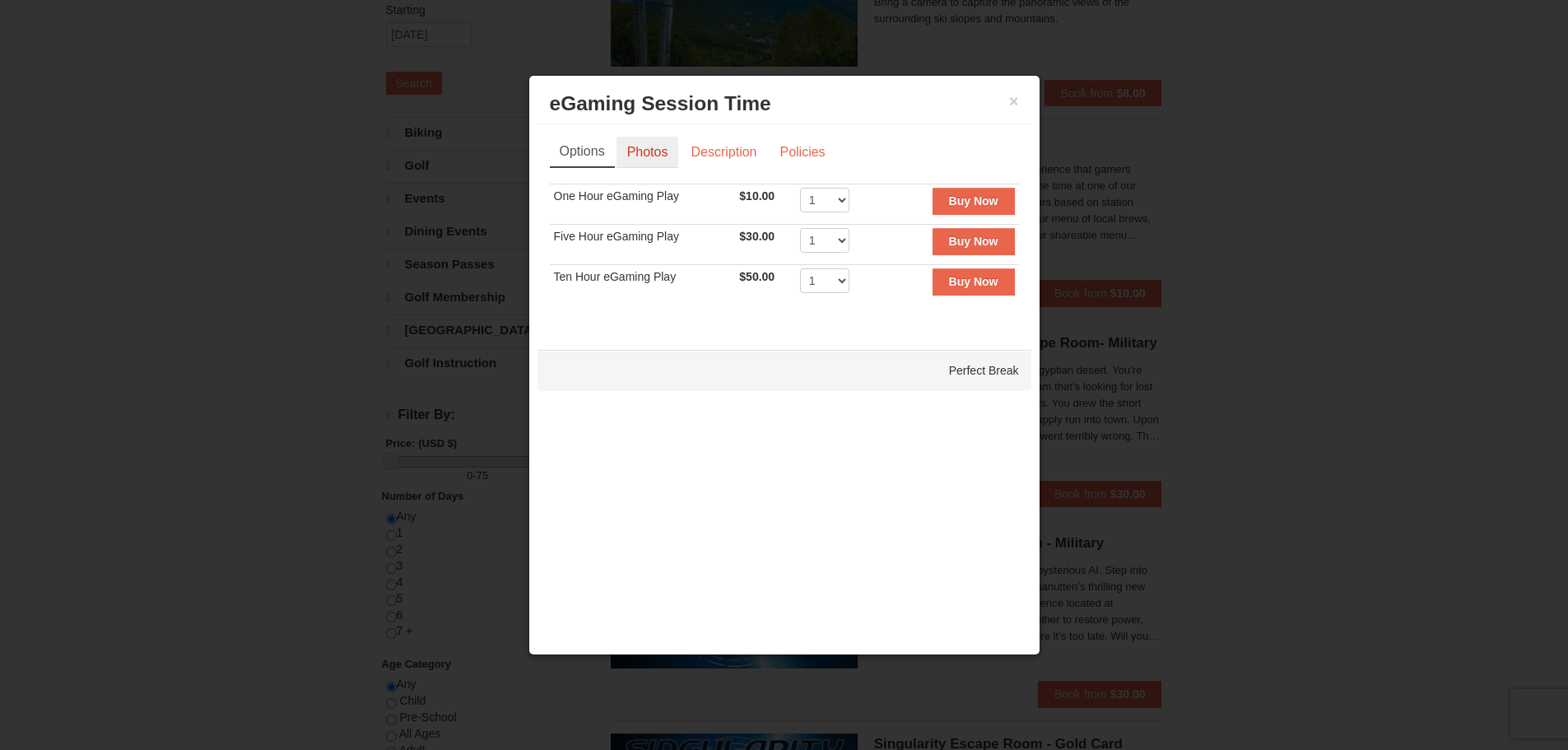
click at [645, 152] on link "Photos" at bounding box center [647, 152] width 63 height 31
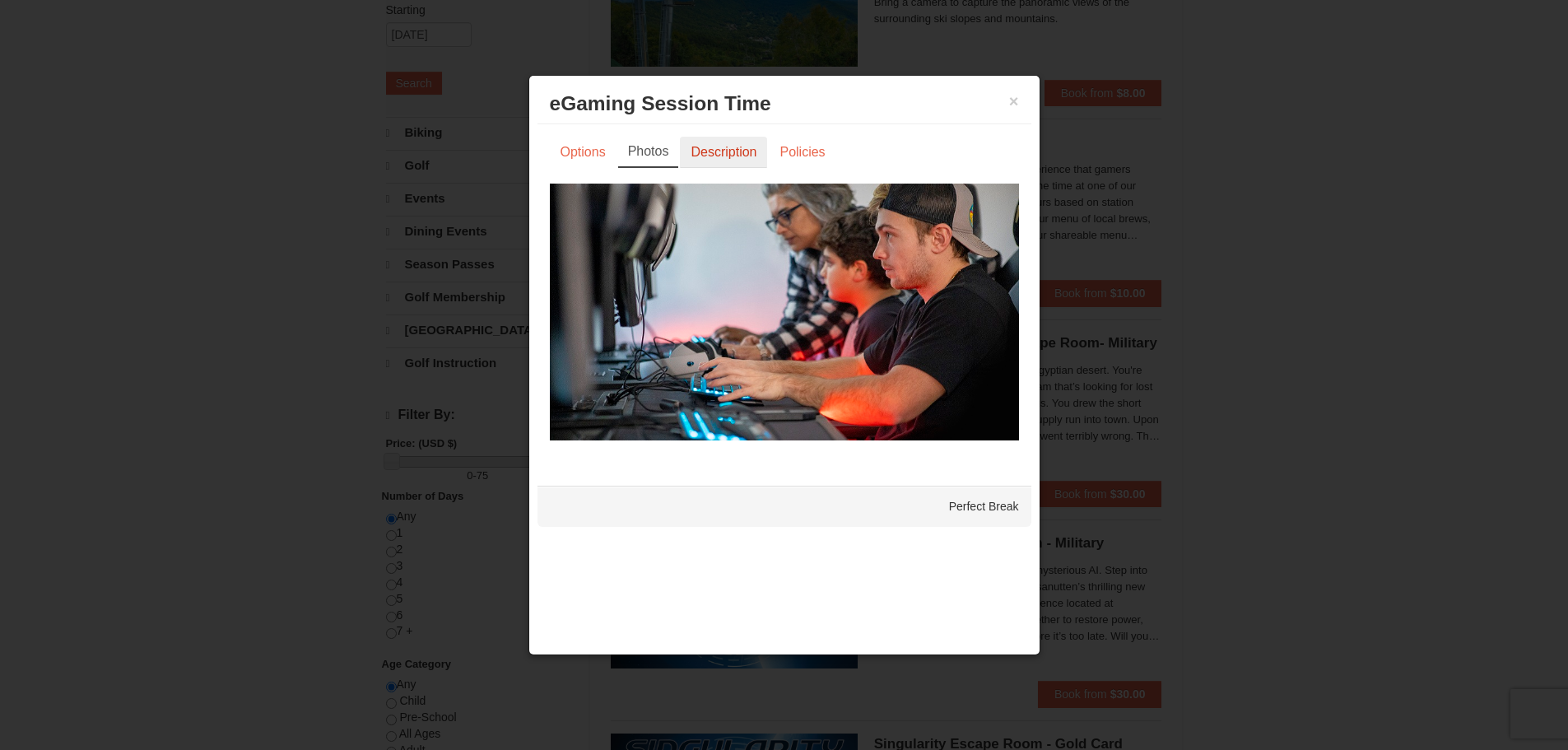
click at [707, 161] on link "Description" at bounding box center [723, 152] width 87 height 31
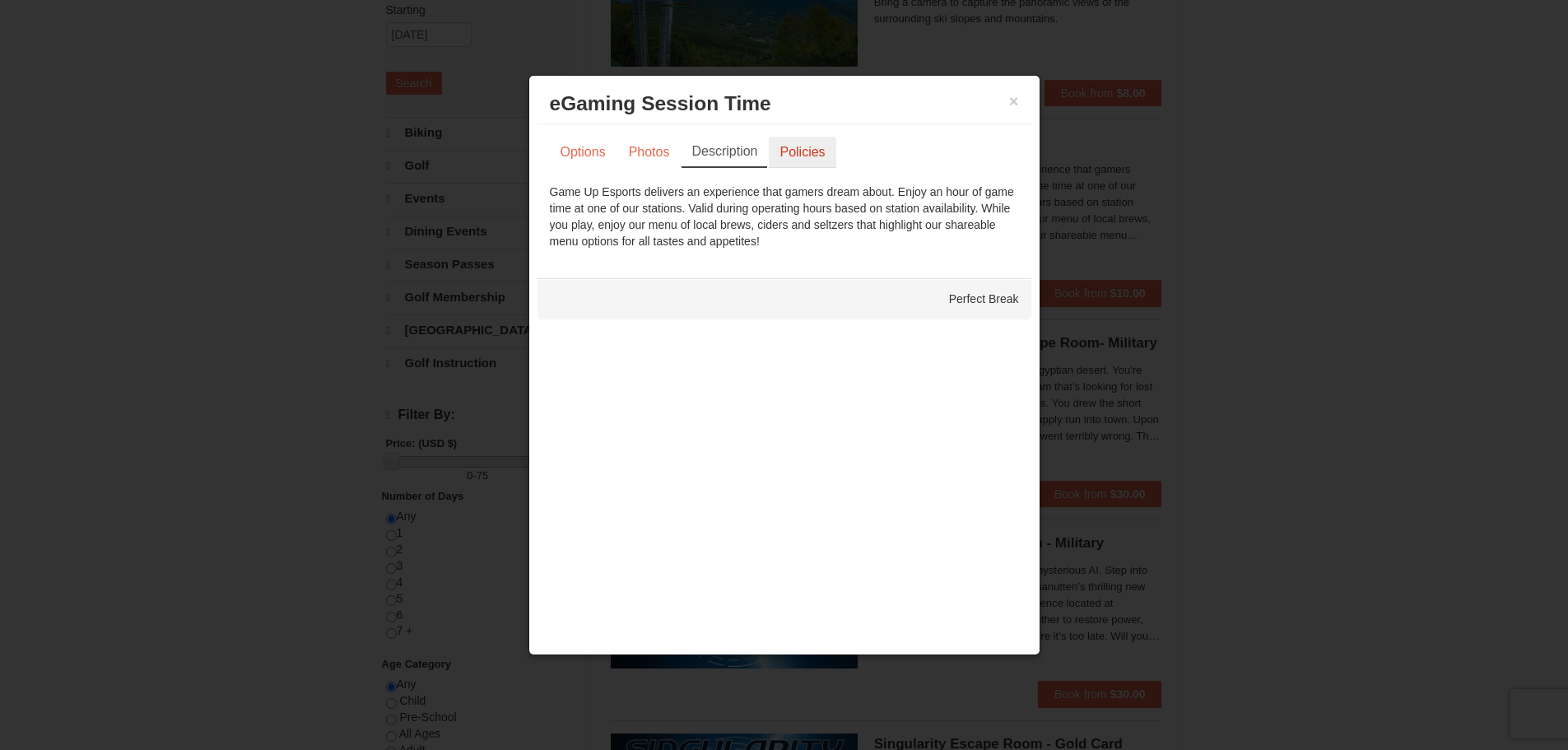
click at [795, 164] on link "Policies" at bounding box center [802, 152] width 67 height 31
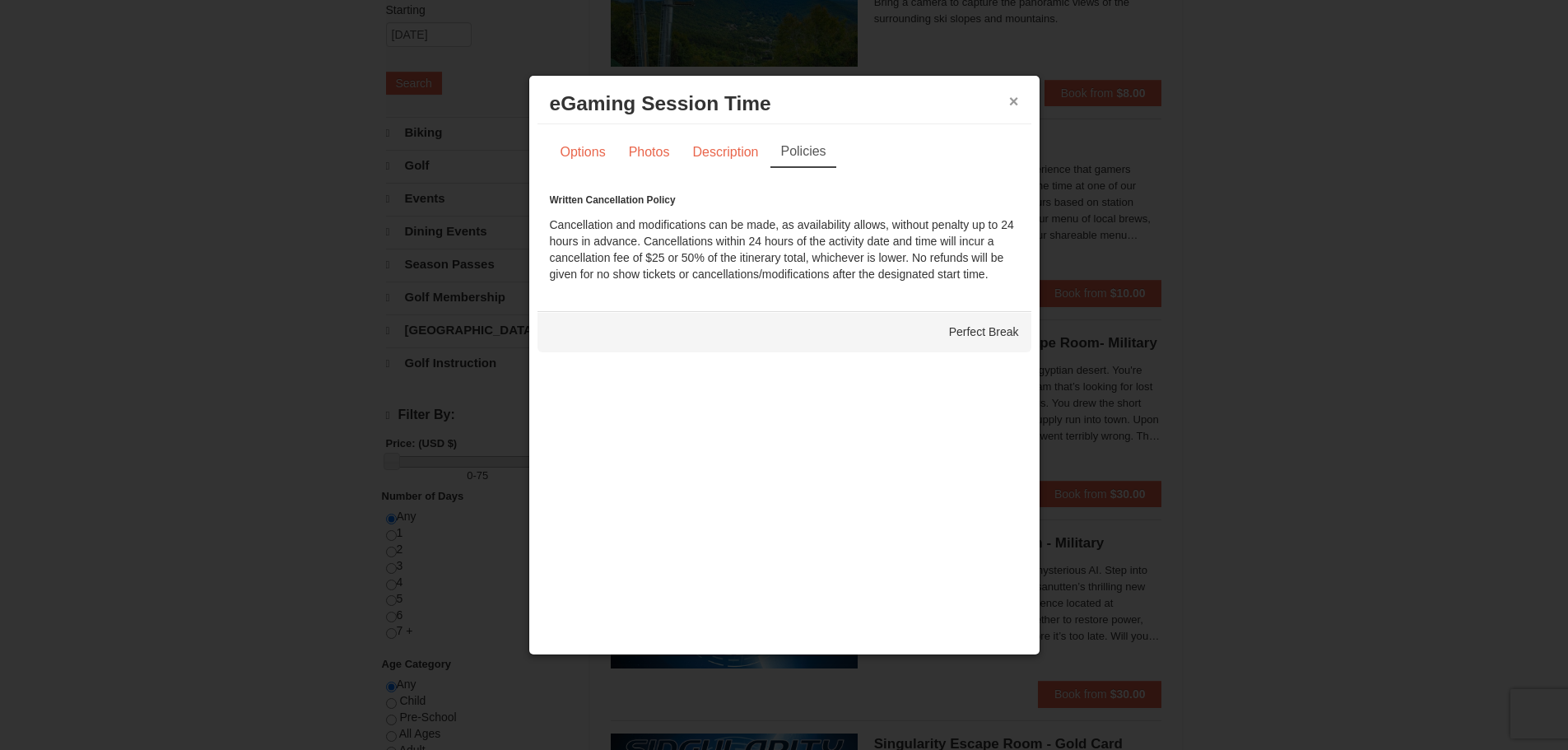
click at [1010, 103] on button "×" at bounding box center [1013, 101] width 10 height 17
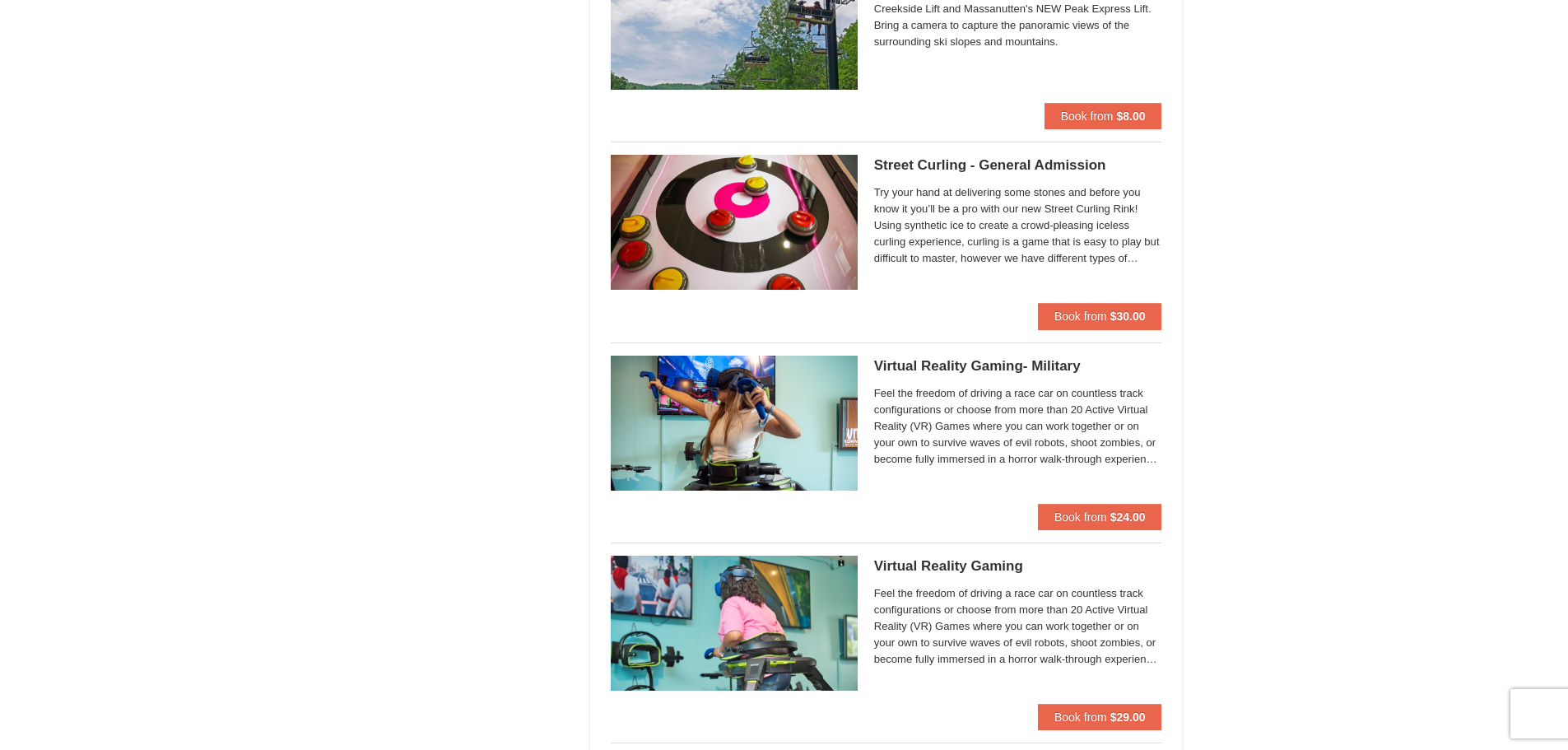
scroll to position [3046, 0]
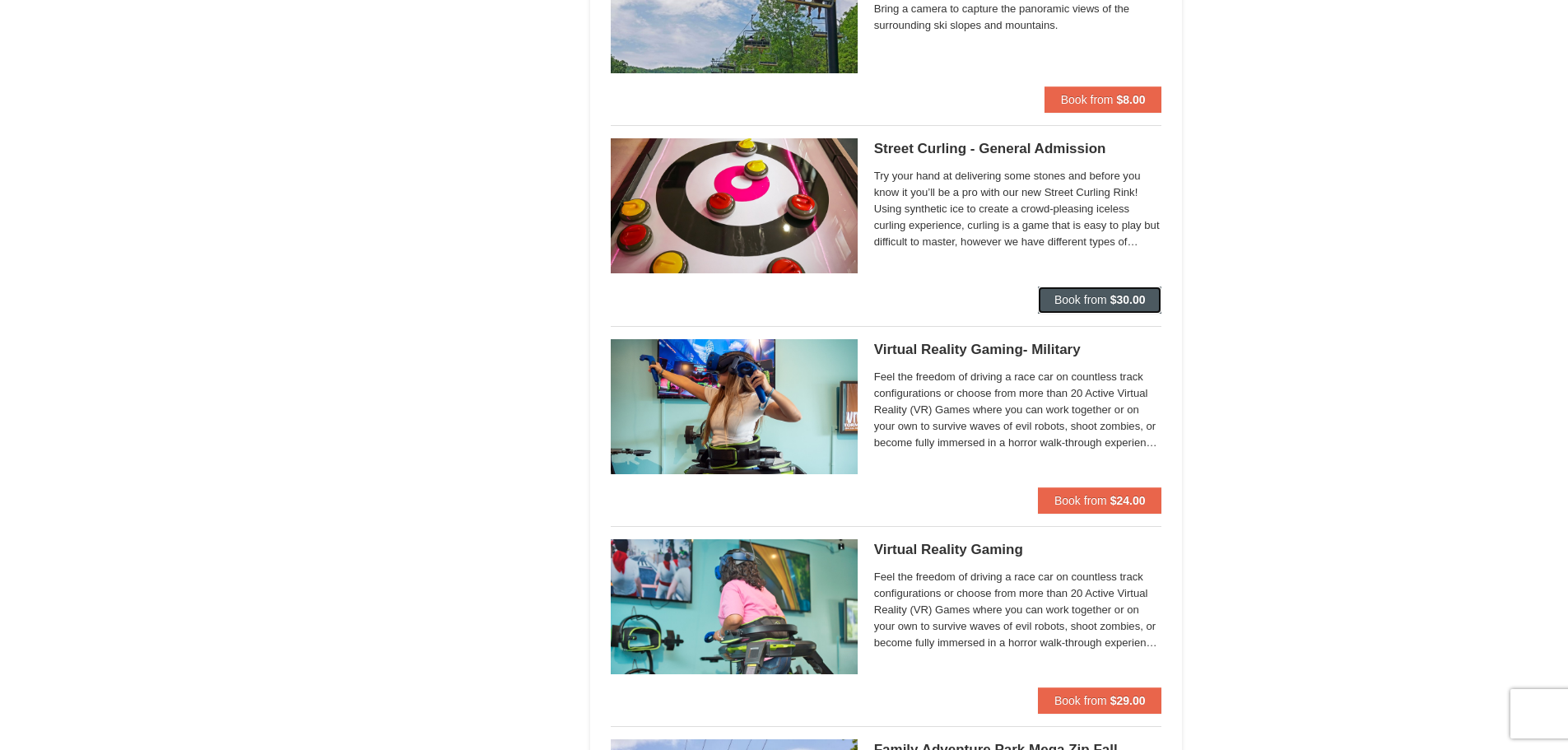
click at [1067, 288] on button "Book from $30.00" at bounding box center [1099, 300] width 124 height 26
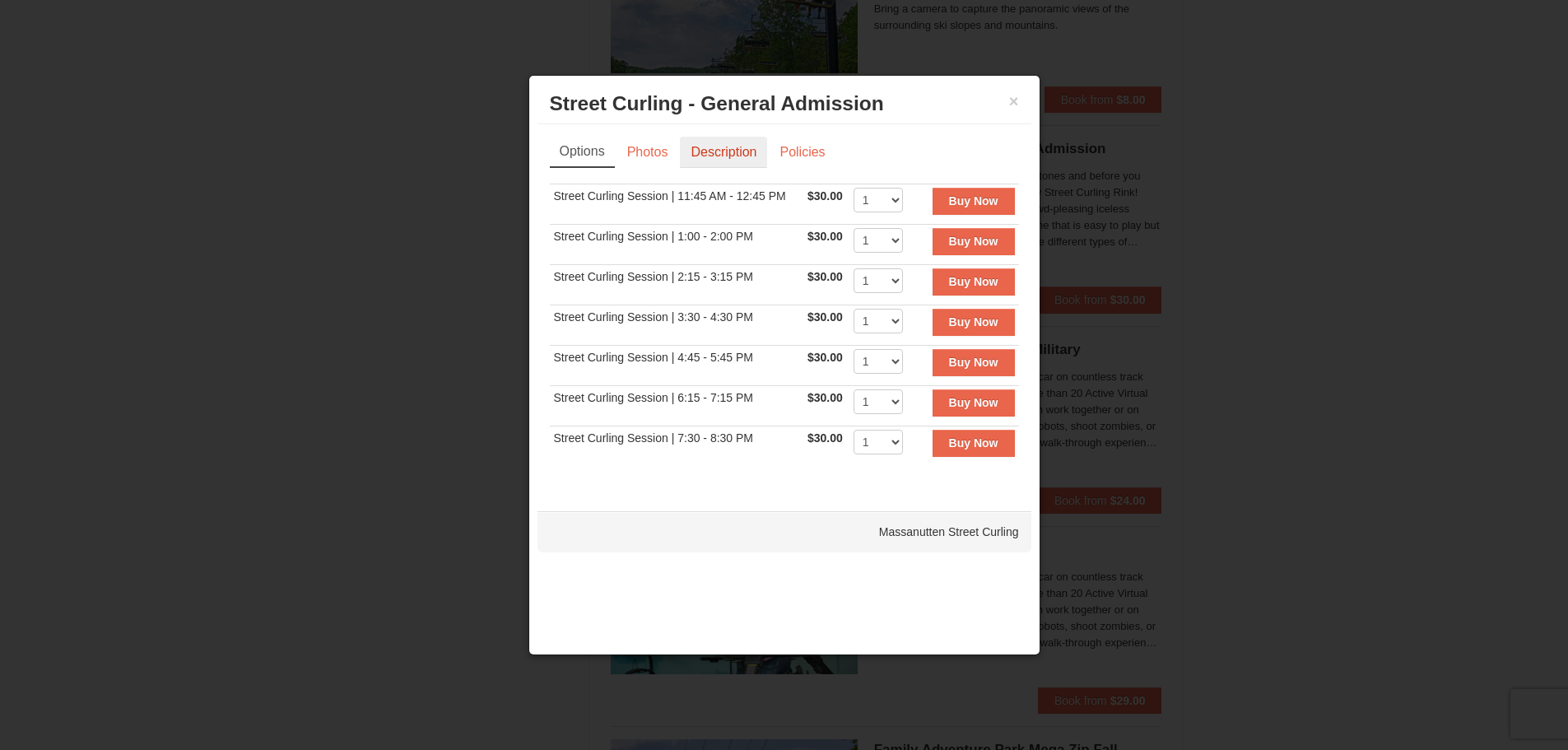
click at [702, 152] on link "Description" at bounding box center [723, 152] width 87 height 31
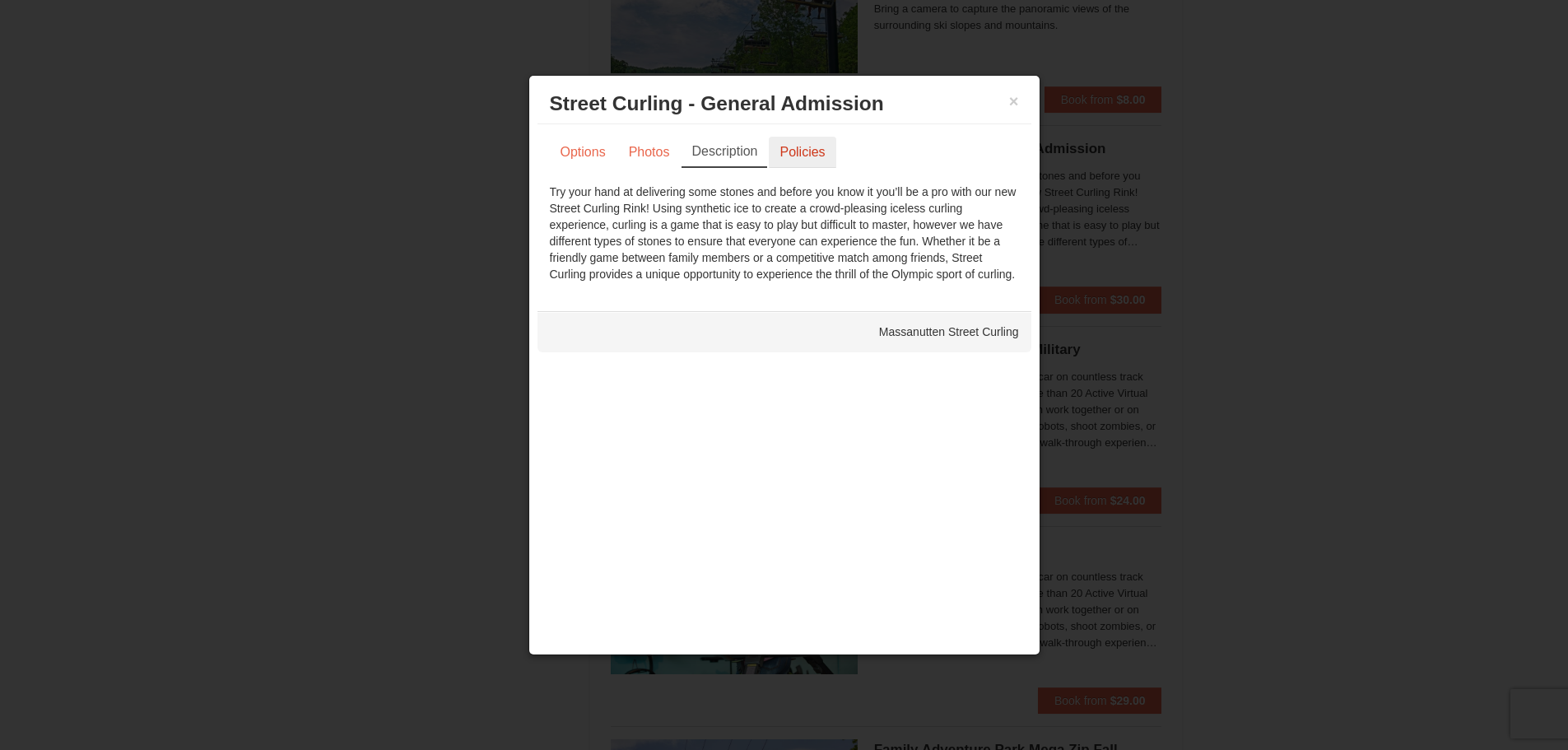
click at [801, 154] on link "Policies" at bounding box center [802, 152] width 67 height 31
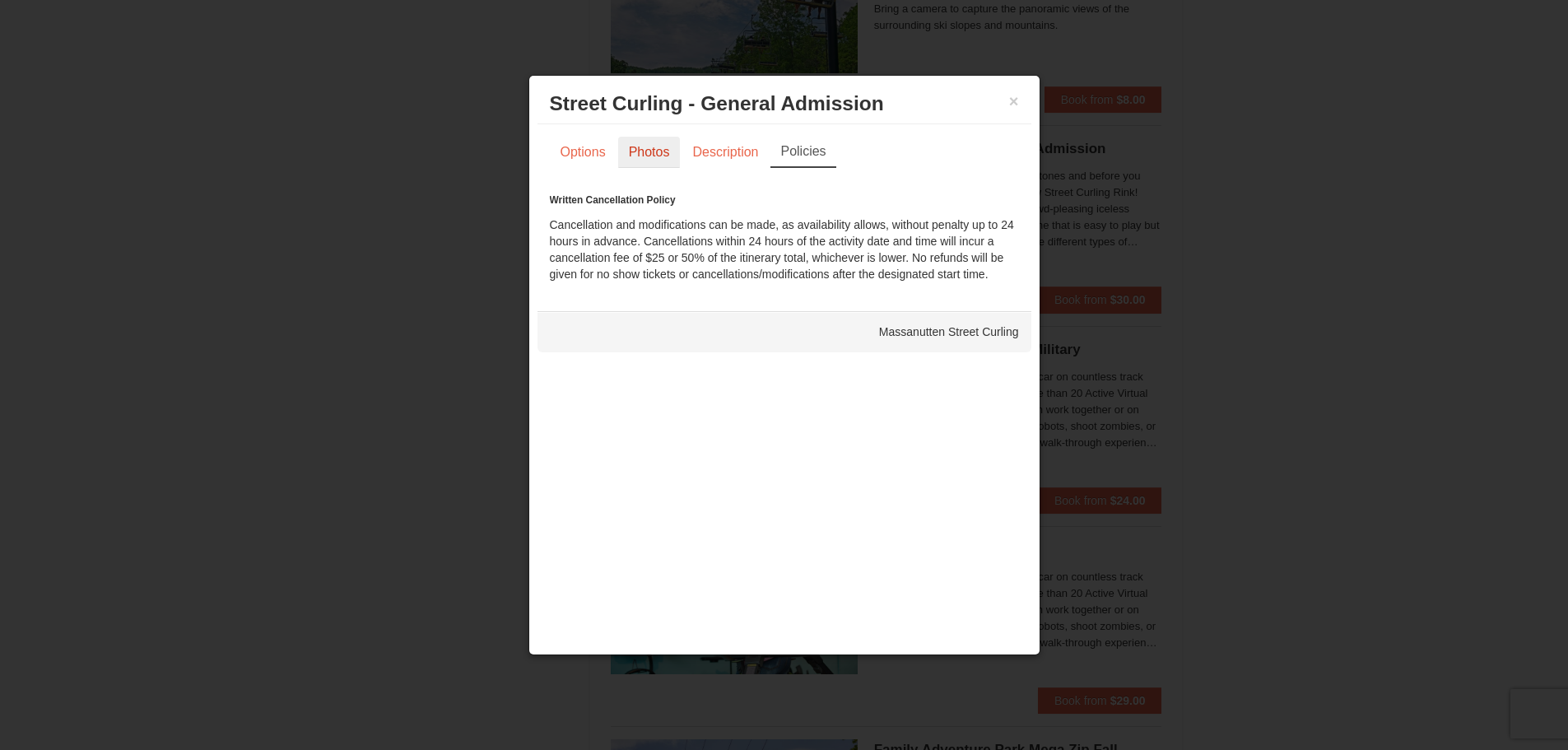
click at [650, 158] on link "Photos" at bounding box center [649, 152] width 63 height 31
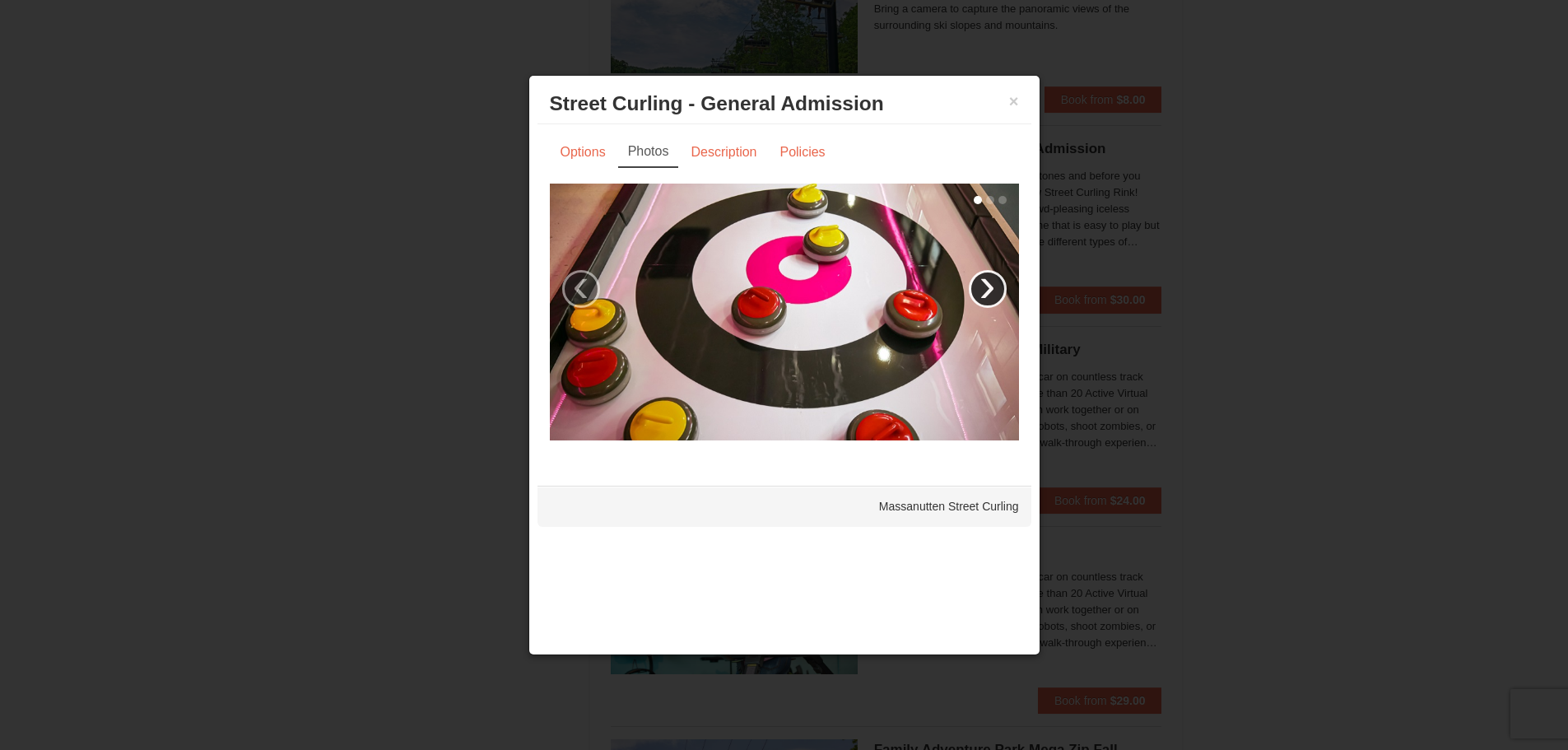
click at [997, 281] on link "›" at bounding box center [987, 288] width 38 height 38
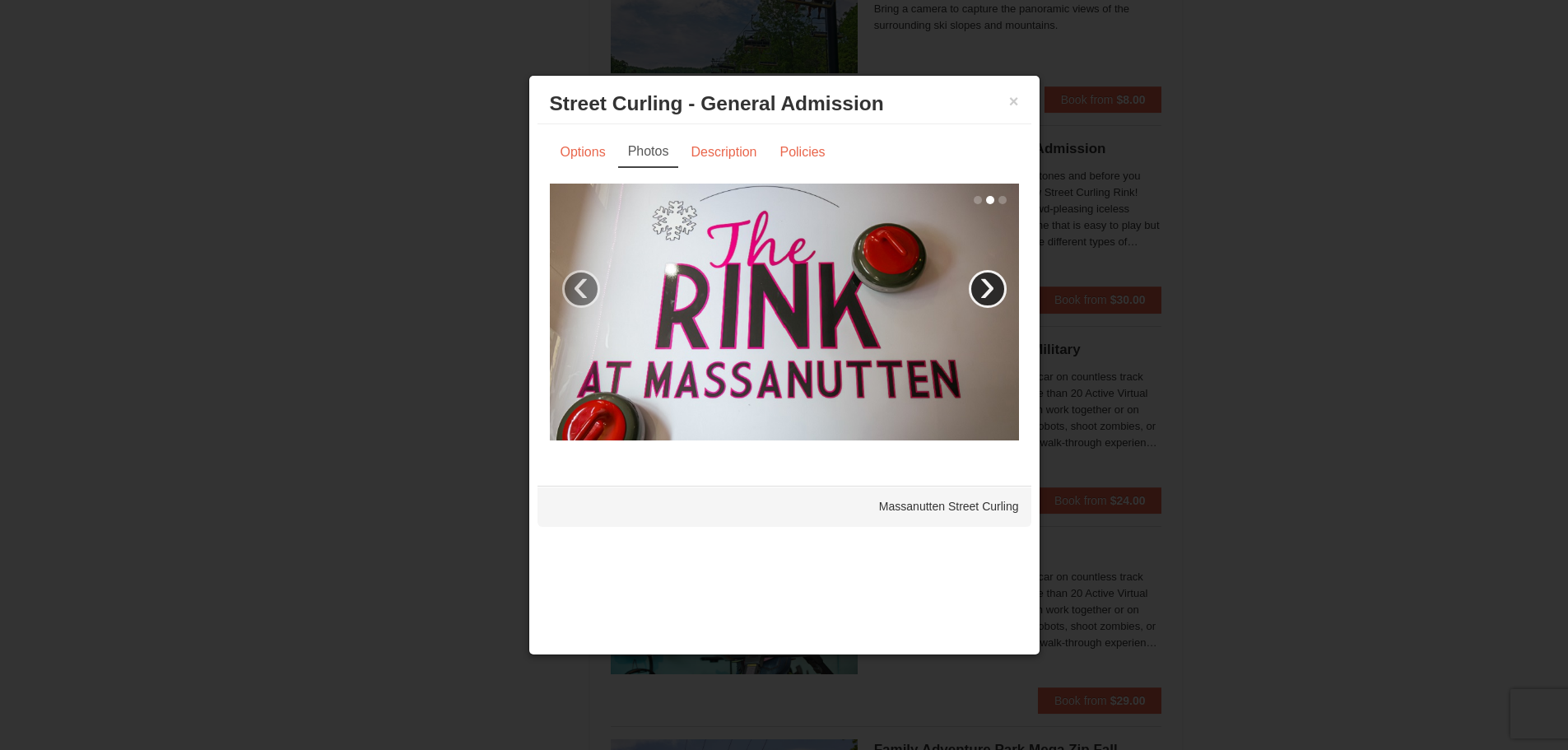
click at [997, 281] on link "›" at bounding box center [987, 288] width 38 height 38
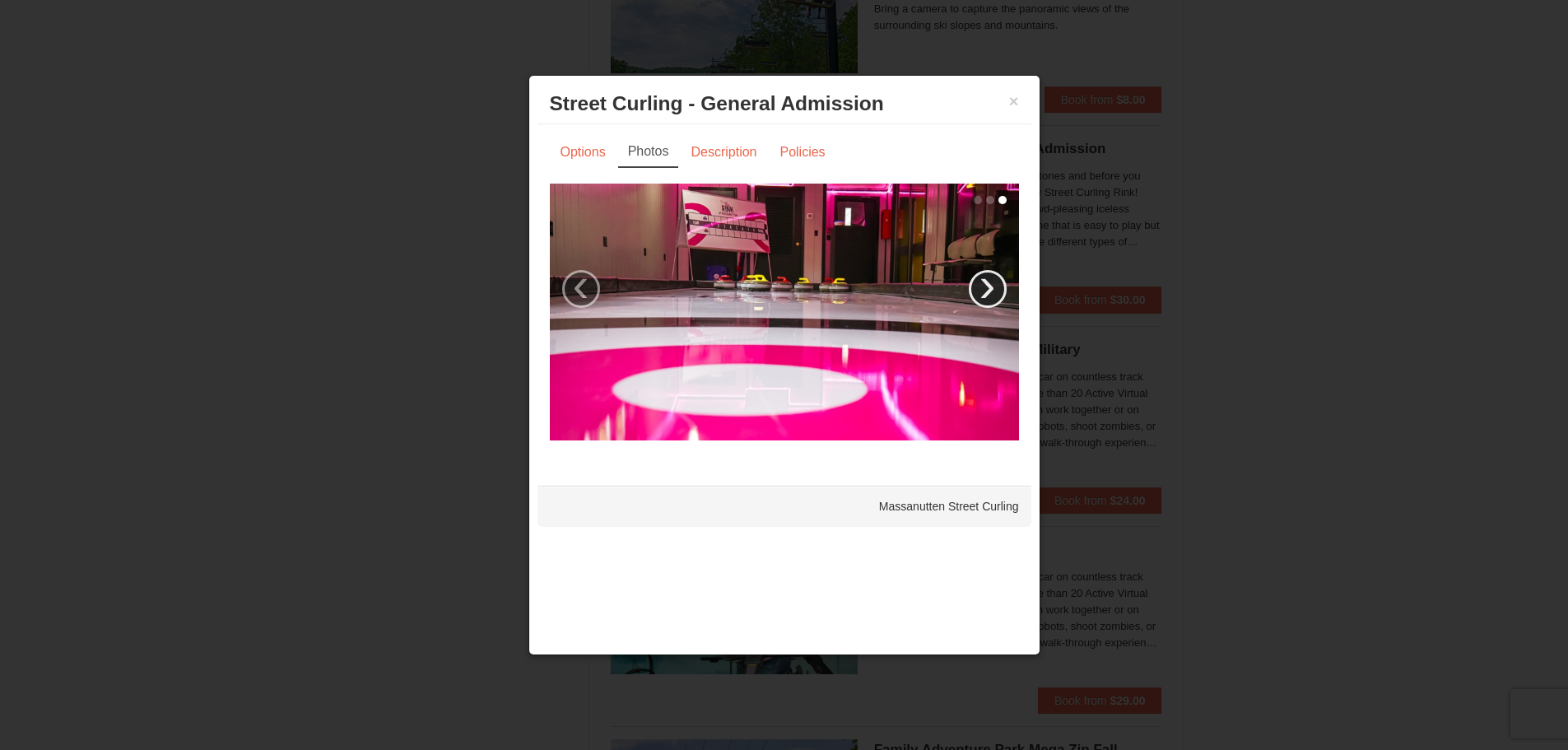
click at [996, 281] on link "›" at bounding box center [987, 288] width 38 height 38
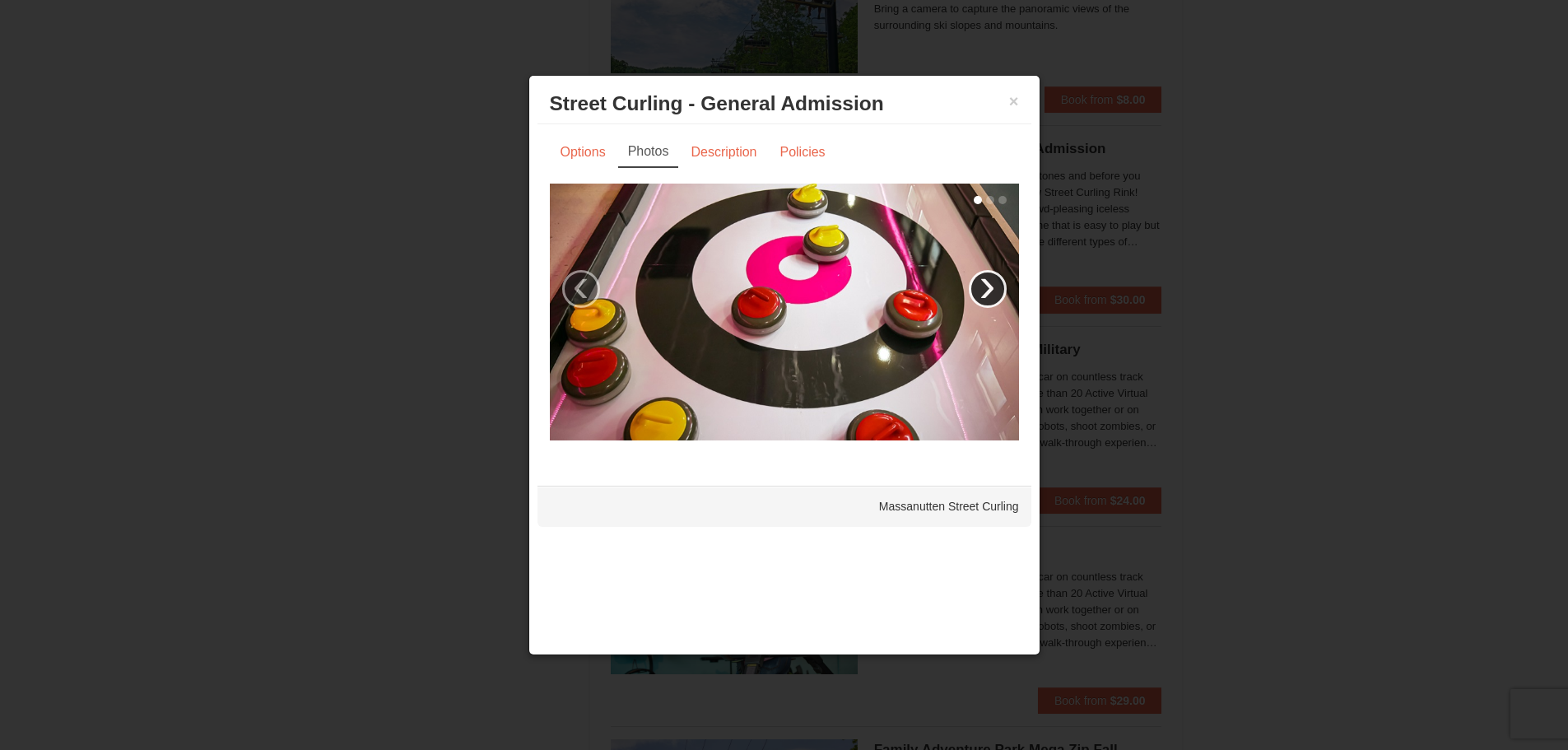
click at [994, 282] on link "›" at bounding box center [987, 288] width 38 height 38
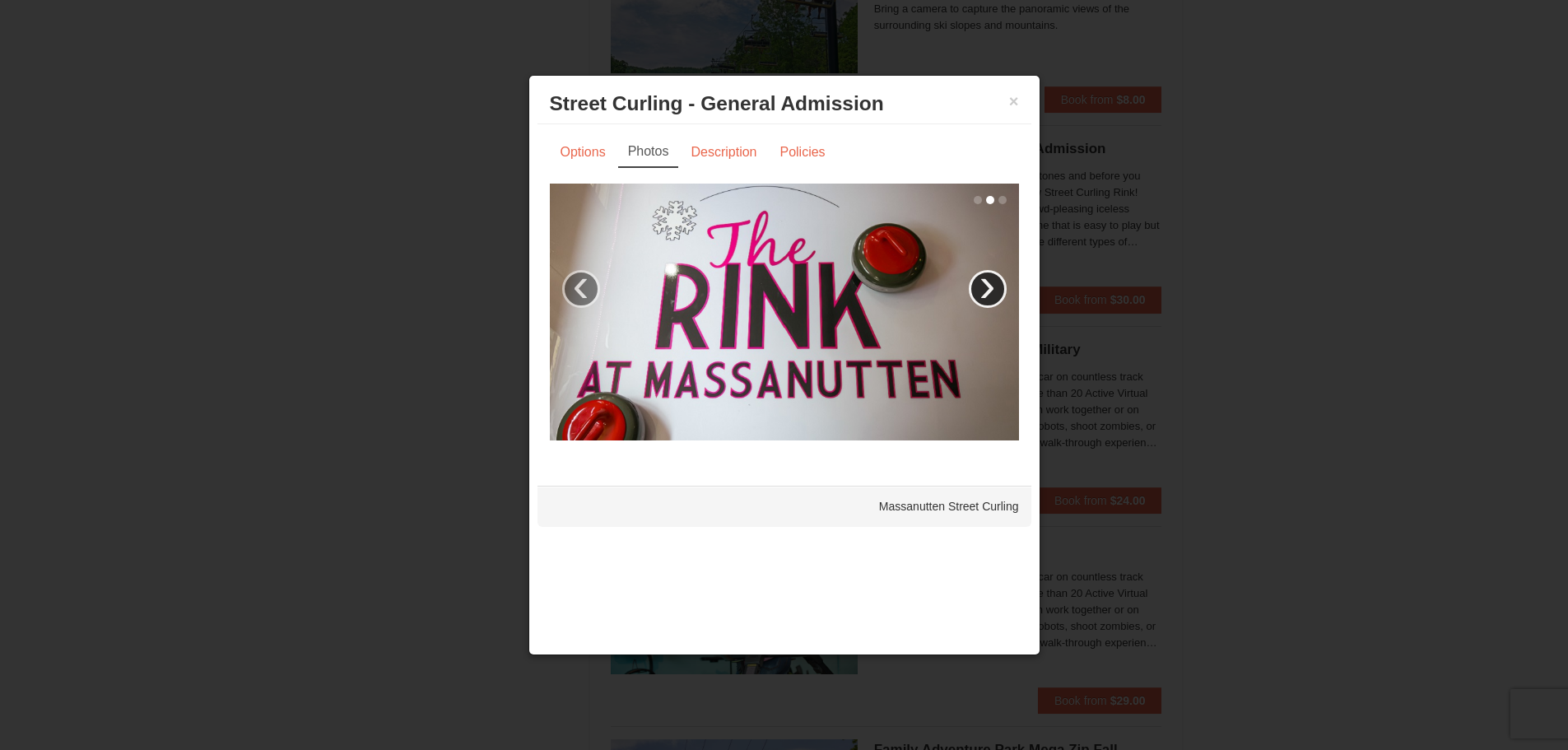
click at [994, 282] on link "›" at bounding box center [987, 288] width 38 height 38
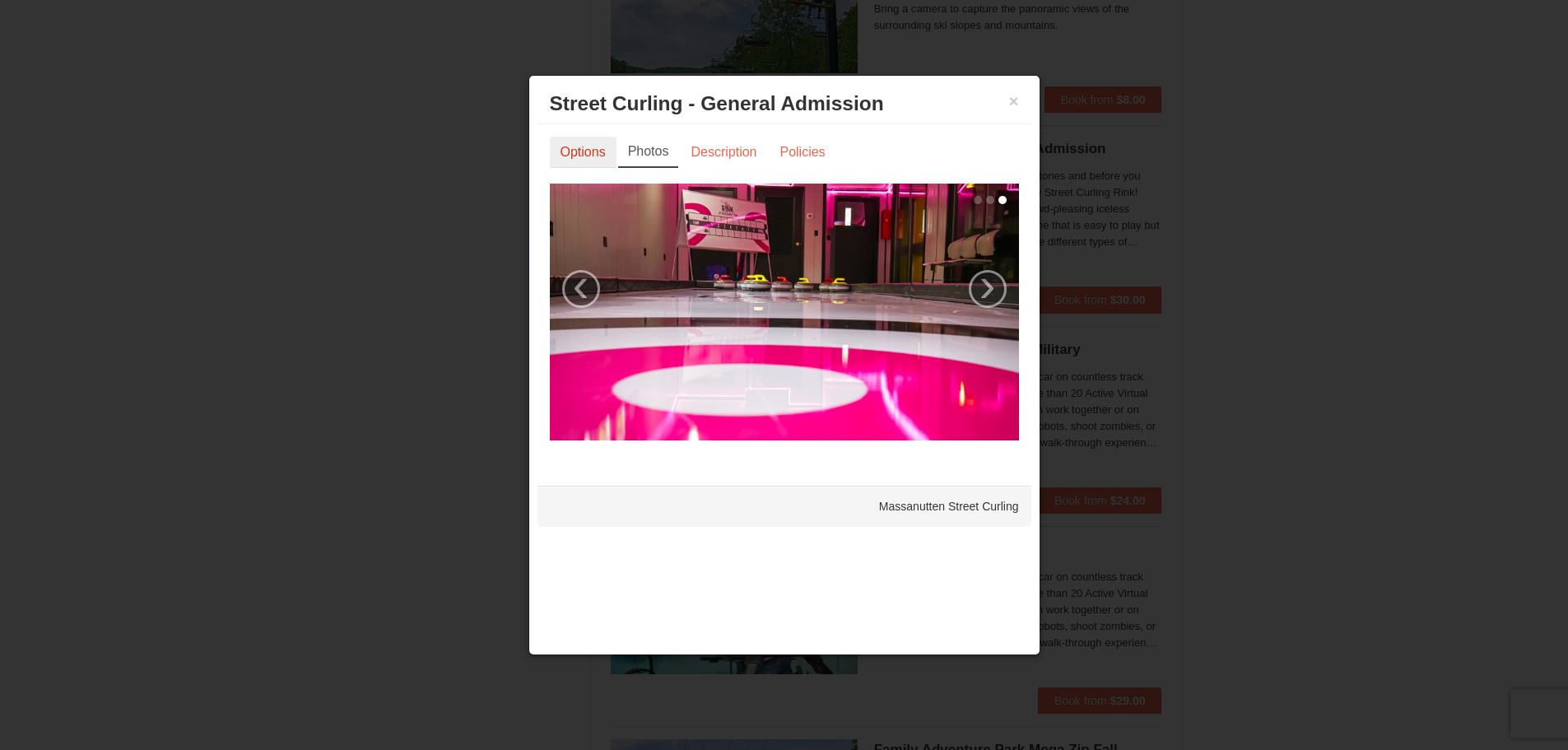
click at [566, 153] on link "Options" at bounding box center [583, 152] width 67 height 31
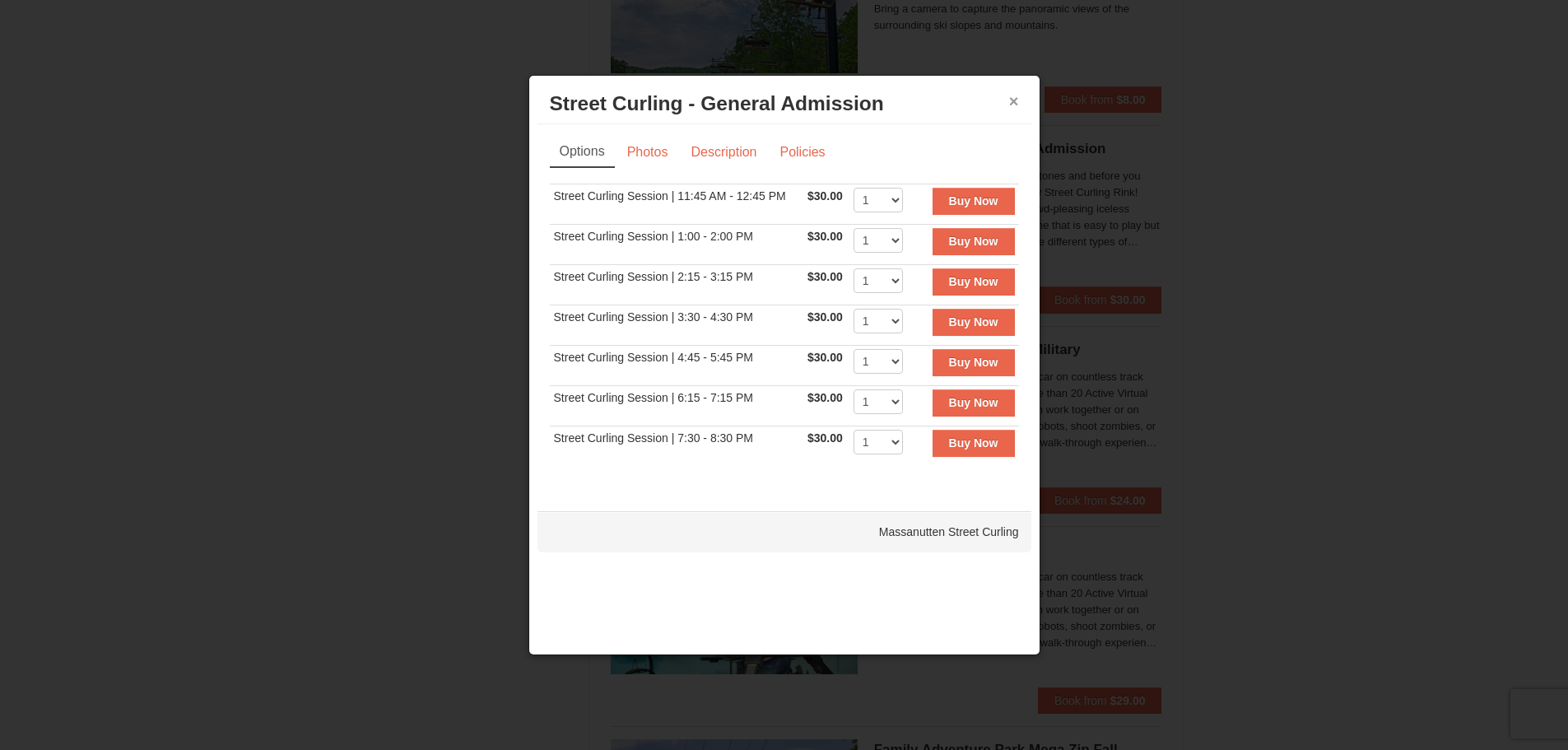
click at [1016, 100] on button "×" at bounding box center [1013, 101] width 10 height 17
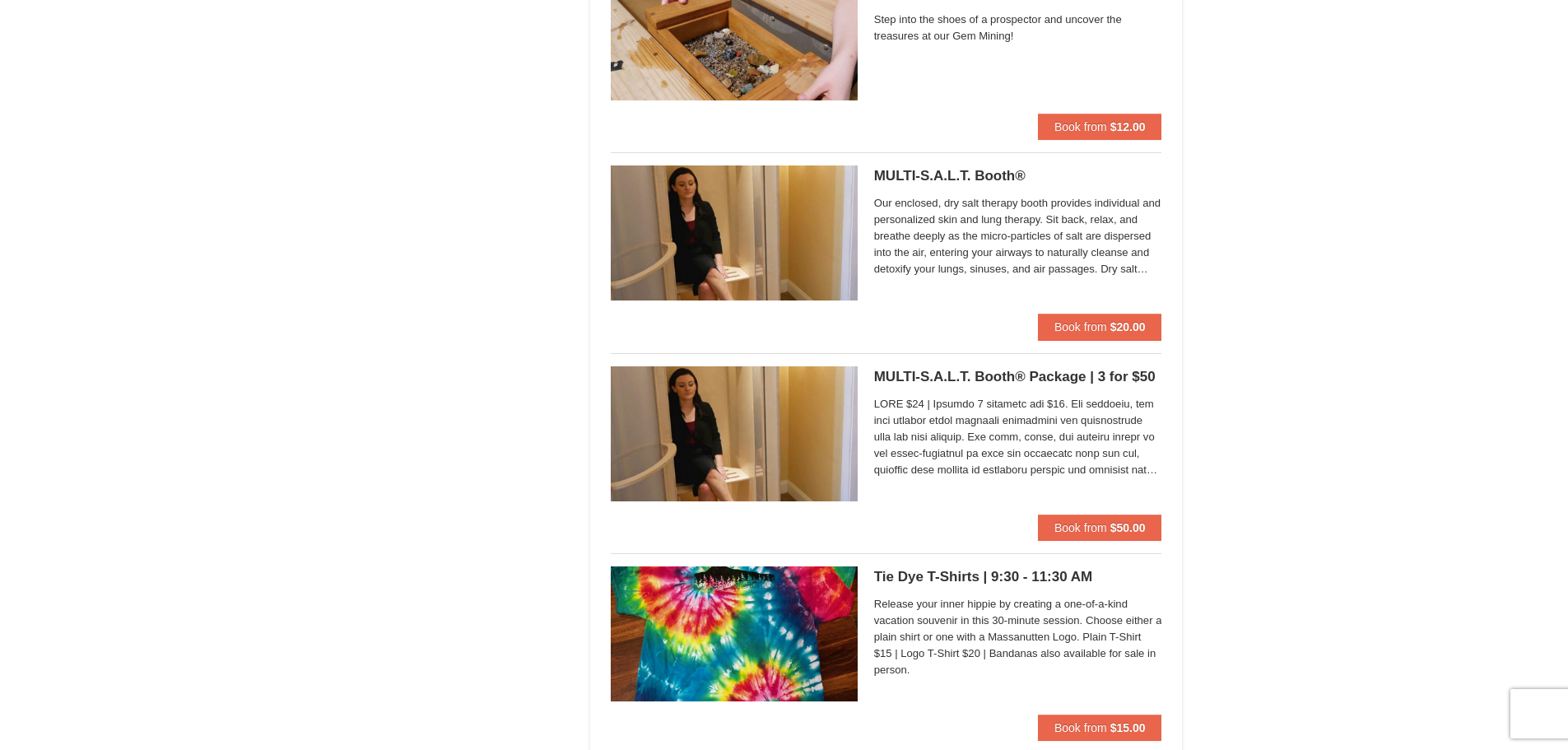
scroll to position [5022, 0]
click at [931, 179] on h5 "MULTI-S.A.L.T. Booth® Massanutten Health and Wellness" at bounding box center [1017, 177] width 288 height 17
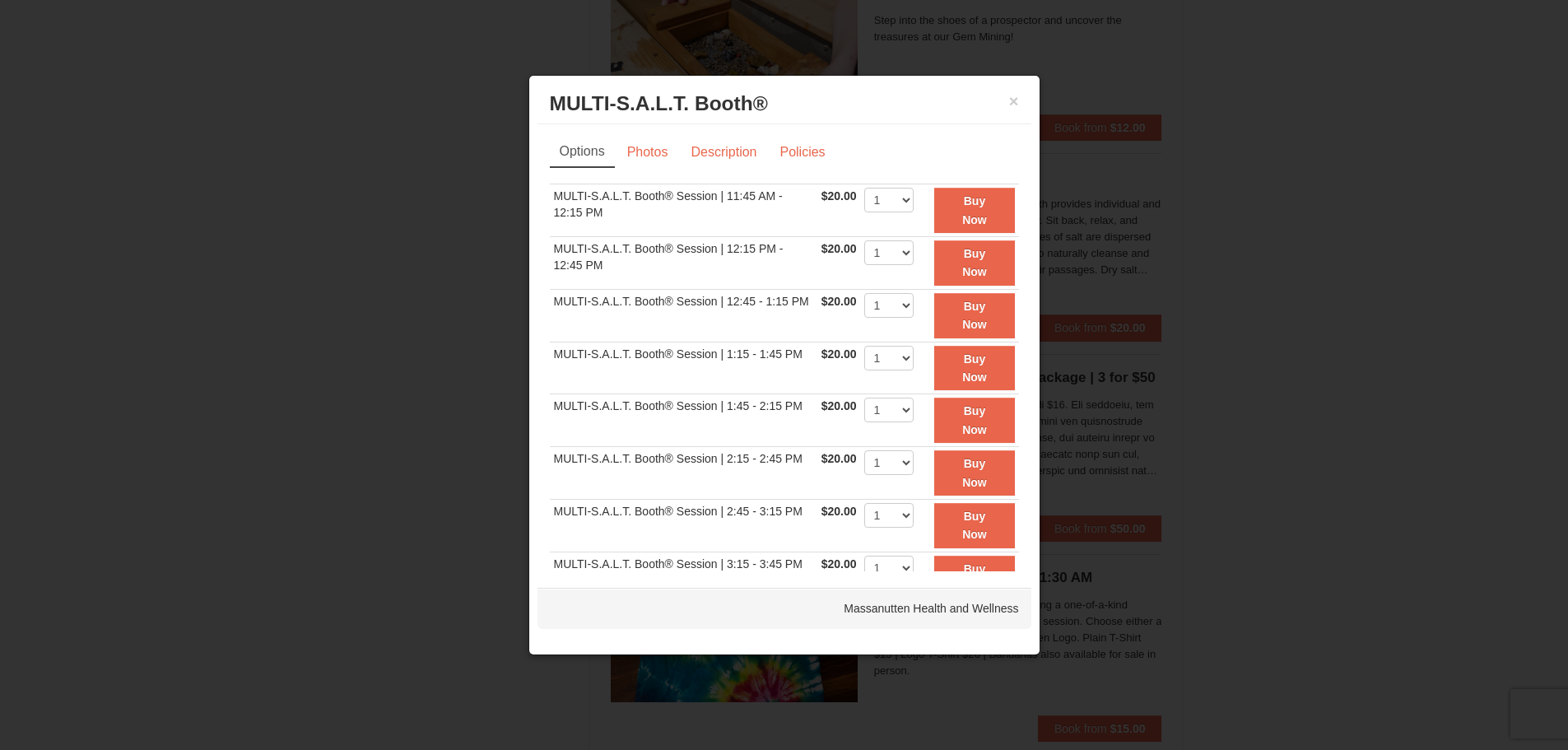
click at [1021, 104] on div "× MULTI-S.A.L.T. Booth® Massanutten Health and Wellness" at bounding box center [784, 104] width 494 height 41
click at [1017, 104] on button "×" at bounding box center [1013, 101] width 10 height 17
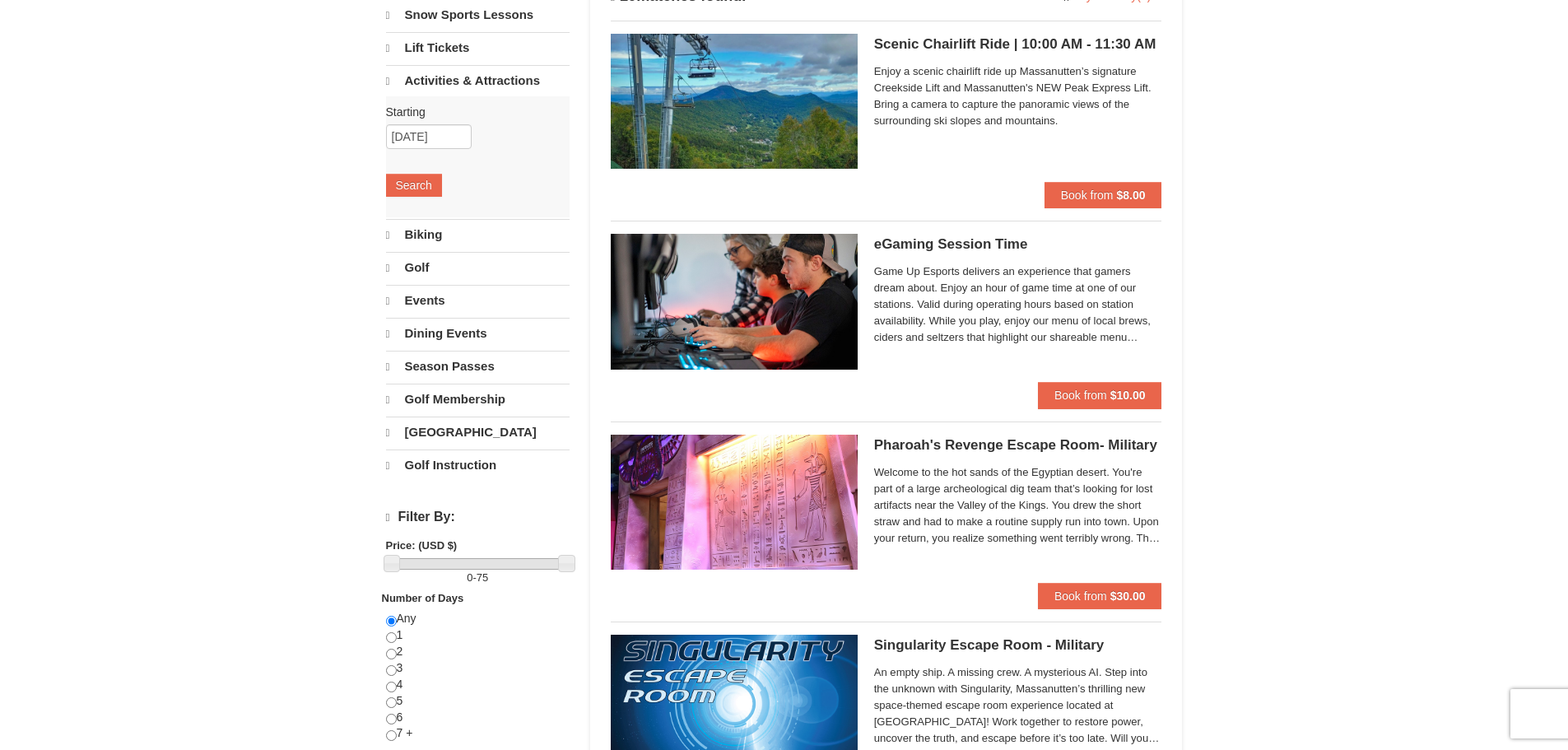
scroll to position [0, 0]
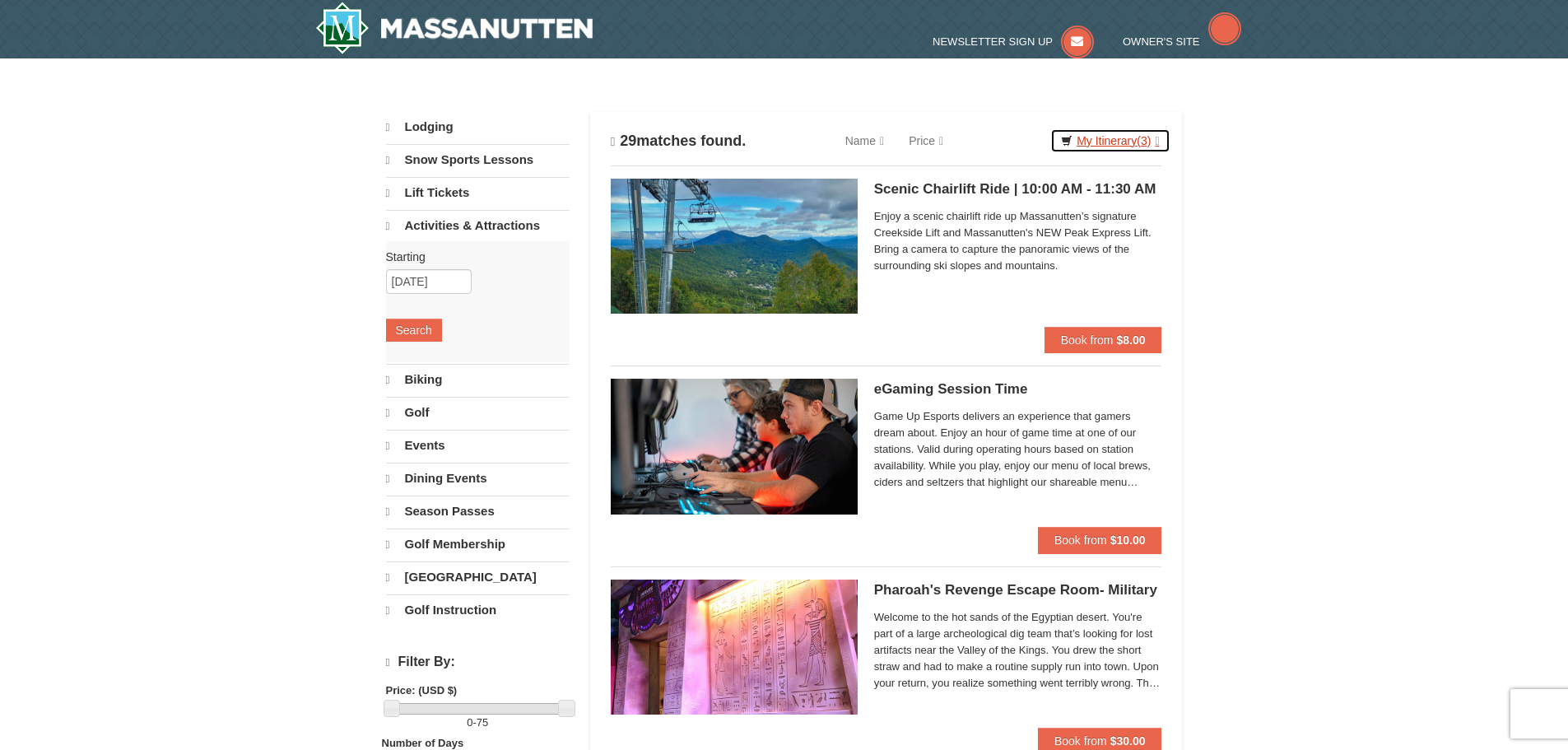
click at [1120, 142] on link "My Itinerary (3)" at bounding box center [1109, 141] width 119 height 25
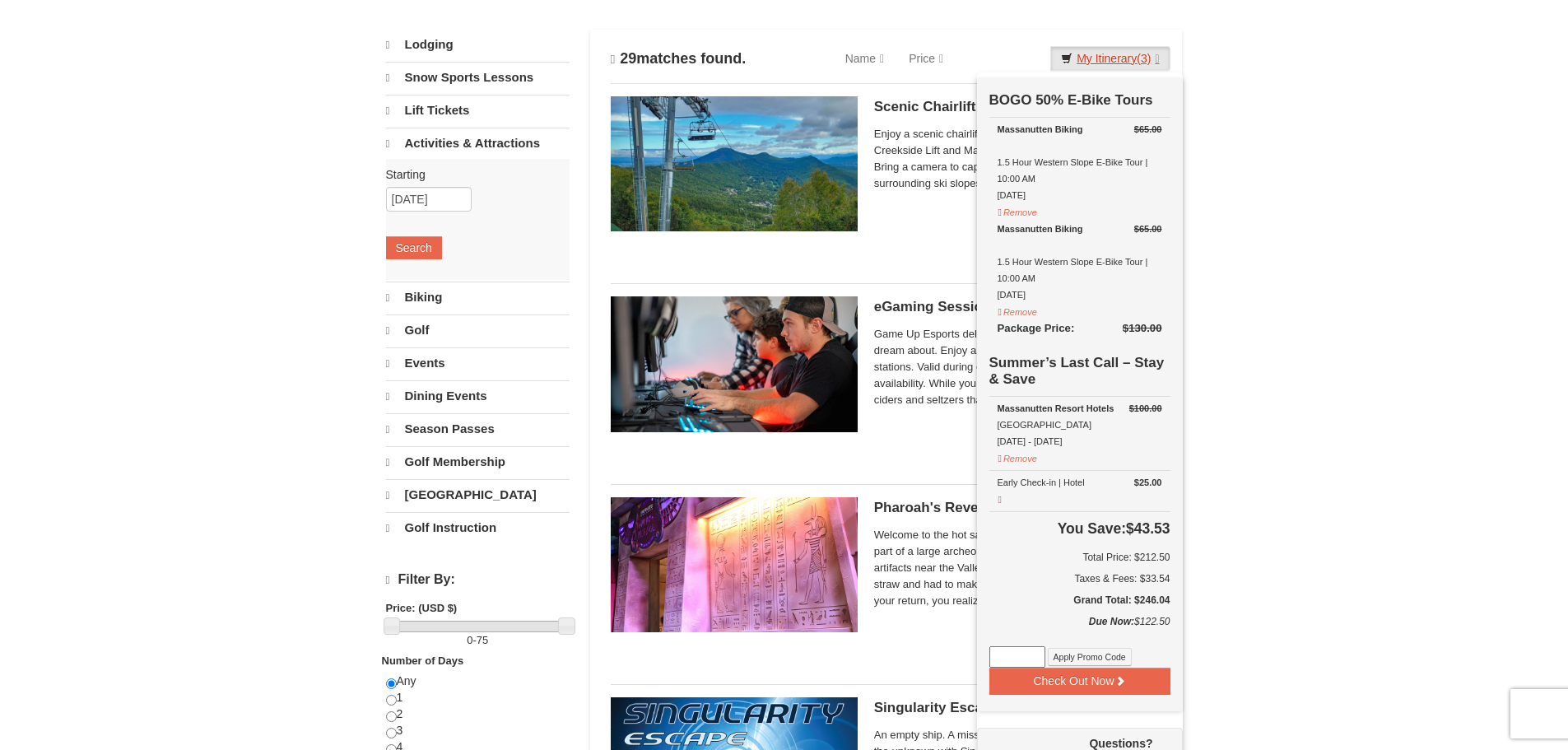
scroll to position [165, 0]
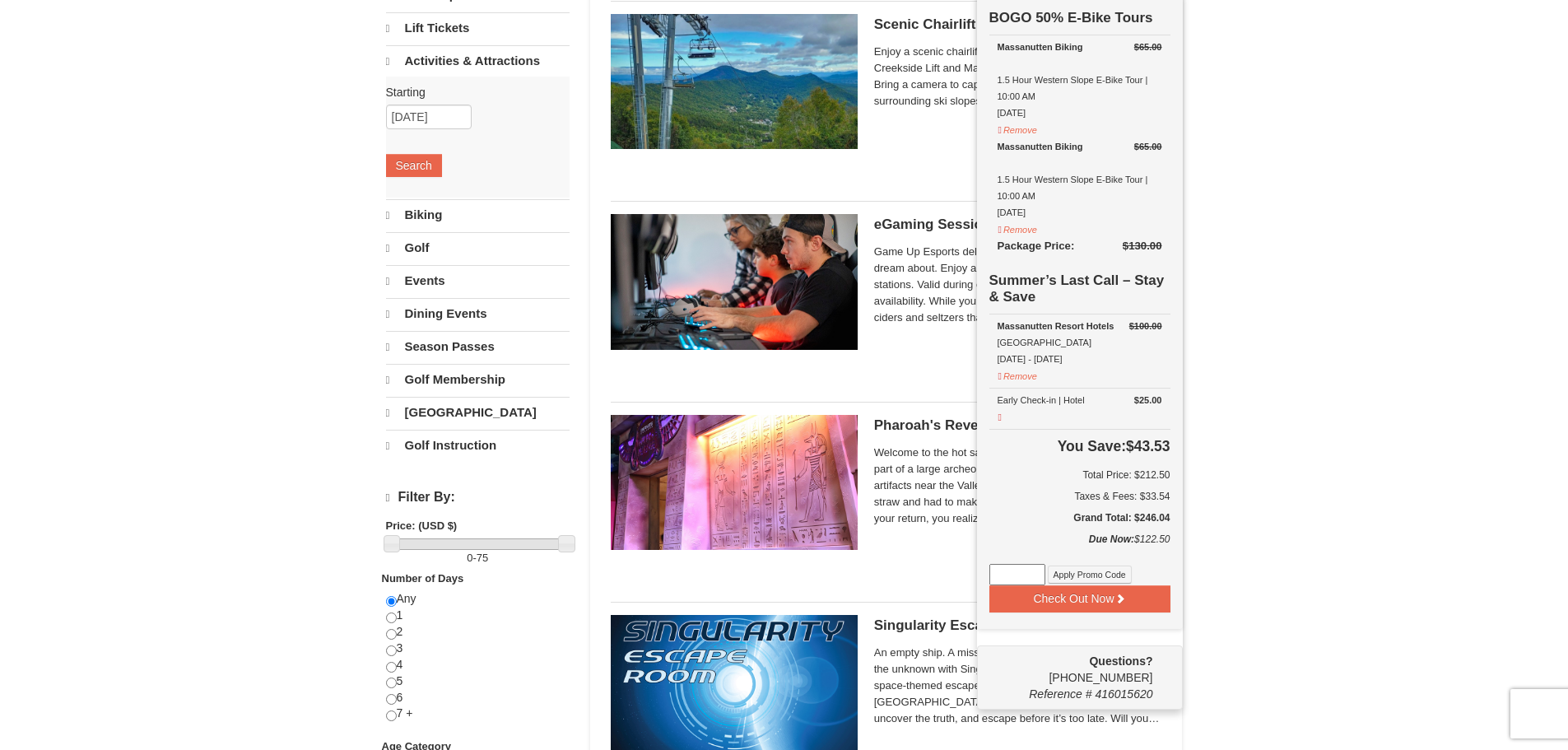
click at [441, 322] on link "Dining Events" at bounding box center [477, 313] width 183 height 31
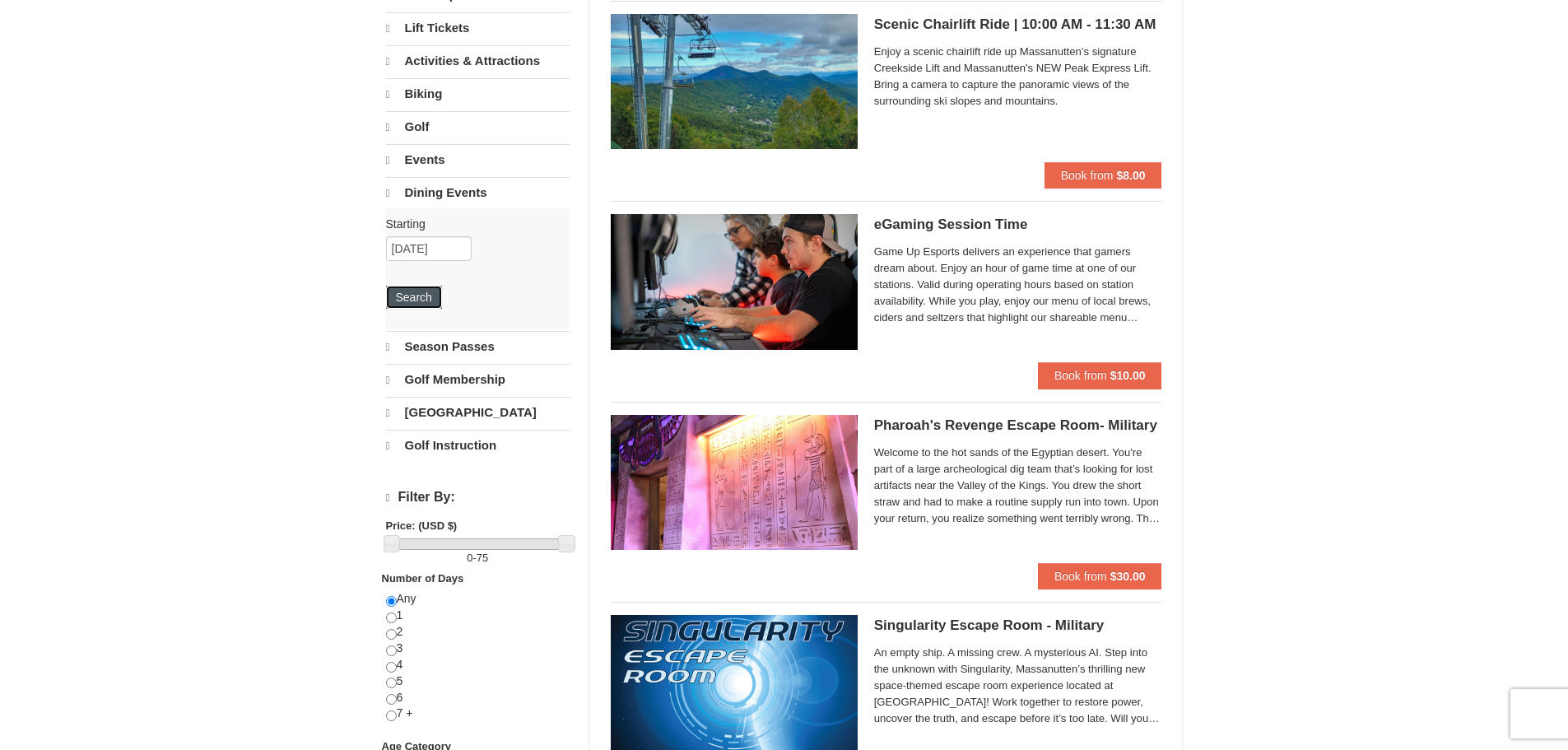
click at [417, 305] on button "Search" at bounding box center [414, 297] width 56 height 23
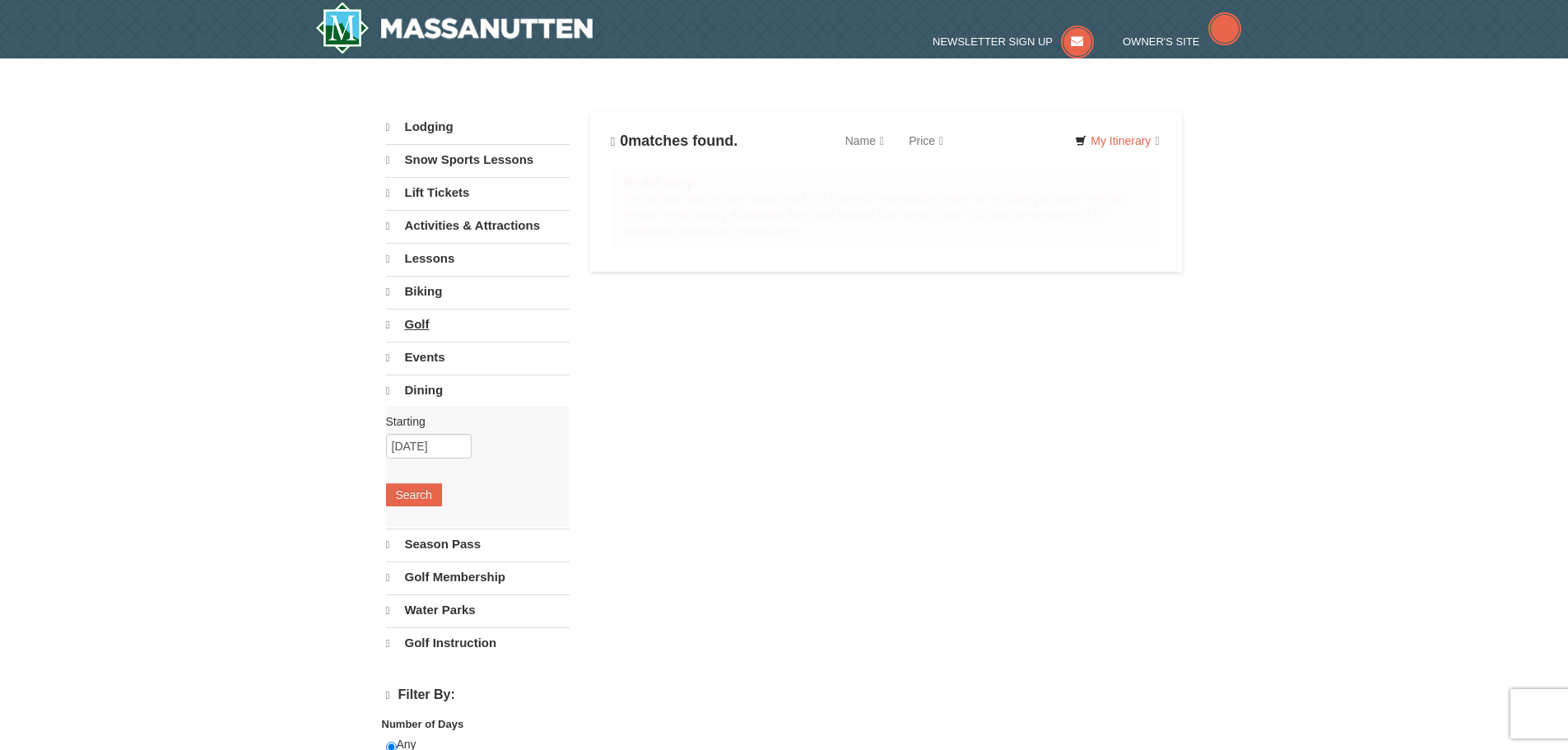
select select "9"
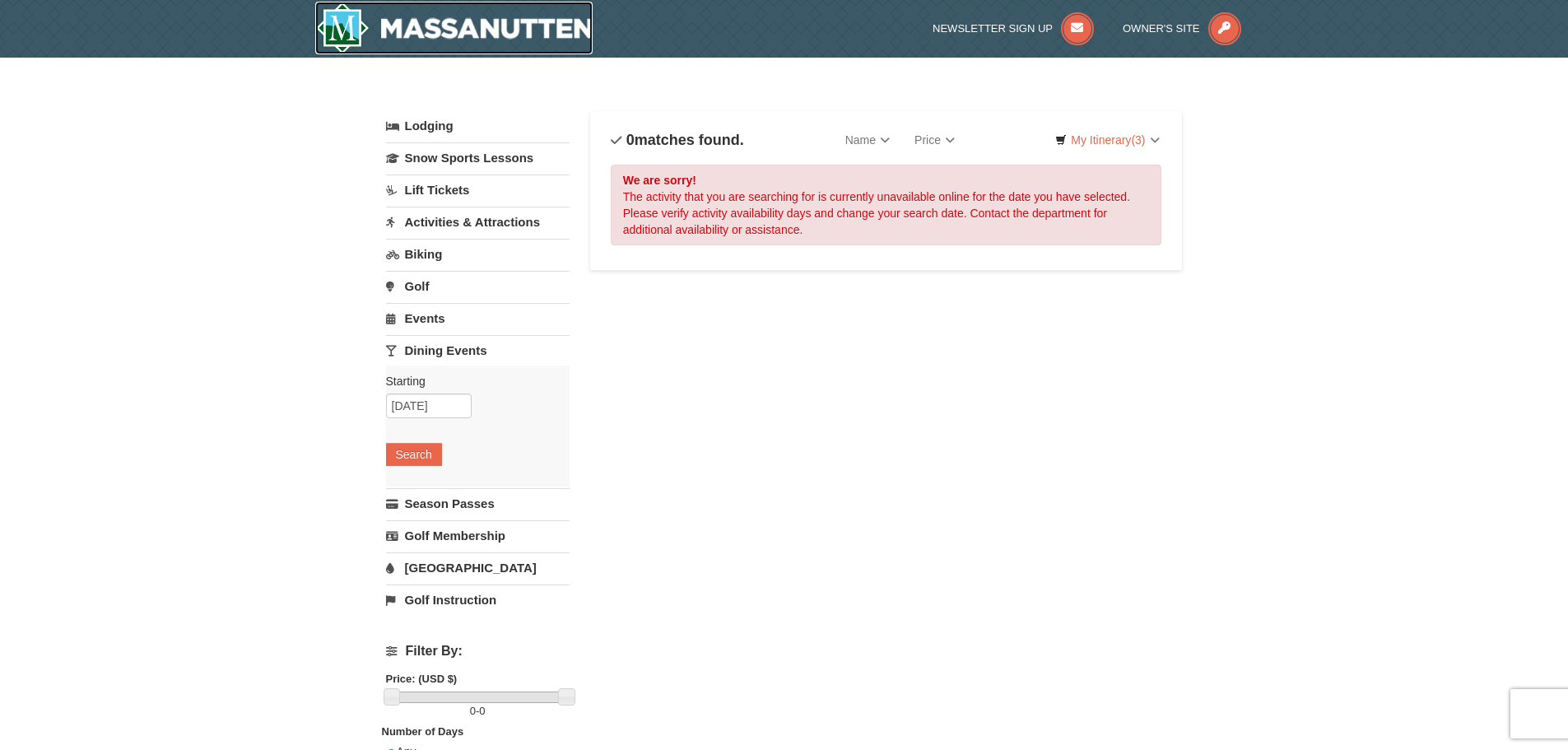
click at [482, 17] on img at bounding box center [455, 28] width 278 height 53
